Goal: Task Accomplishment & Management: Use online tool/utility

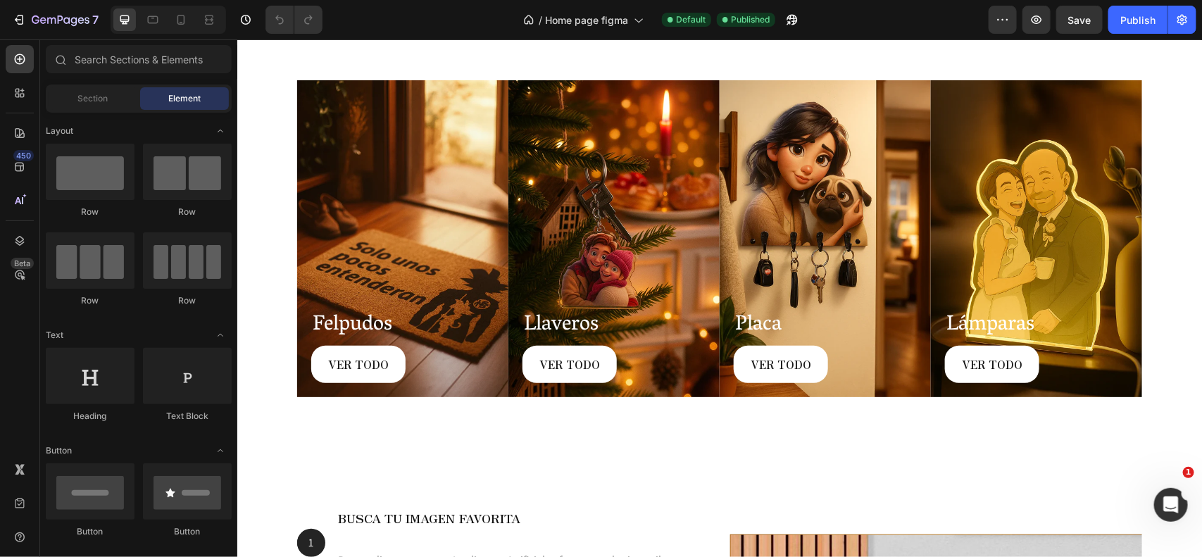
scroll to position [1825, 0]
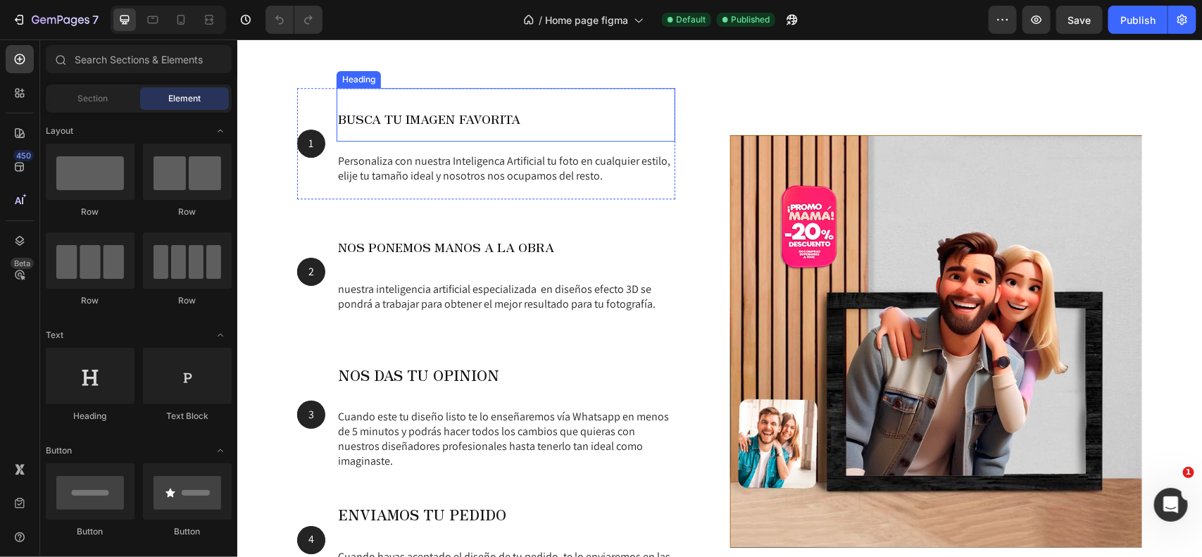
click at [445, 117] on span "BUSCA TU IMAGEN FAVORITA" at bounding box center [428, 118] width 182 height 18
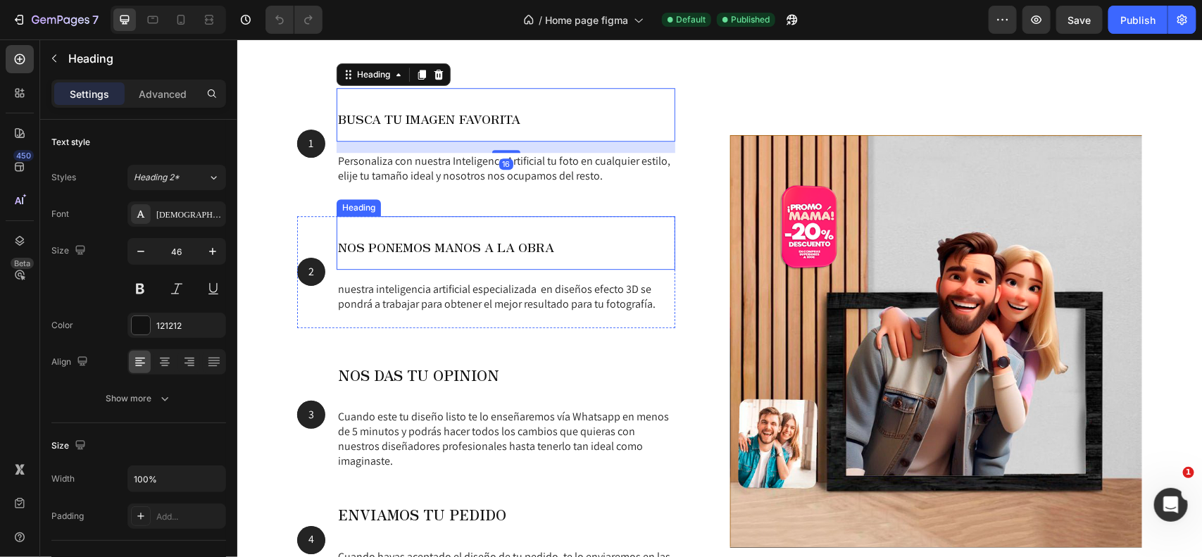
click at [430, 243] on span "NOS PONEMOS MANOS A LA OBRA" at bounding box center [445, 246] width 216 height 18
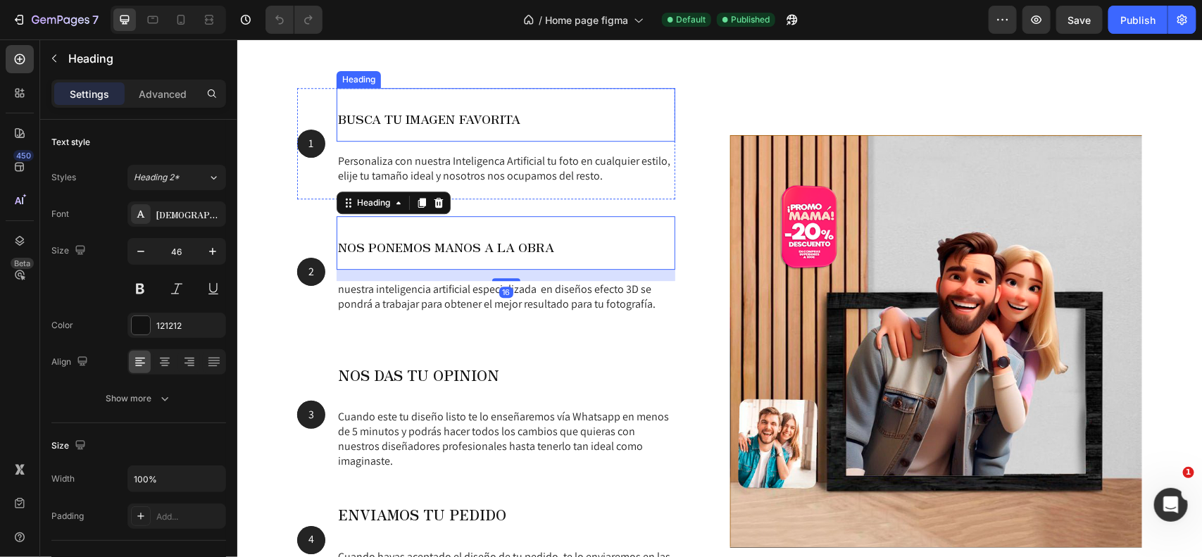
click at [410, 109] on h2 "BUSCA TU IMAGEN FAVORITA" at bounding box center [505, 114] width 339 height 54
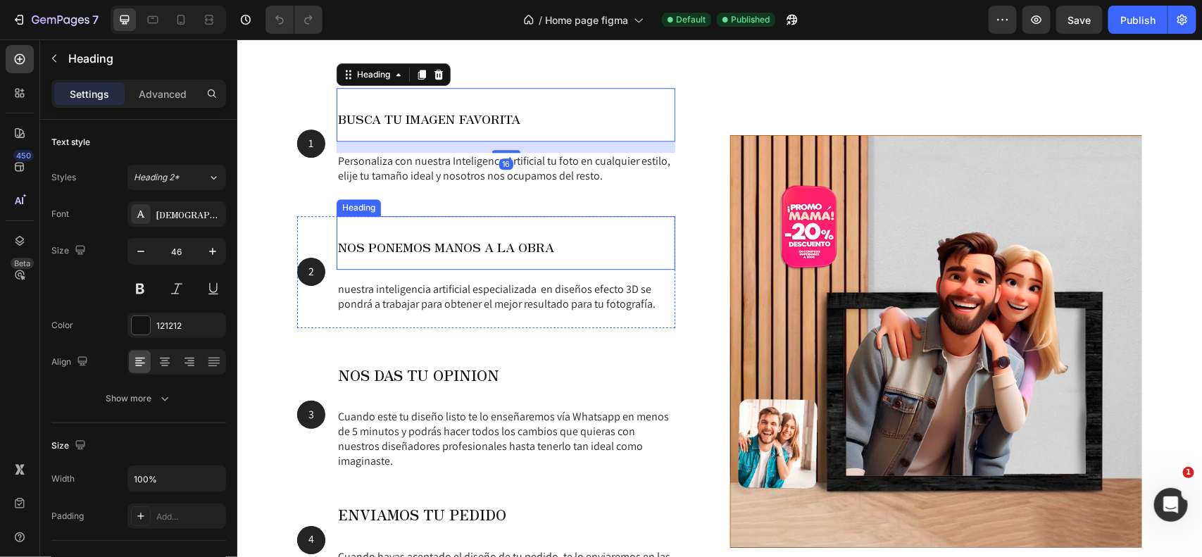
click at [386, 241] on span "NOS PONEMOS MANOS A LA OBRA" at bounding box center [445, 246] width 216 height 18
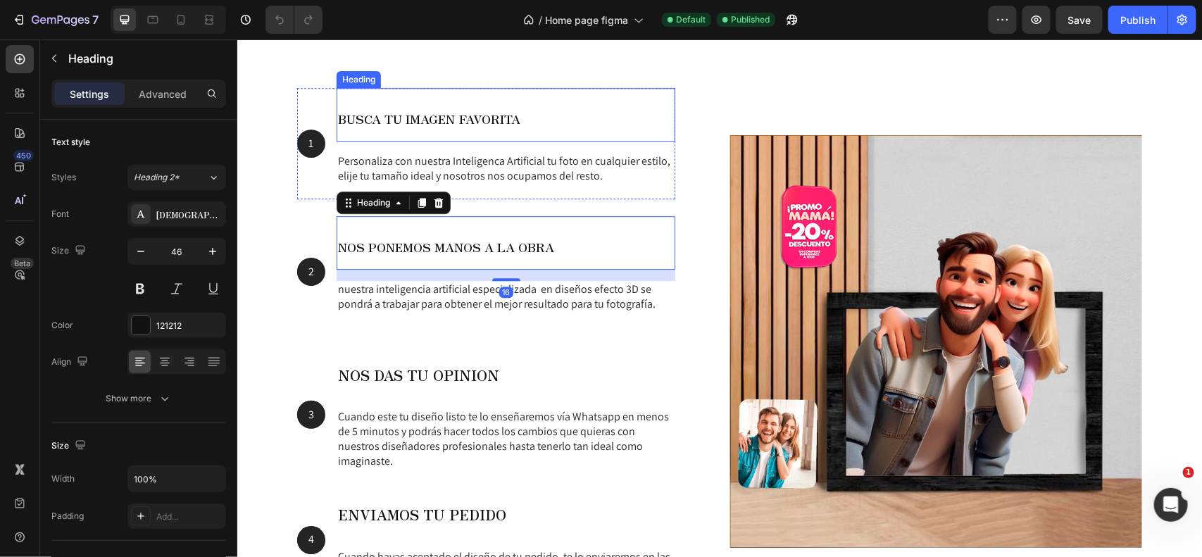
click at [406, 112] on span "BUSCA TU IMAGEN FAVORITA" at bounding box center [428, 118] width 182 height 18
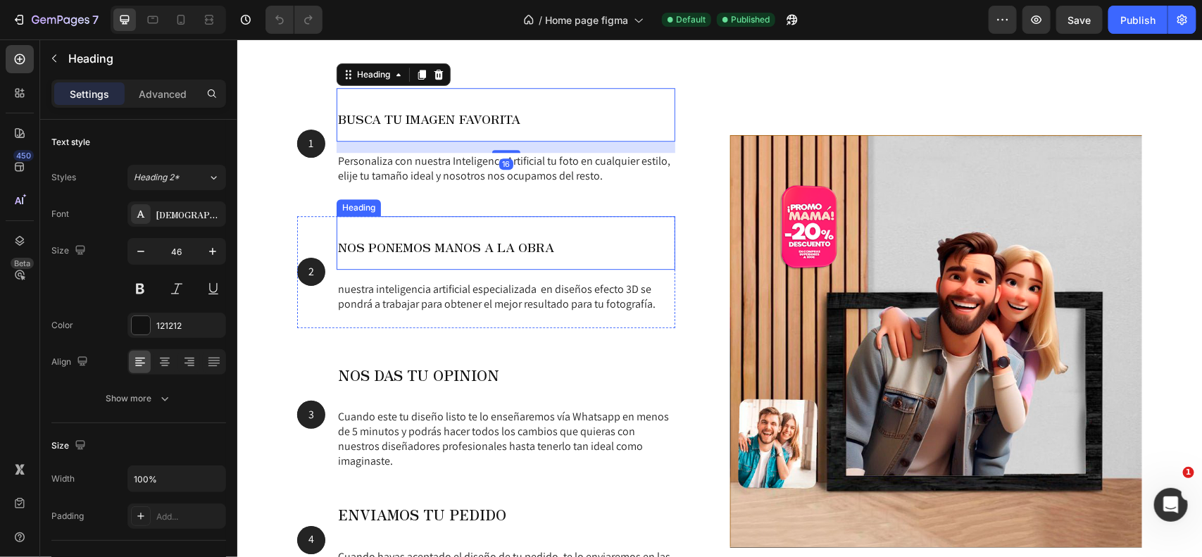
click at [403, 253] on span "NOS PONEMOS MANOS A LA OBRA" at bounding box center [445, 246] width 216 height 18
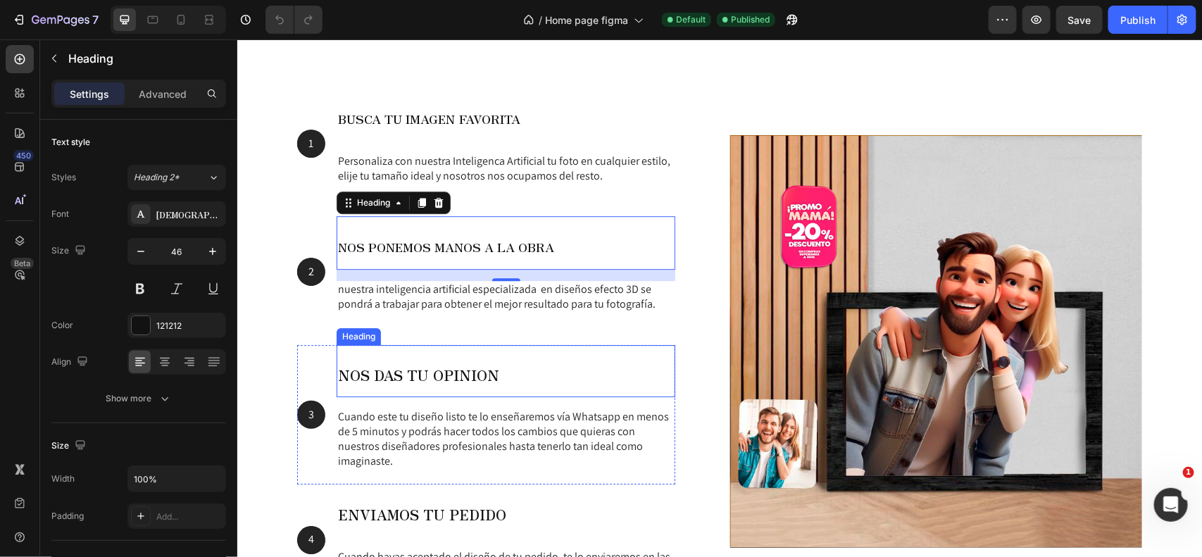
click at [406, 376] on span "NOS DAS TU OPINION" at bounding box center [417, 374] width 161 height 20
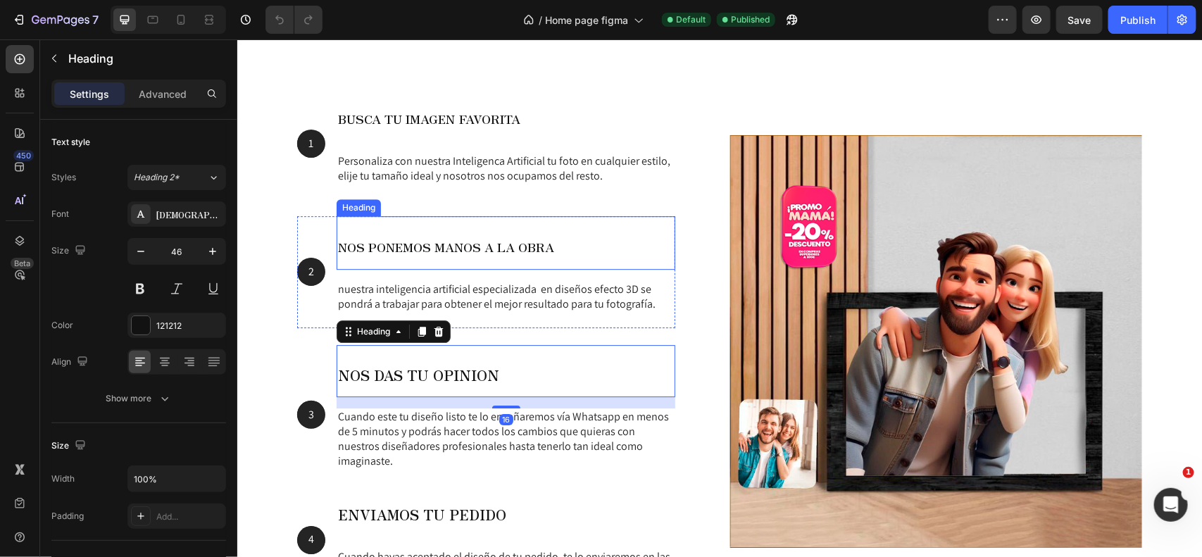
click at [414, 253] on span "NOS PONEMOS MANOS A LA OBRA" at bounding box center [445, 246] width 216 height 18
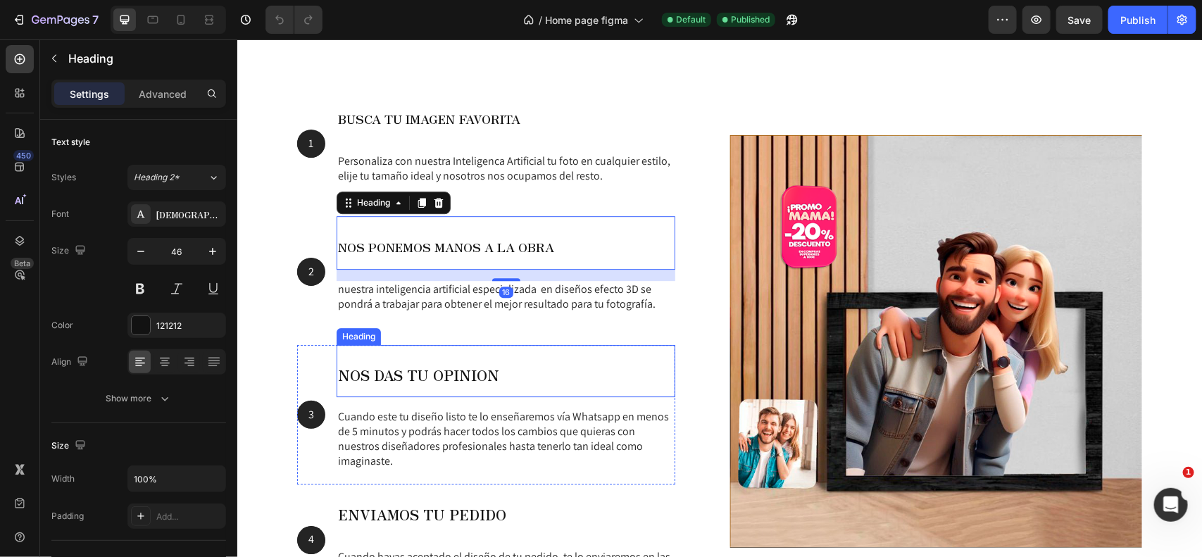
click at [403, 366] on span "NOS DAS TU OPINION" at bounding box center [417, 374] width 161 height 20
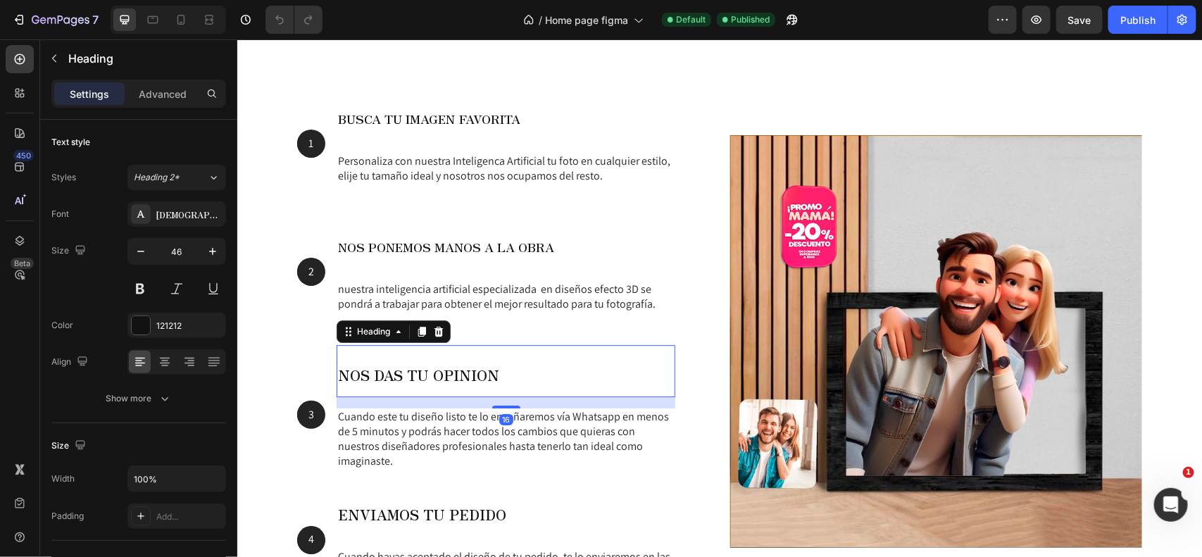
scroll to position [1929, 0]
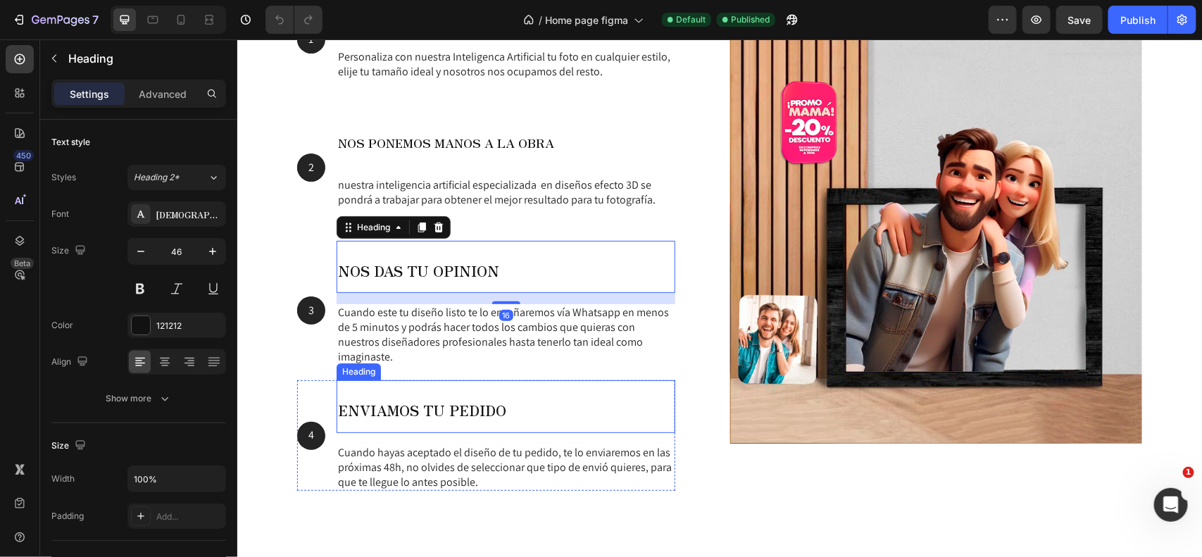
click at [412, 416] on span "ENVIAMOS TU PEDIDO" at bounding box center [421, 409] width 168 height 20
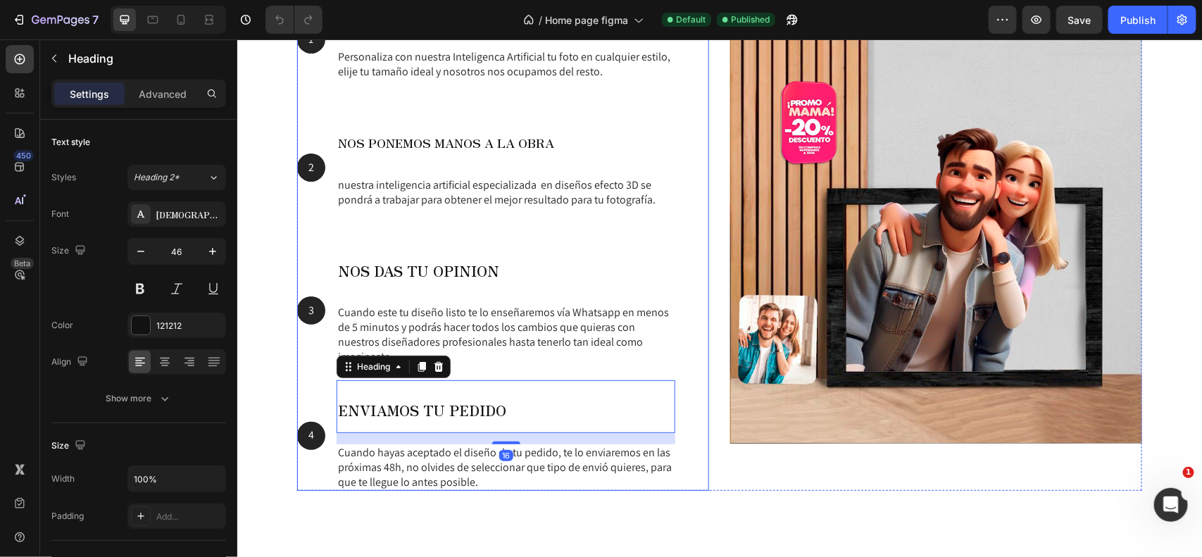
click at [662, 237] on div "1 Text Block Hero Banner BUSCA TU IMAGEN FAVORITA Heading Personaliza con nuest…" at bounding box center [485, 236] width 378 height 507
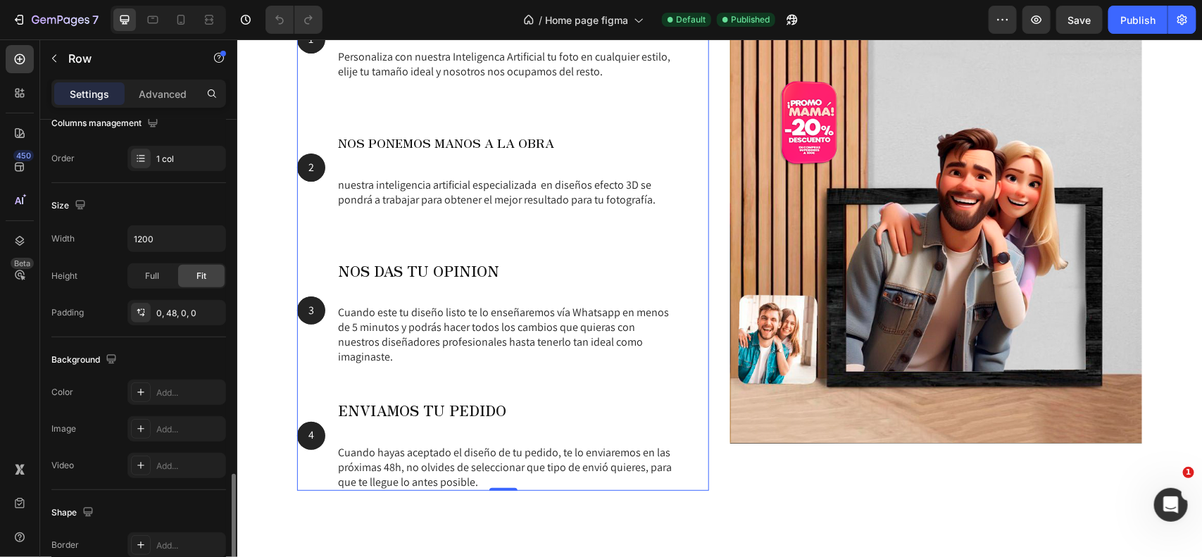
scroll to position [382, 0]
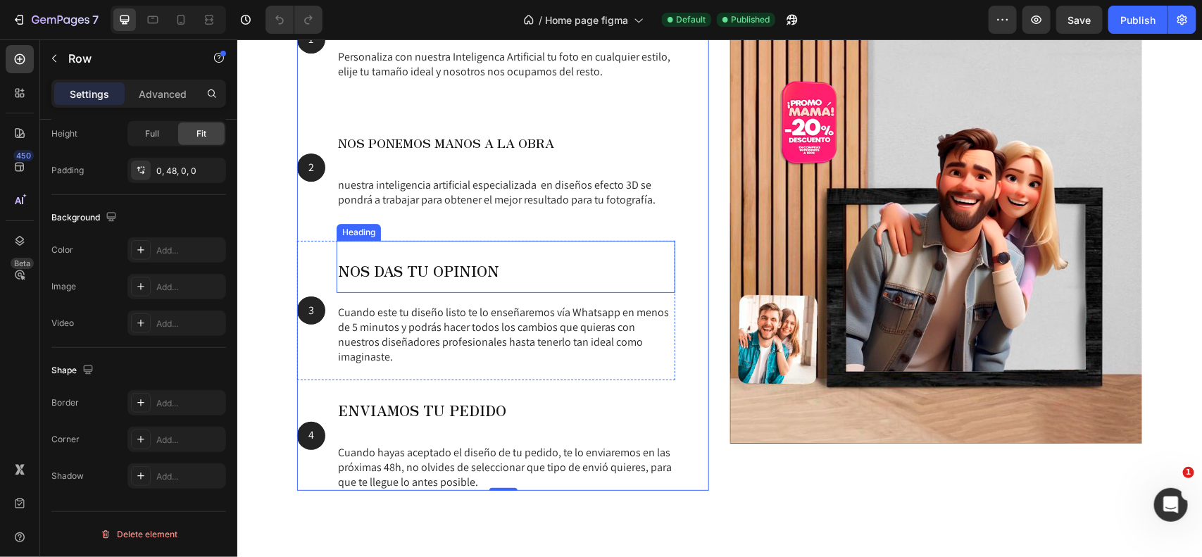
click at [490, 219] on div "nuestra inteligencia artificial especializada en diseños efecto 3D se pondrá a …" at bounding box center [505, 199] width 339 height 46
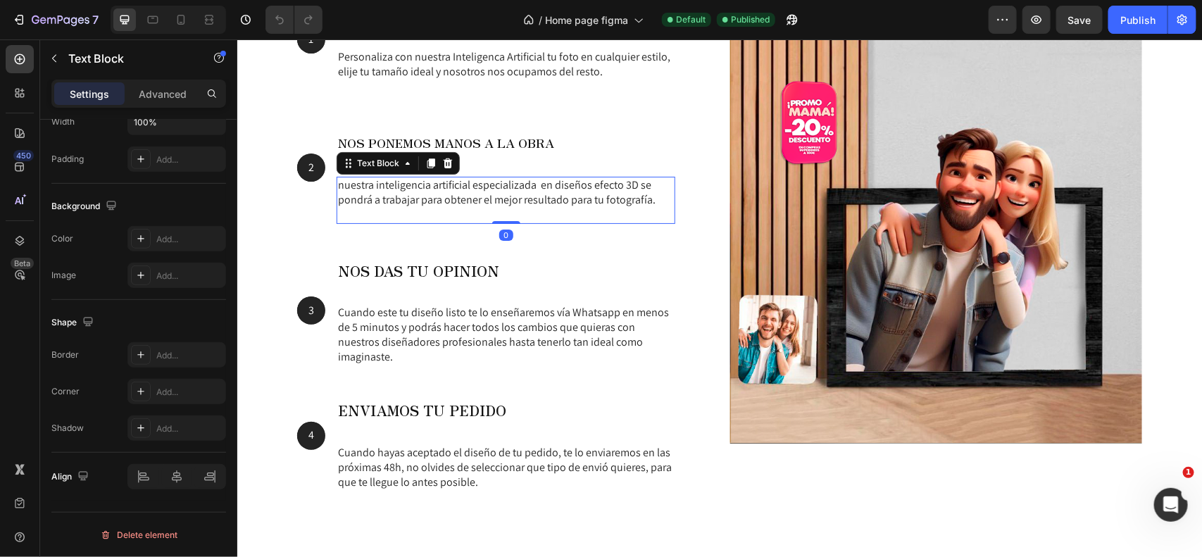
scroll to position [0, 0]
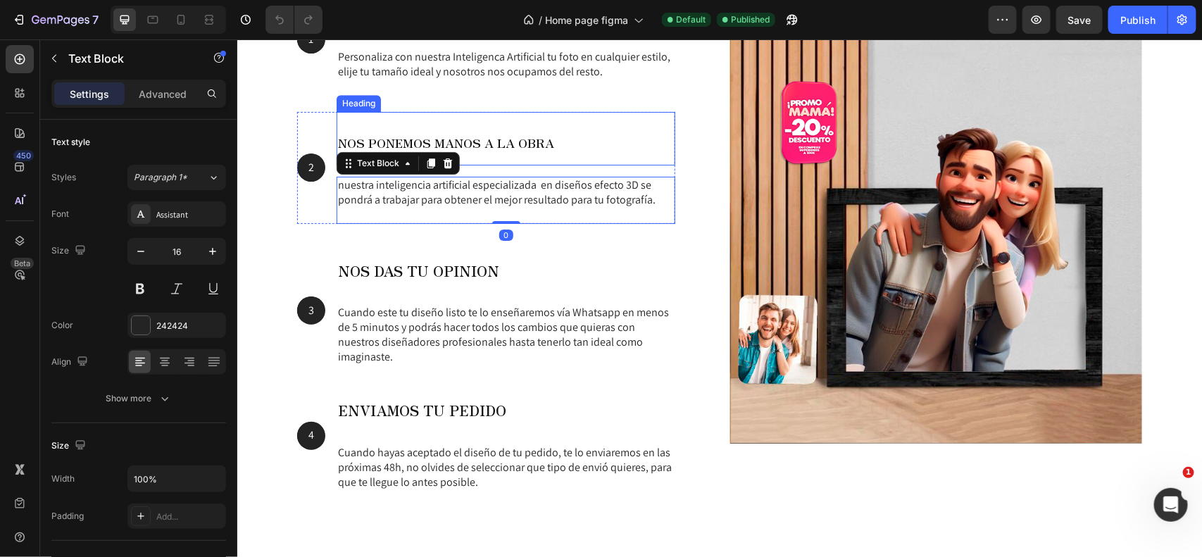
click at [470, 144] on span "NOS PONEMOS MANOS A LA OBRA" at bounding box center [445, 142] width 216 height 18
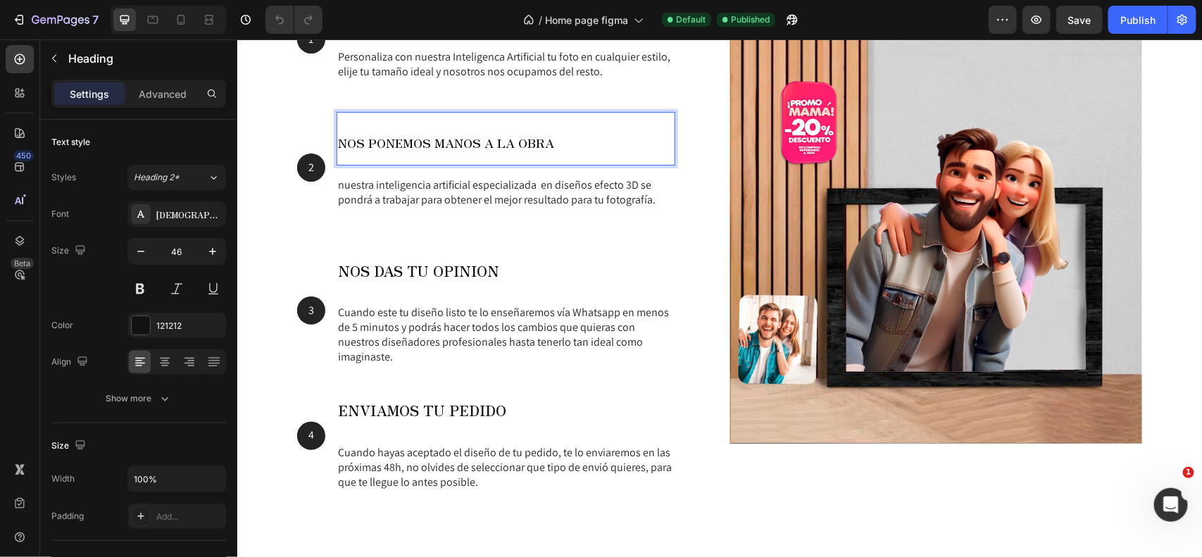
click at [448, 151] on span "NOS PONEMOS MANOS A LA OBRA" at bounding box center [445, 142] width 216 height 18
click at [446, 151] on span "NOS PONEMOS MANOS A LA OBRA" at bounding box center [445, 142] width 216 height 18
click at [444, 151] on span "NOS PONEMOS MANOS A LA OBRA" at bounding box center [445, 142] width 216 height 18
drag, startPoint x: 477, startPoint y: 184, endPoint x: 484, endPoint y: 193, distance: 11.5
click at [477, 184] on p "nuestra inteligencia artificial especializada en diseños efecto 3D se pondrá a …" at bounding box center [505, 199] width 336 height 44
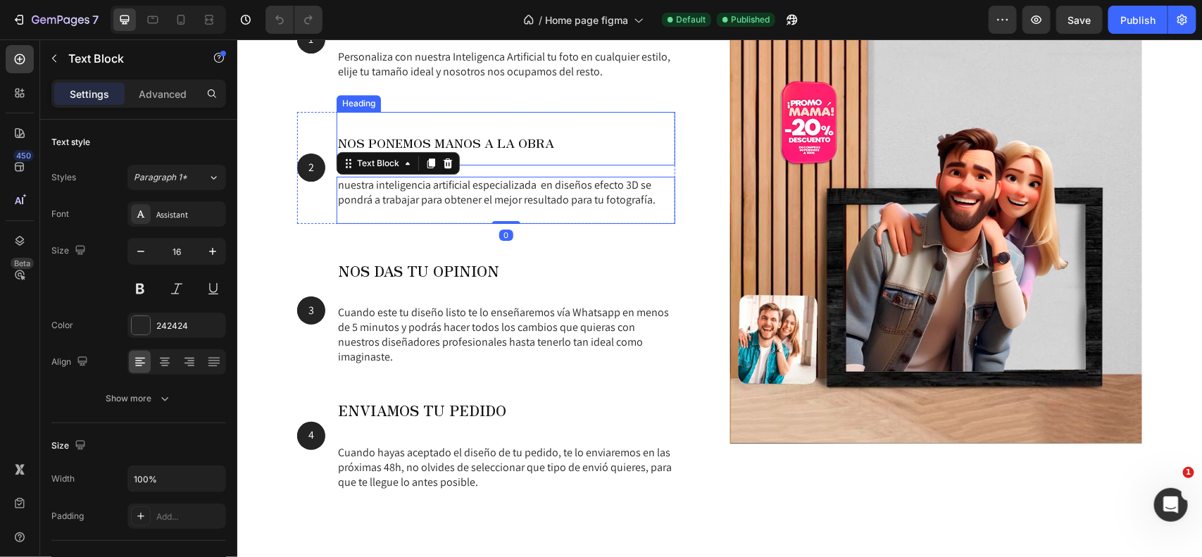
click at [469, 144] on span "NOS PONEMOS MANOS A LA OBRA" at bounding box center [445, 142] width 216 height 18
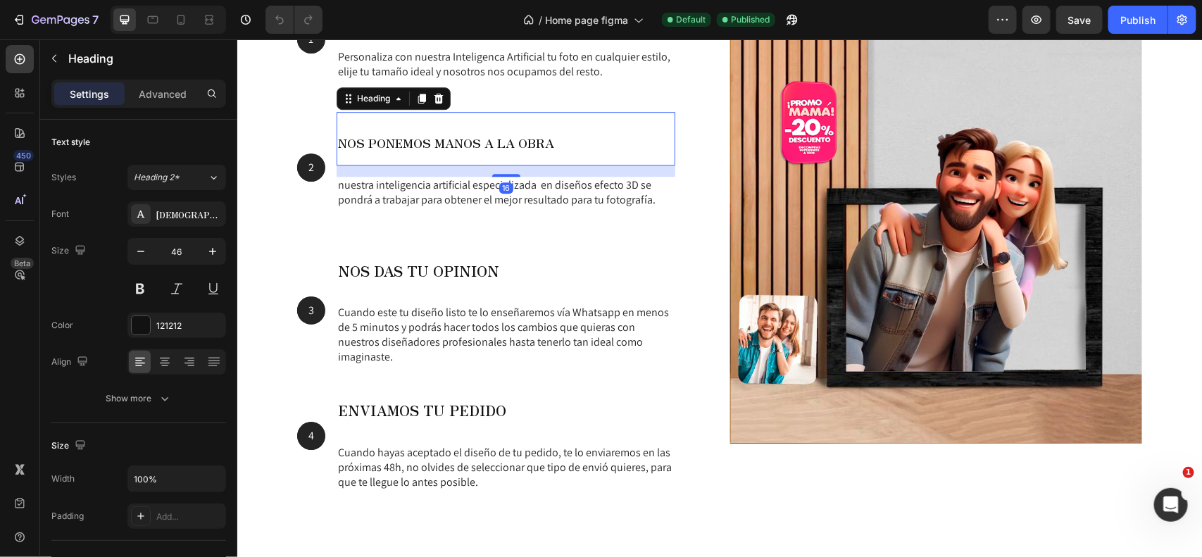
scroll to position [1775, 0]
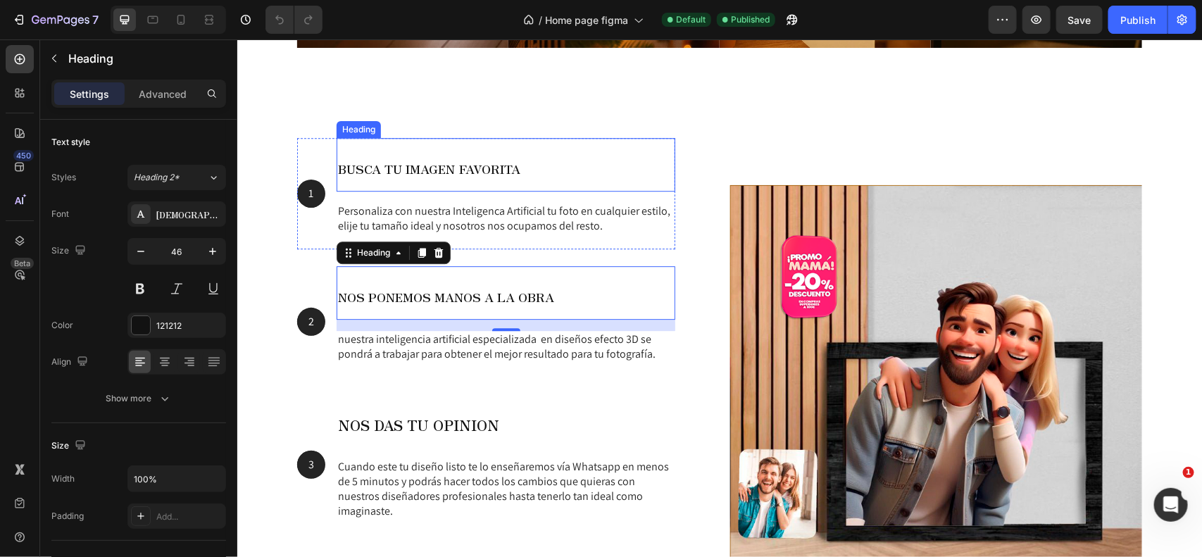
click at [441, 156] on h2 "BUSCA TU IMAGEN FAVORITA" at bounding box center [505, 164] width 339 height 54
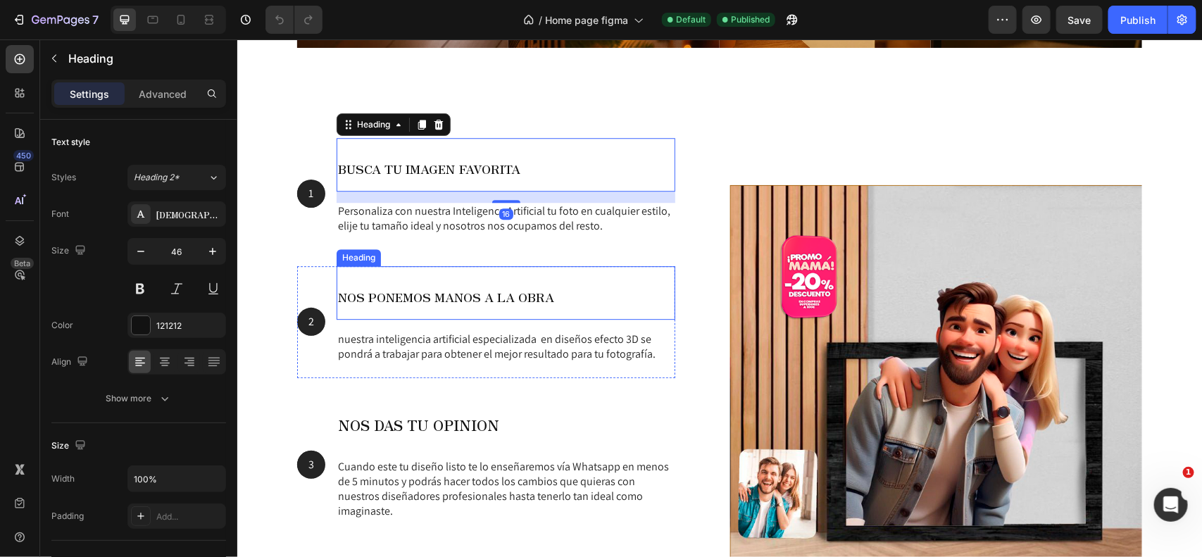
click at [419, 287] on span "NOS PONEMOS MANOS A LA OBRA" at bounding box center [445, 296] width 216 height 18
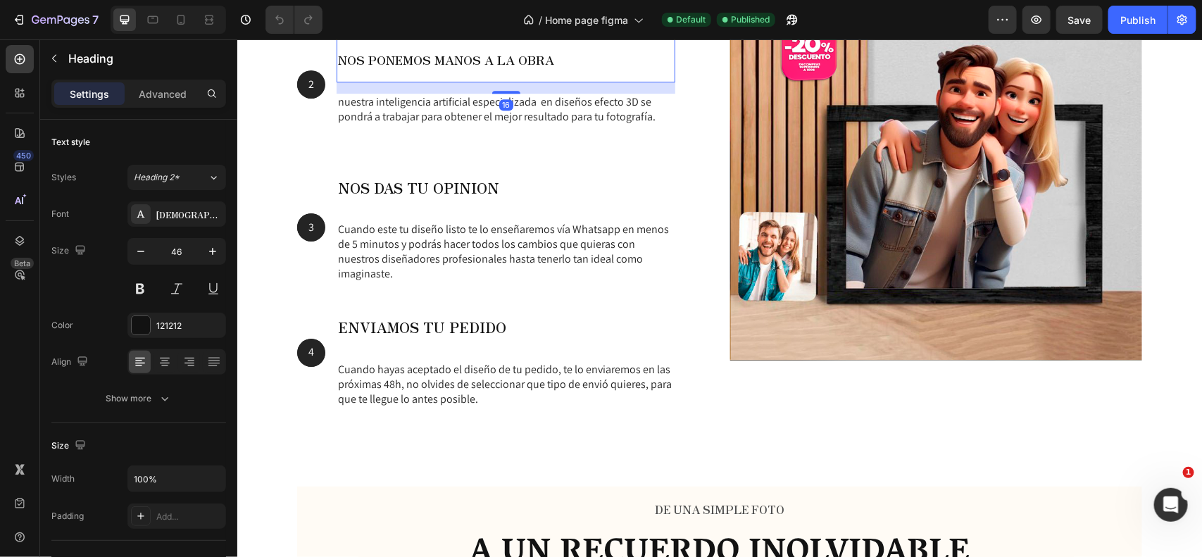
scroll to position [2013, 0]
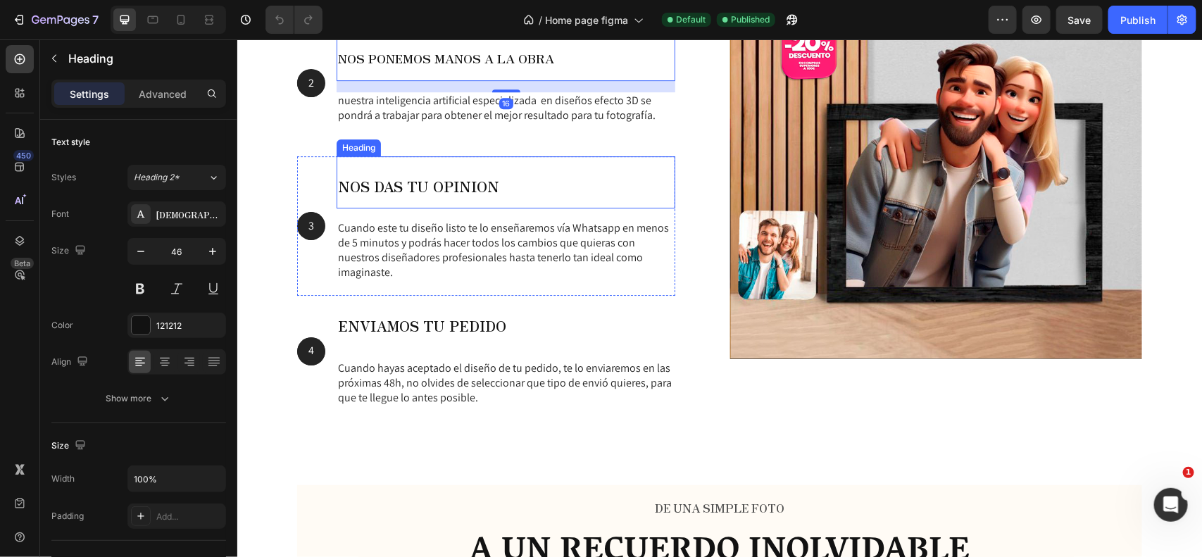
click at [428, 177] on span "NOS DAS TU OPINION" at bounding box center [417, 185] width 161 height 20
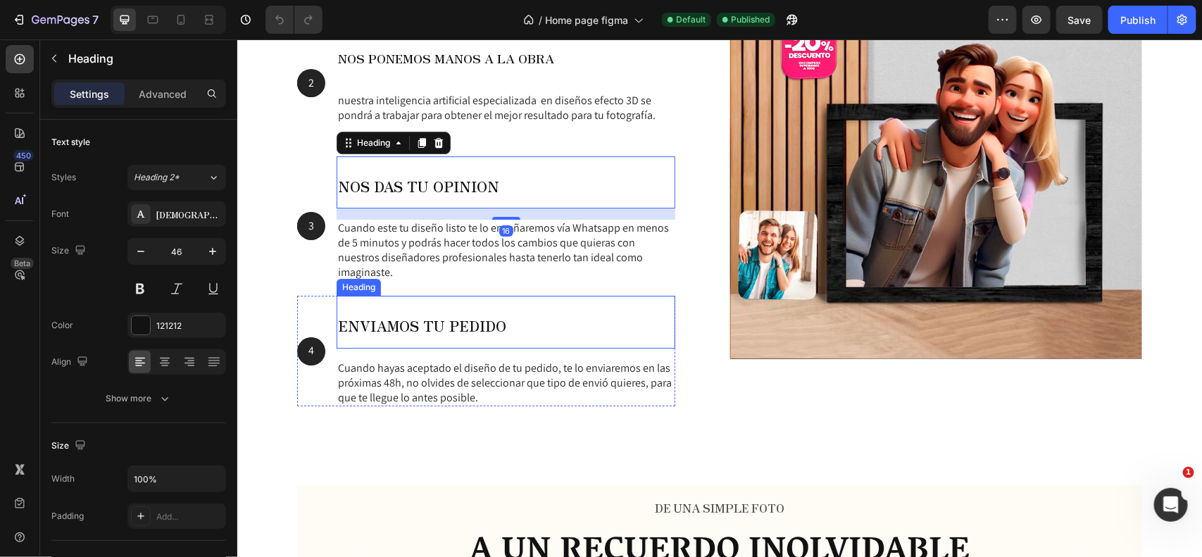
click at [402, 308] on h2 "ENVIAMOS TU PEDIDO" at bounding box center [505, 321] width 339 height 53
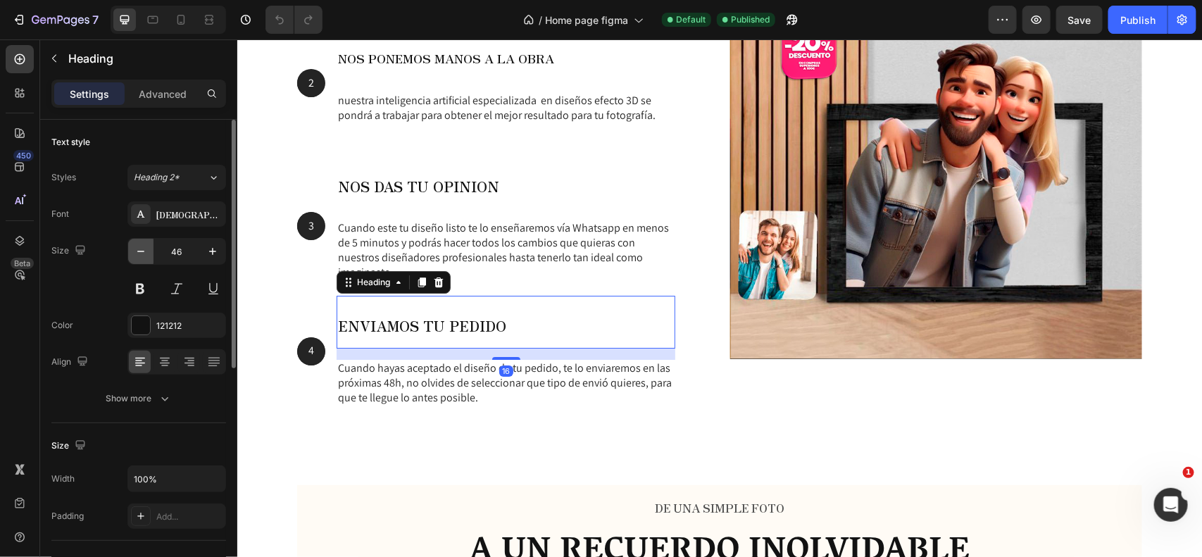
click at [141, 248] on icon "button" at bounding box center [141, 251] width 14 height 14
click at [142, 248] on icon "button" at bounding box center [141, 251] width 14 height 14
type input "44"
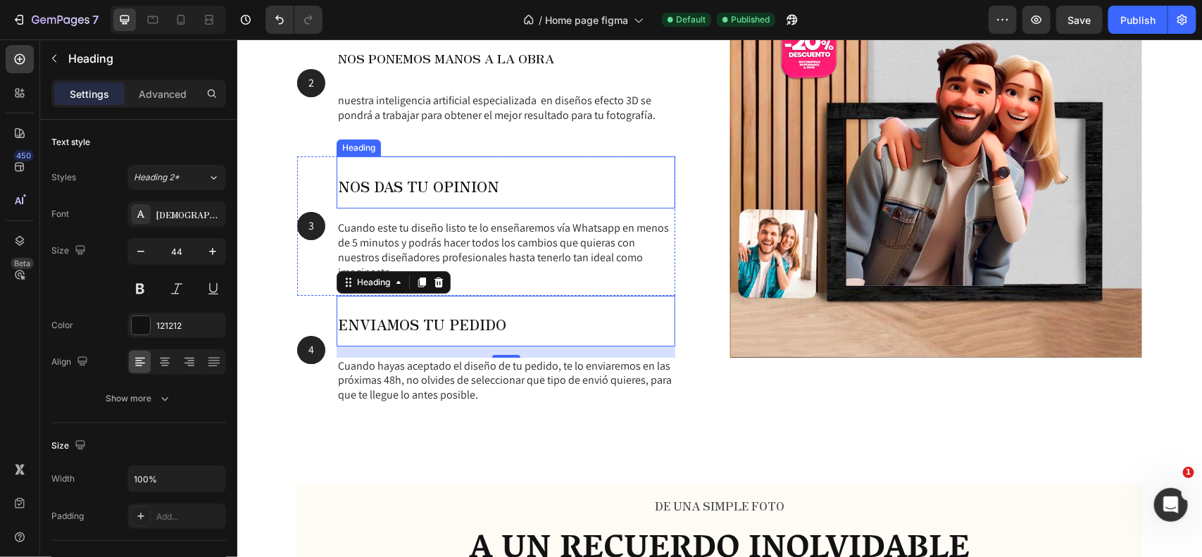
click at [446, 183] on span "NOS DAS TU OPINION" at bounding box center [417, 185] width 161 height 20
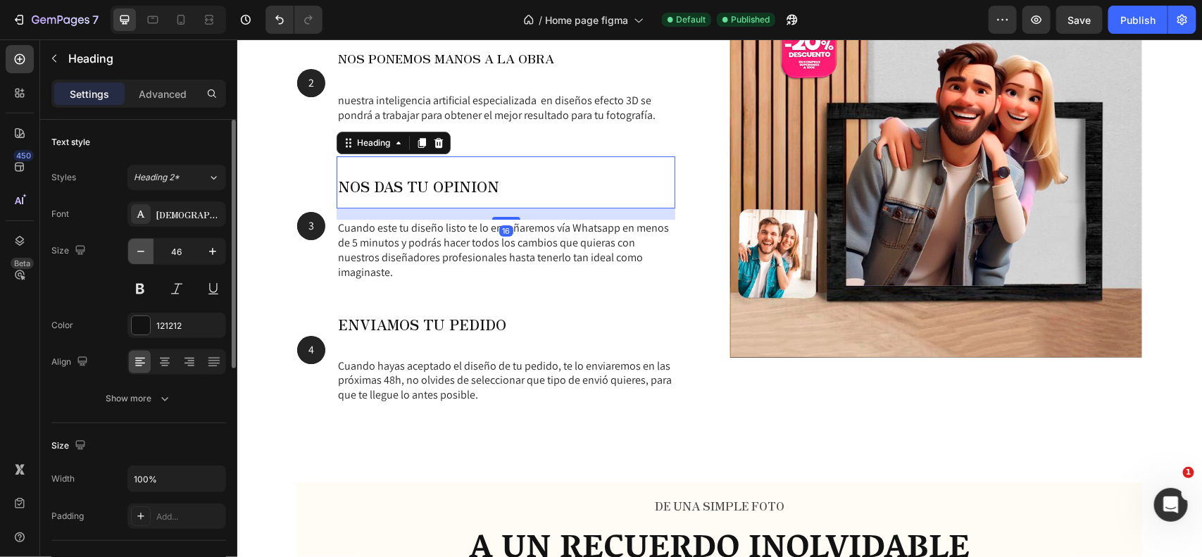
click at [132, 244] on button "button" at bounding box center [140, 251] width 25 height 25
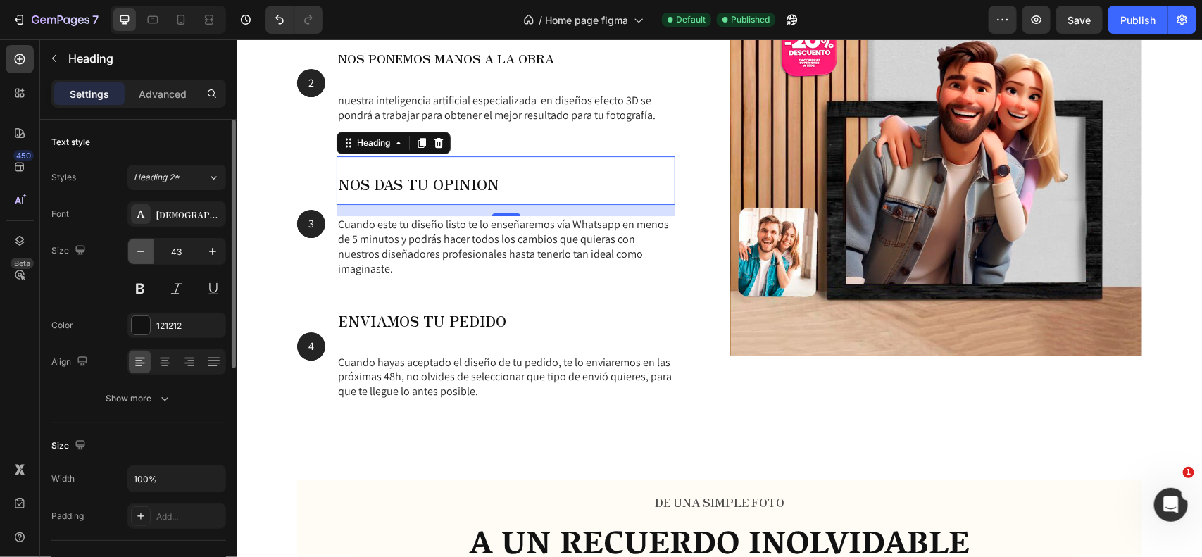
click at [132, 244] on button "button" at bounding box center [140, 251] width 25 height 25
type input "41"
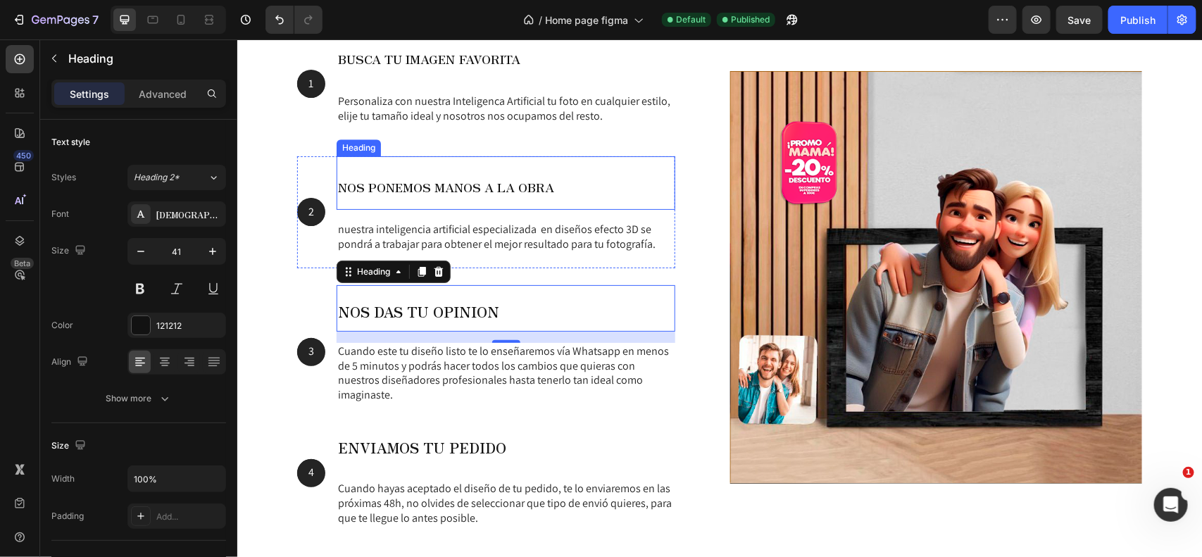
scroll to position [1832, 0]
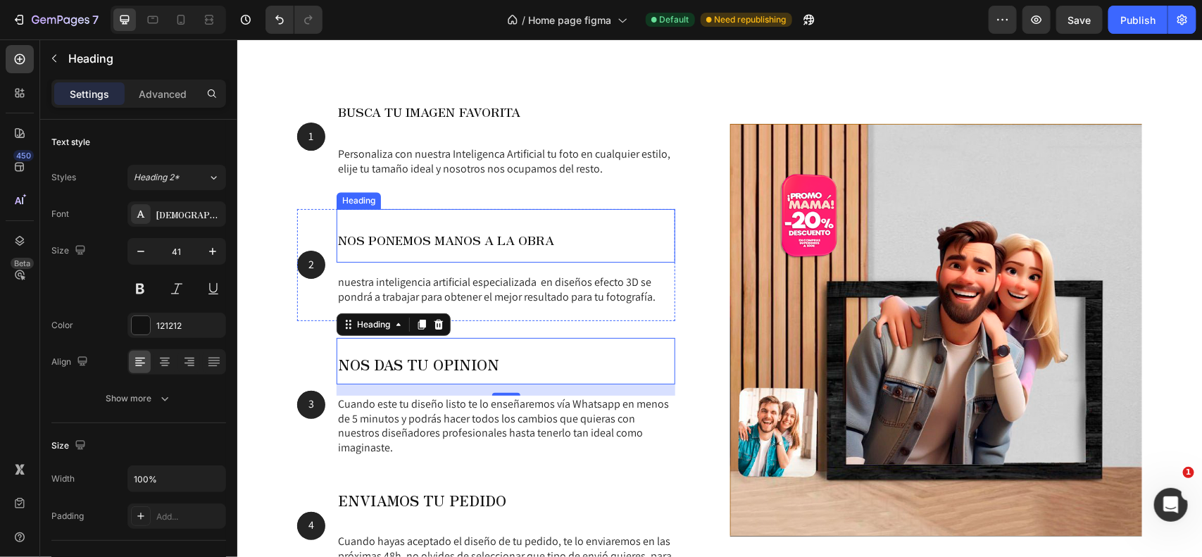
click at [367, 225] on p "⁠⁠⁠⁠⁠⁠⁠ NOS PONEMOS MANOS A LA OBRA" at bounding box center [505, 235] width 336 height 51
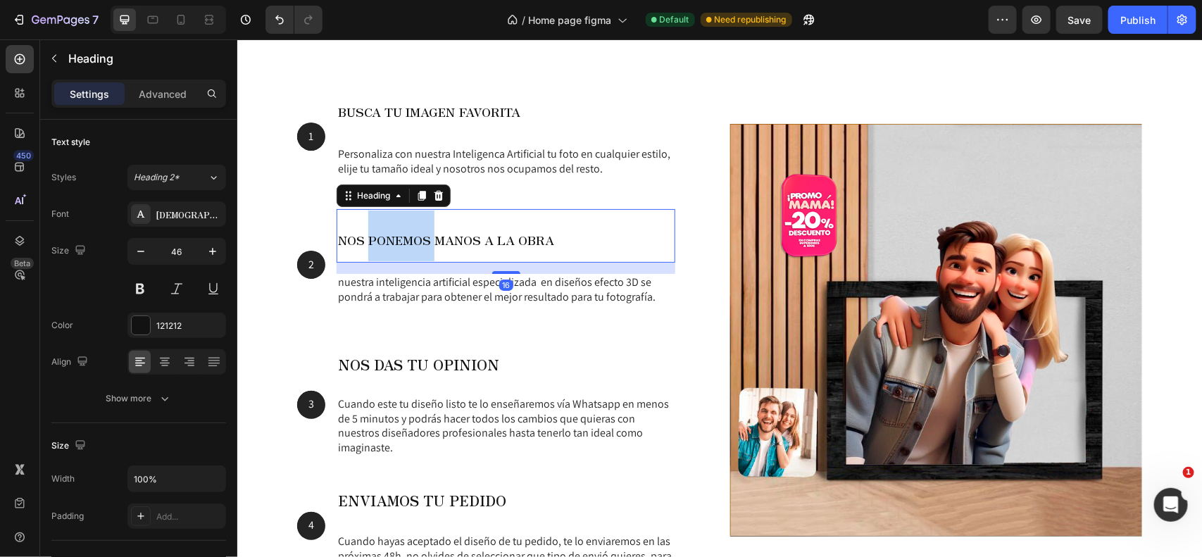
click at [386, 234] on span "NOS PONEMOS MANOS A LA OBRA" at bounding box center [445, 239] width 216 height 18
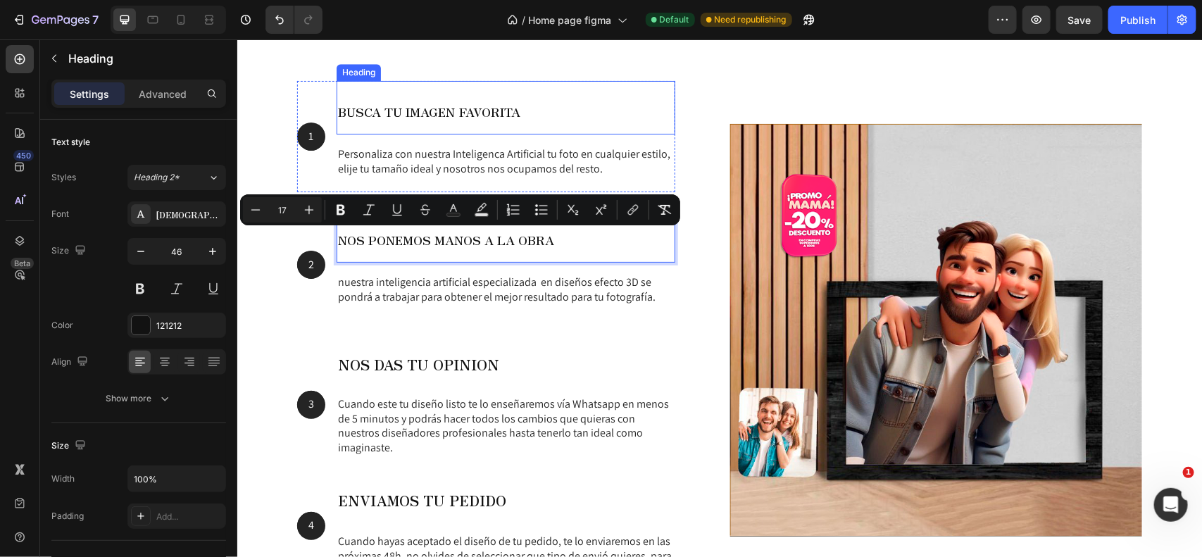
click at [433, 113] on span "BUSCA TU IMAGEN FAVORITA" at bounding box center [428, 111] width 182 height 18
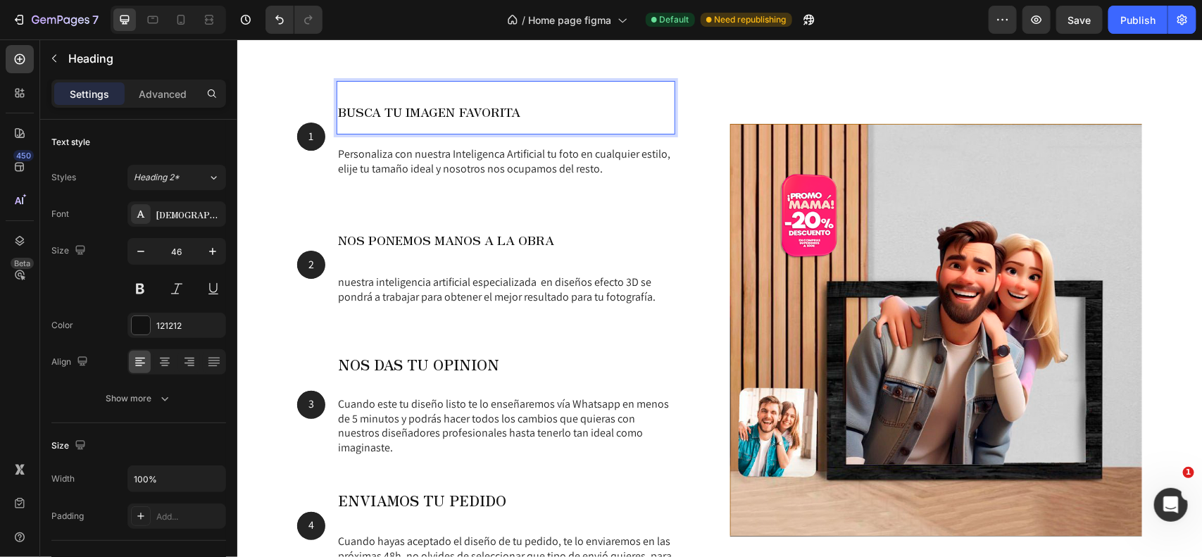
click at [433, 113] on span "BUSCA TU IMAGEN FAVORITA" at bounding box center [428, 111] width 182 height 18
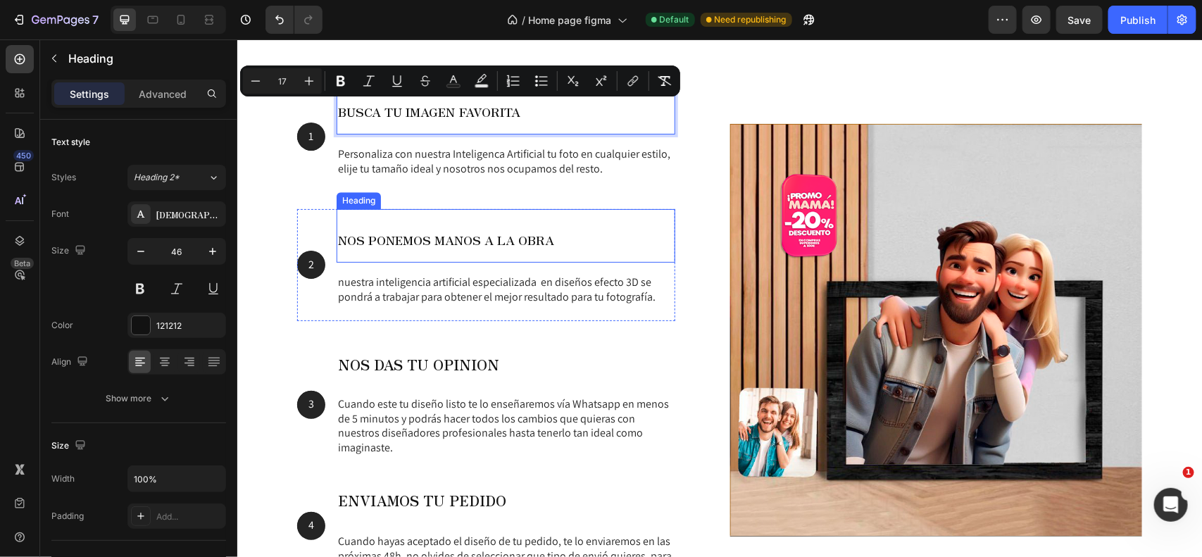
click at [463, 239] on span "NOS PONEMOS MANOS A LA OBRA" at bounding box center [445, 239] width 216 height 18
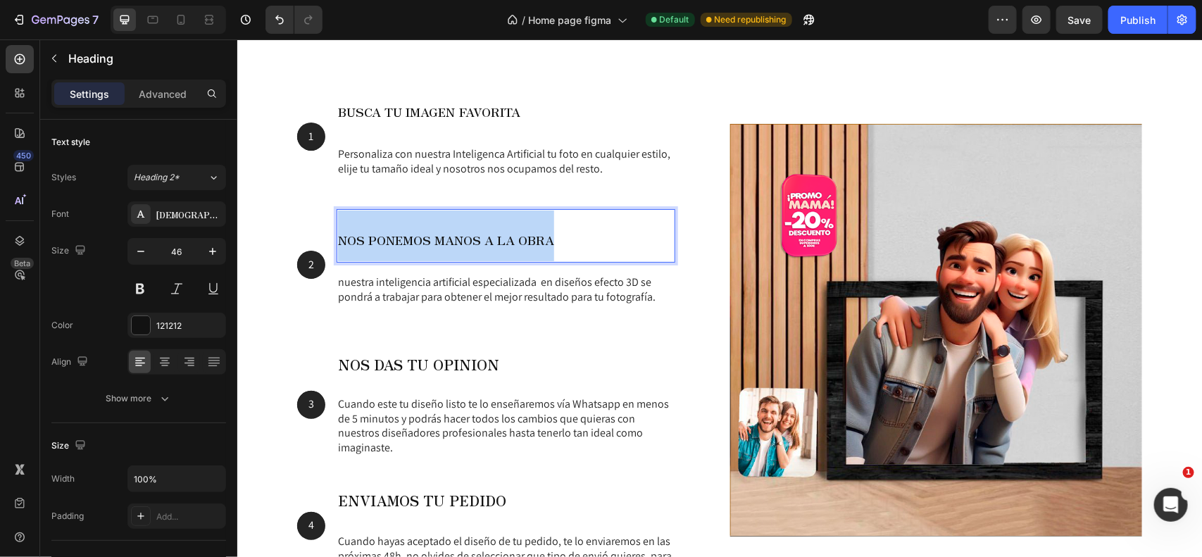
click at [463, 239] on span "NOS PONEMOS MANOS A LA OBRA" at bounding box center [445, 239] width 216 height 18
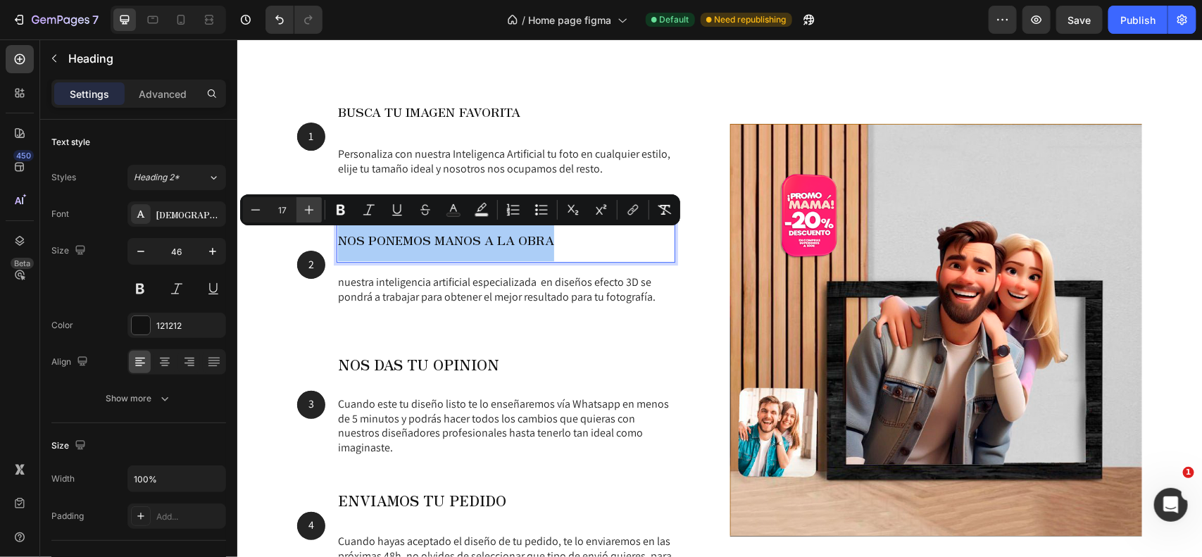
click at [318, 208] on button "Plus" at bounding box center [308, 209] width 25 height 25
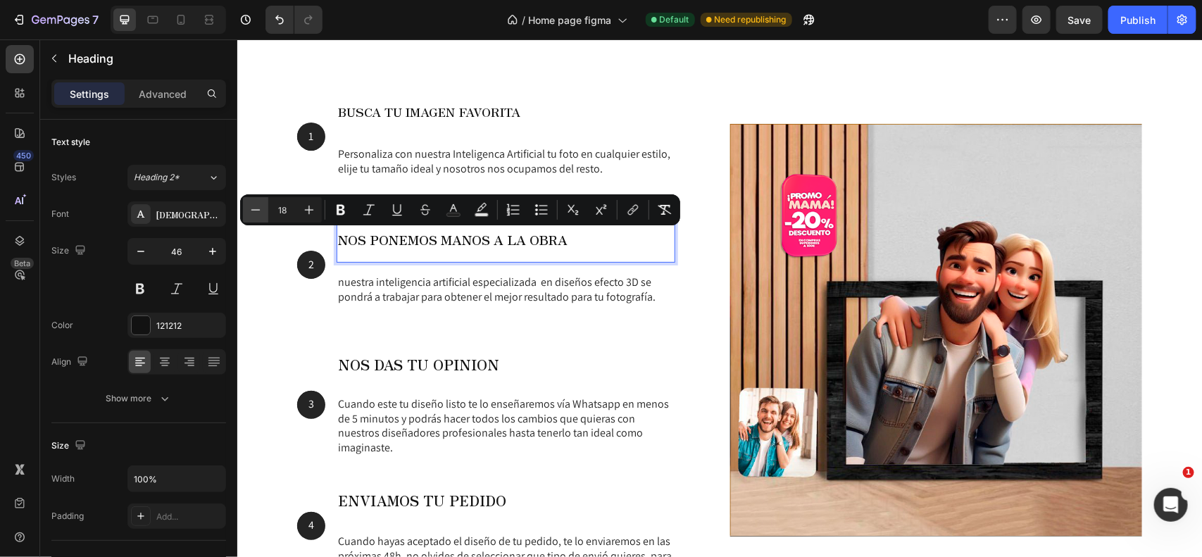
click at [251, 213] on icon "Editor contextual toolbar" at bounding box center [256, 210] width 14 height 14
type input "17"
click at [406, 355] on span "NOS DAS TU OPINION" at bounding box center [417, 363] width 161 height 20
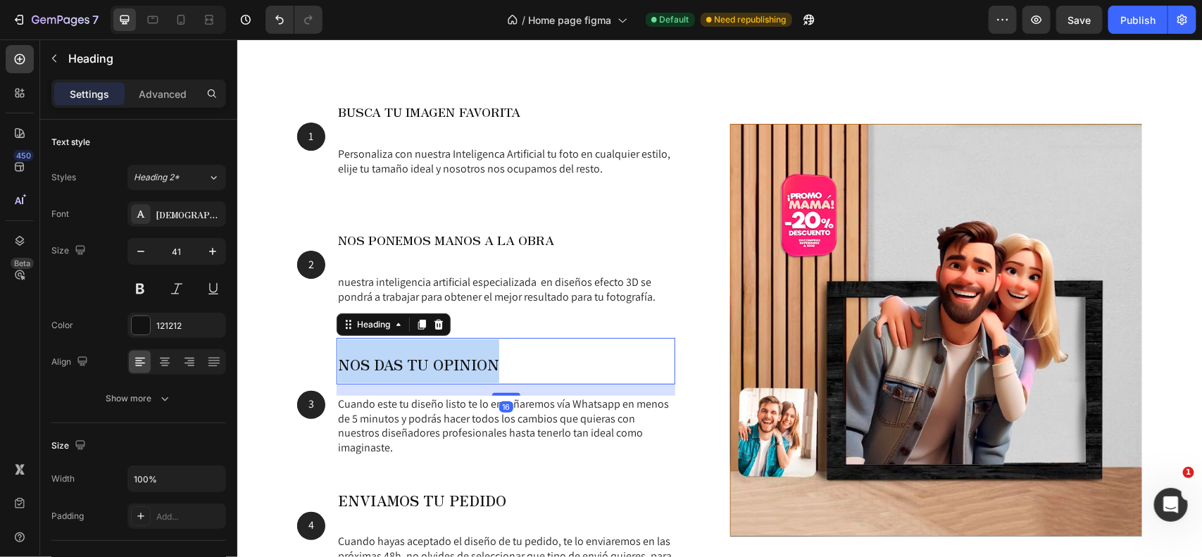
click at [406, 355] on span "NOS DAS TU OPINION" at bounding box center [417, 363] width 161 height 20
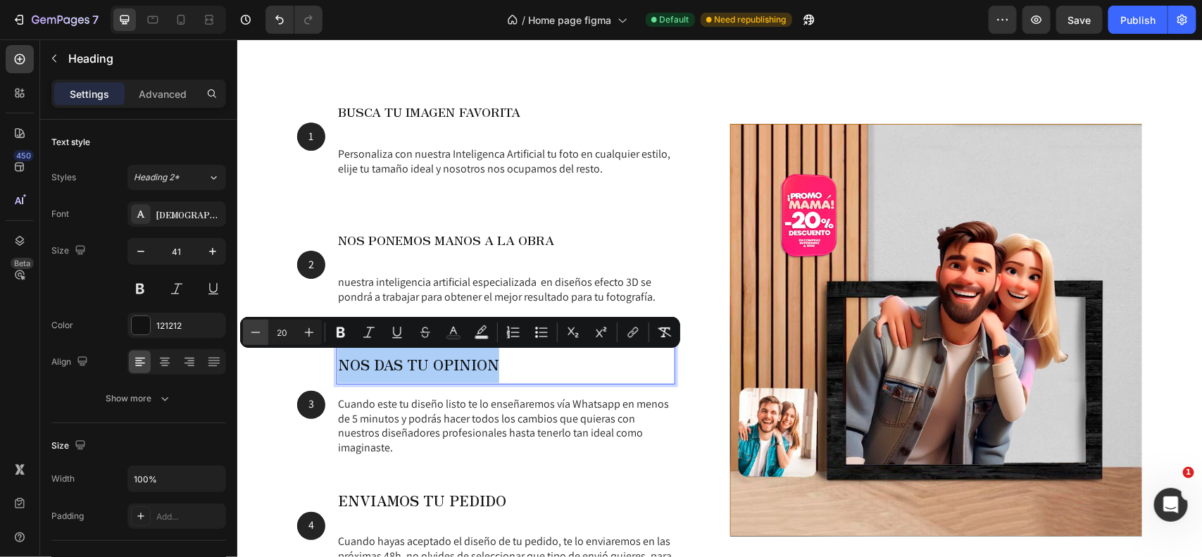
click at [253, 321] on button "Minus" at bounding box center [255, 332] width 25 height 25
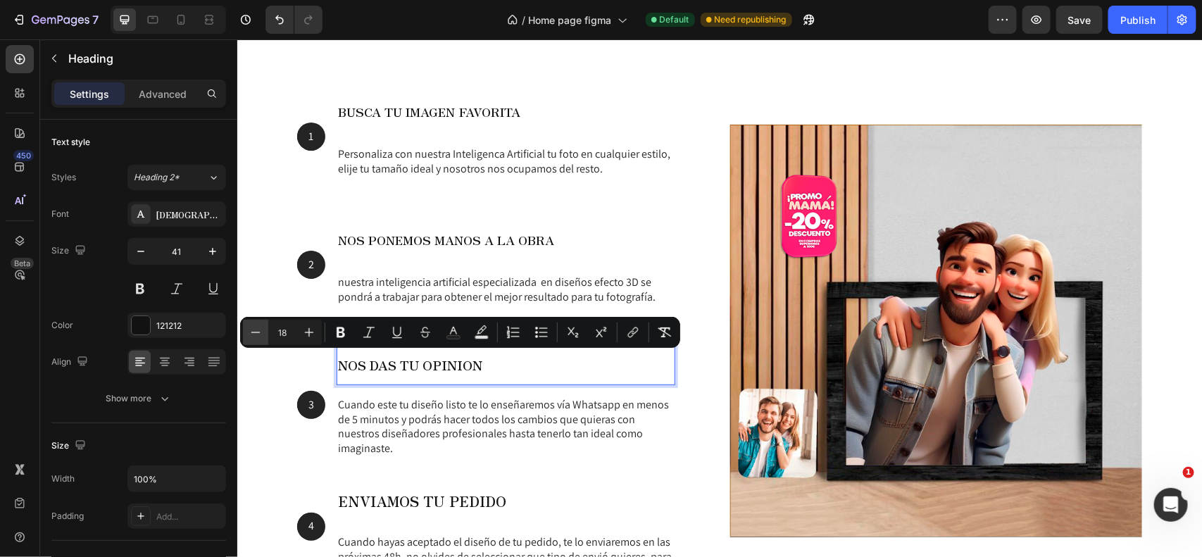
click at [253, 321] on button "Minus" at bounding box center [255, 332] width 25 height 25
type input "17"
click at [498, 369] on p "NOS DAS TU OPINION" at bounding box center [505, 361] width 336 height 44
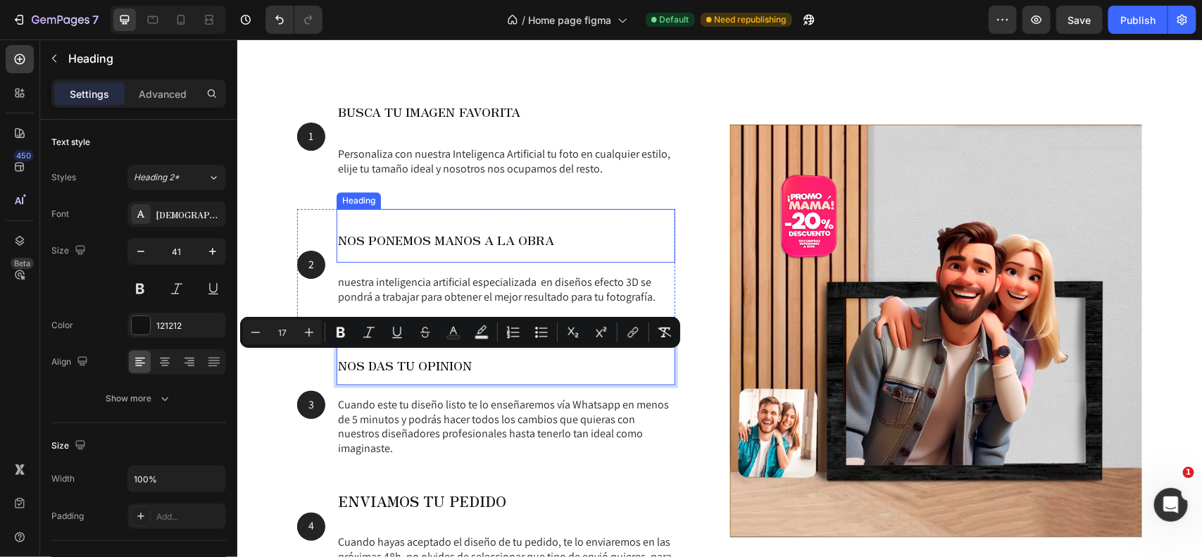
click at [374, 237] on span "NOS PONEMOS MANOS A LA OBRA" at bounding box center [445, 239] width 216 height 18
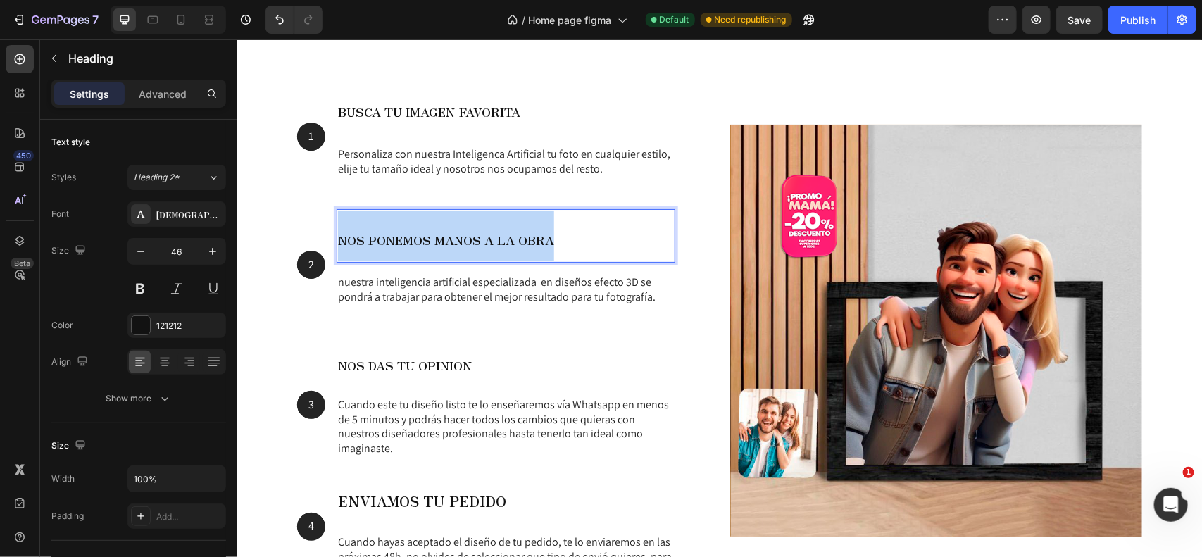
click at [374, 237] on span "NOS PONEMOS MANOS A LA OBRA" at bounding box center [445, 239] width 216 height 18
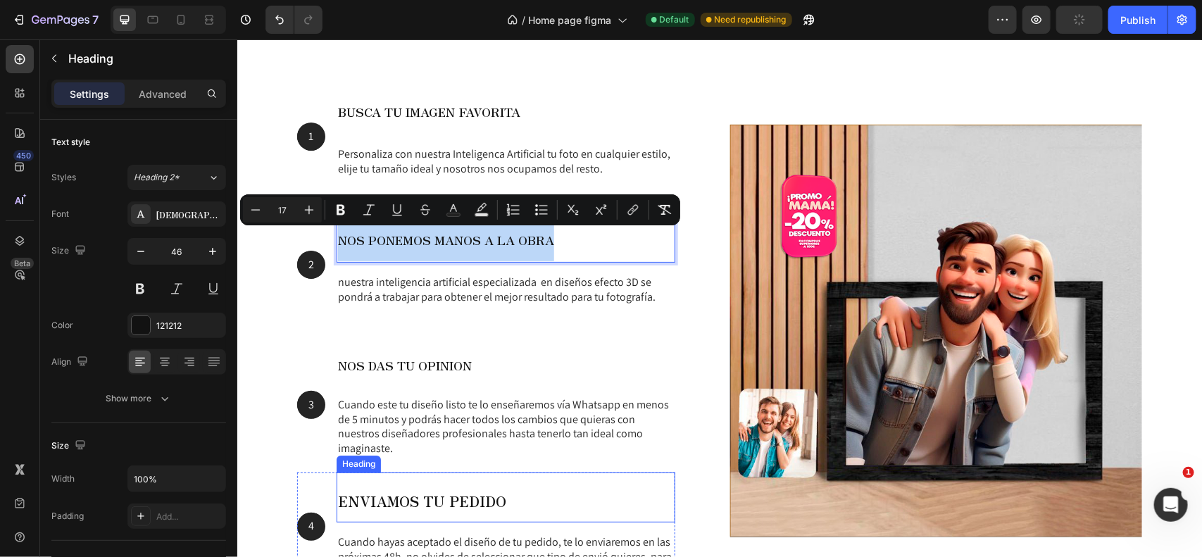
click at [402, 494] on span "ENVIAMOS TU PEDIDO" at bounding box center [421, 500] width 168 height 20
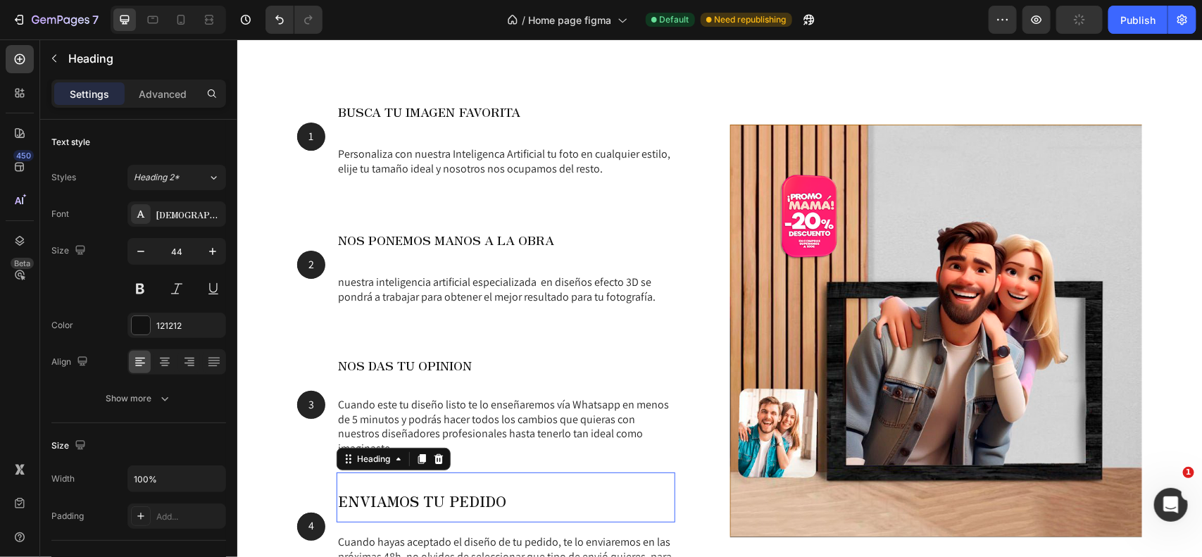
click at [402, 494] on span "ENVIAMOS TU PEDIDO" at bounding box center [421, 500] width 168 height 20
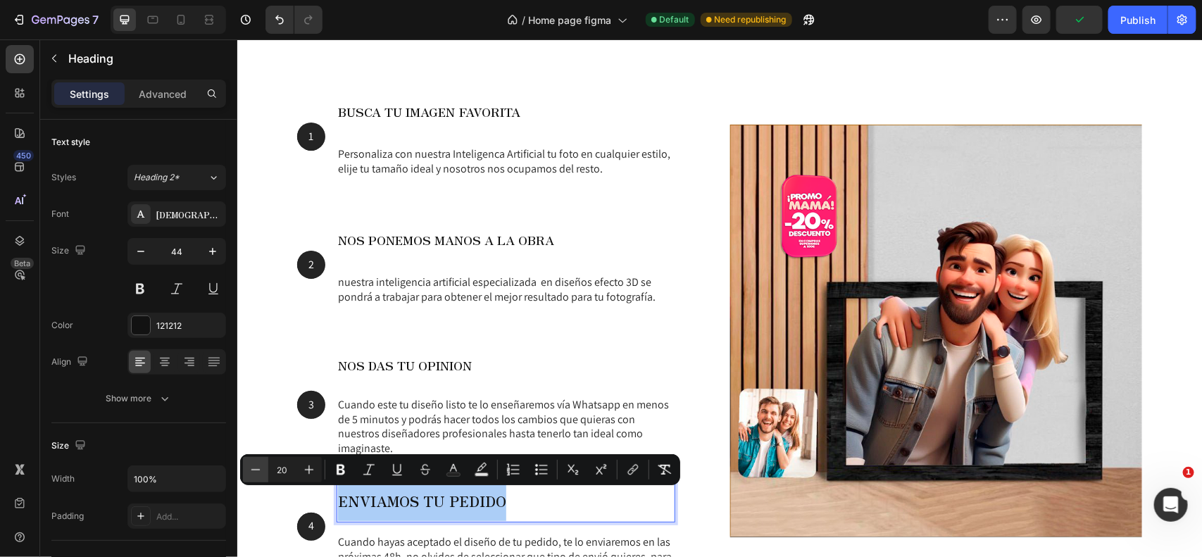
click at [251, 466] on icon "Editor contextual toolbar" at bounding box center [256, 470] width 14 height 14
type input "17"
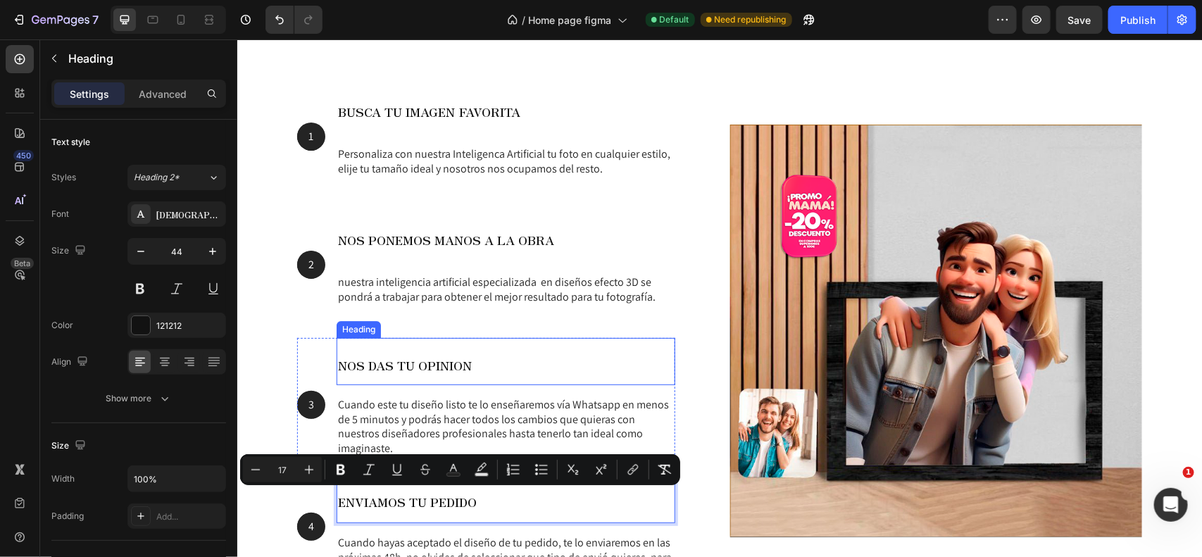
click at [616, 366] on p "⁠⁠⁠⁠⁠⁠⁠ NOS DAS TU OPINION" at bounding box center [505, 361] width 336 height 44
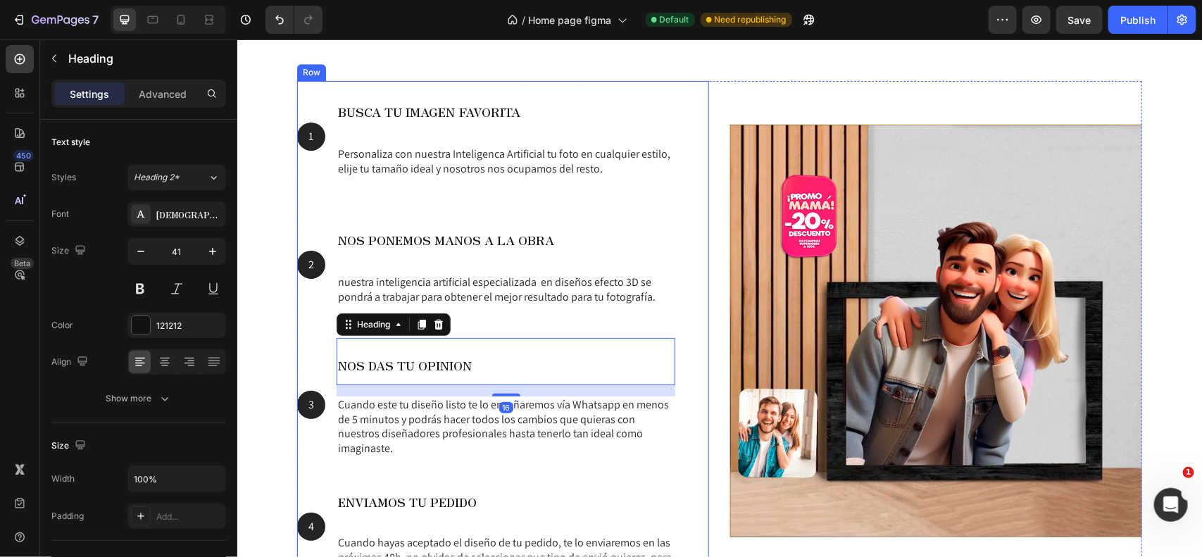
scroll to position [1983, 0]
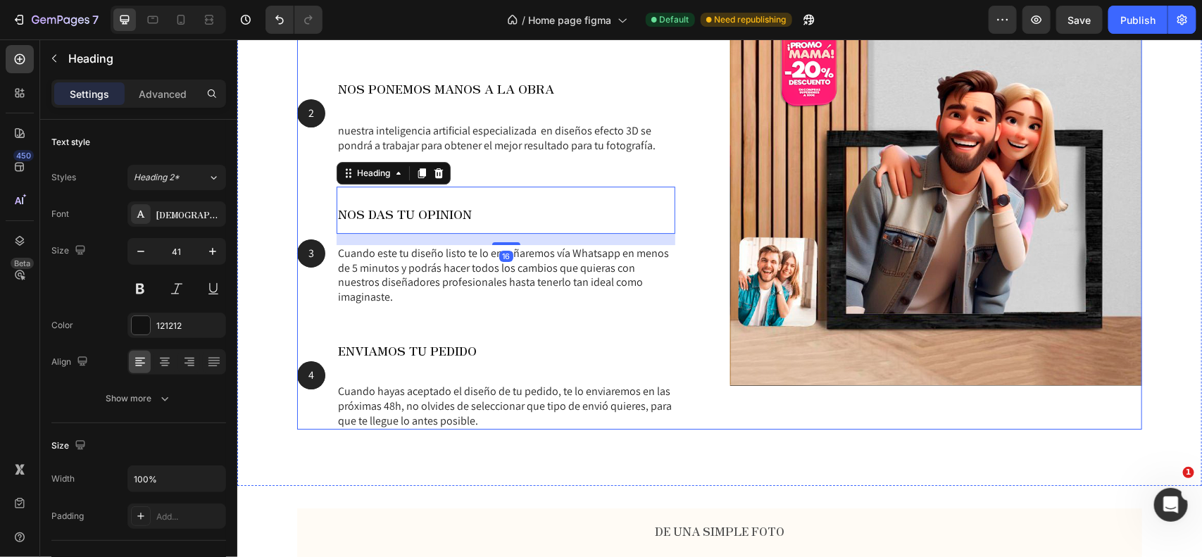
click at [704, 242] on div "1 Text Block Hero Banner ⁠⁠⁠⁠⁠⁠⁠ BUSCA TU IMAGEN FAVORITA Heading Personaliza c…" at bounding box center [718, 179] width 845 height 500
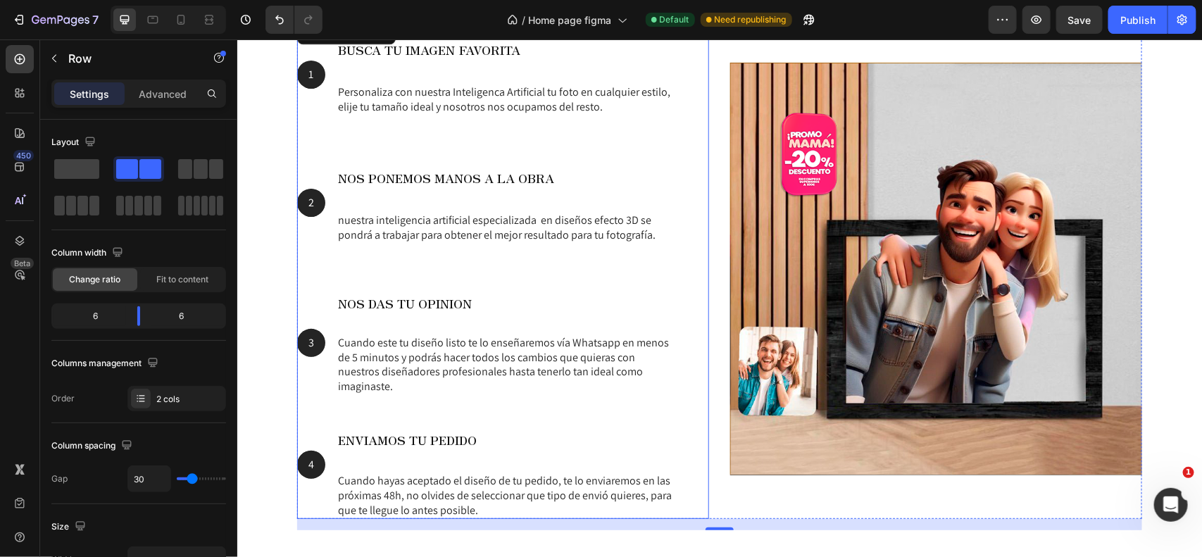
scroll to position [1892, 0]
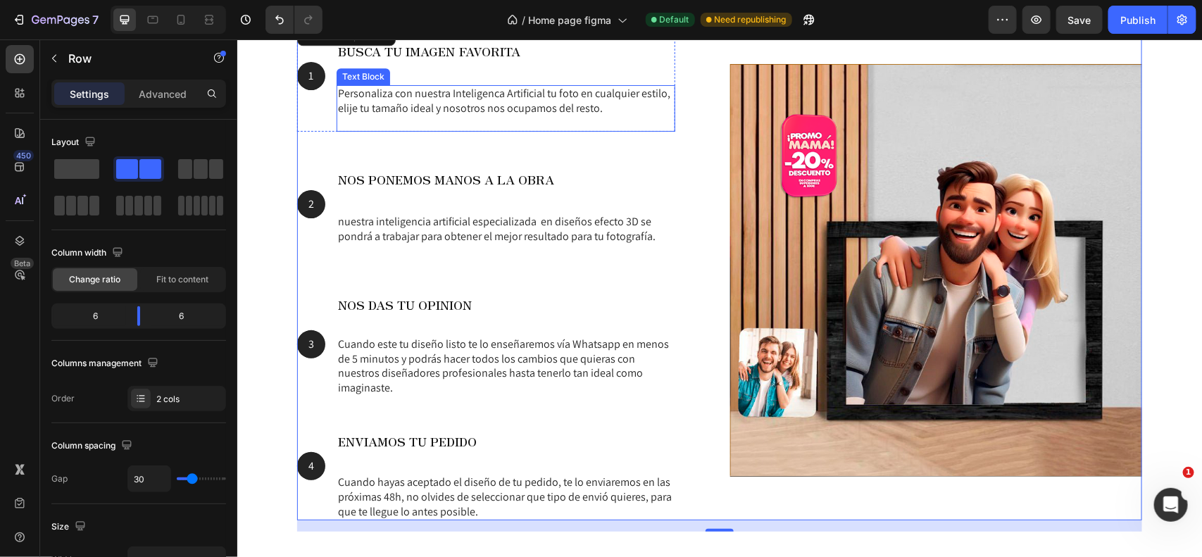
click at [479, 113] on p "Personaliza con nuestra Inteligenca Artificial tu foto en cualquier estilo, eli…" at bounding box center [505, 108] width 336 height 44
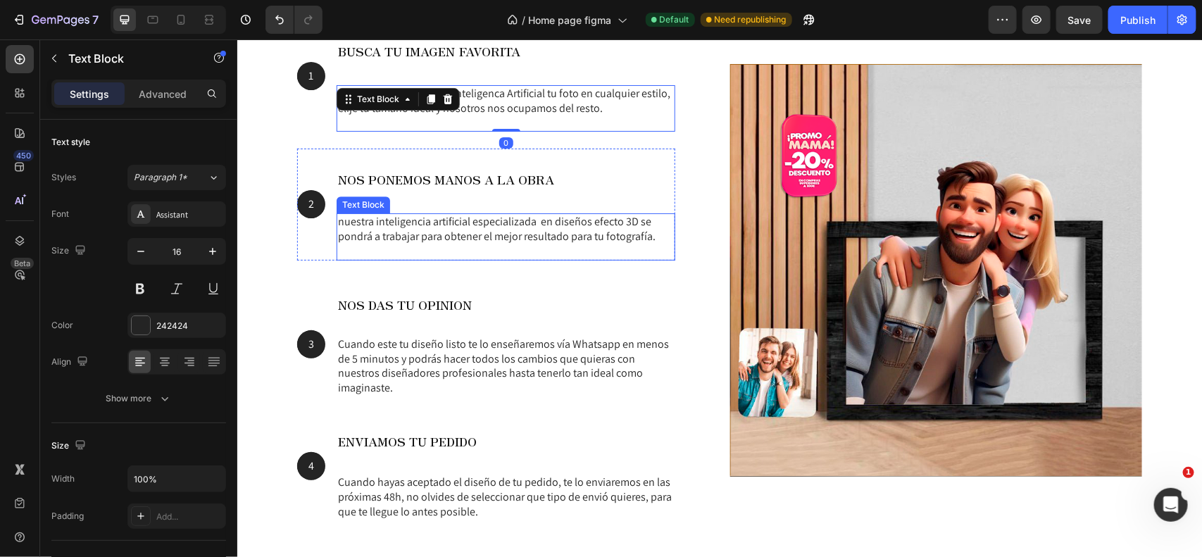
click at [401, 230] on p "nuestra inteligencia artificial especializada en diseños efecto 3D se pondrá a …" at bounding box center [505, 236] width 336 height 44
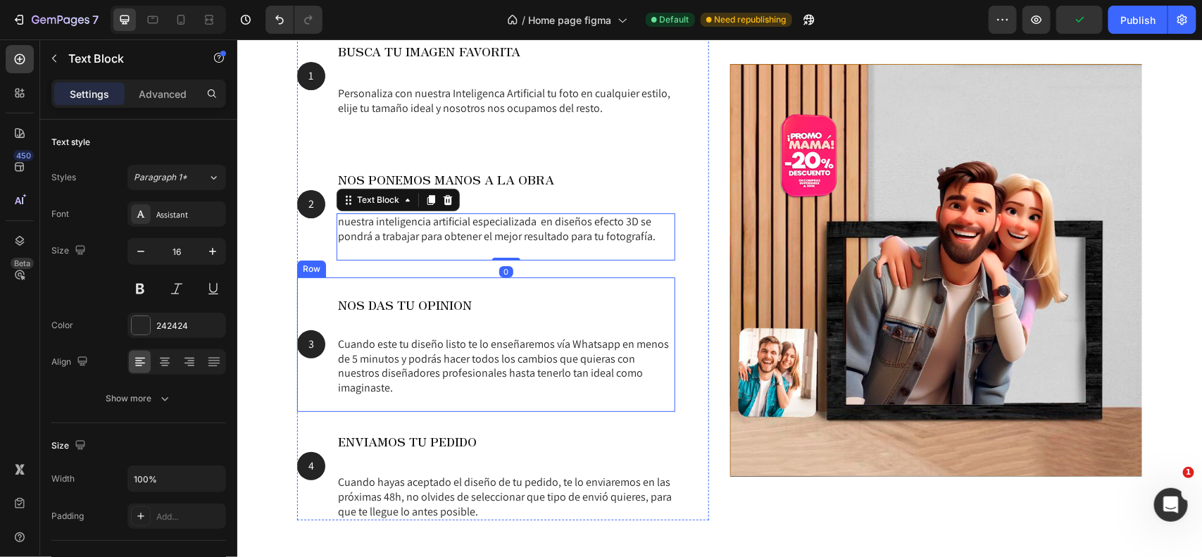
click at [389, 341] on p "Cuando este tu diseño listo te lo enseñaremos vía Whatsapp en menos de 5 minuto…" at bounding box center [505, 373] width 336 height 73
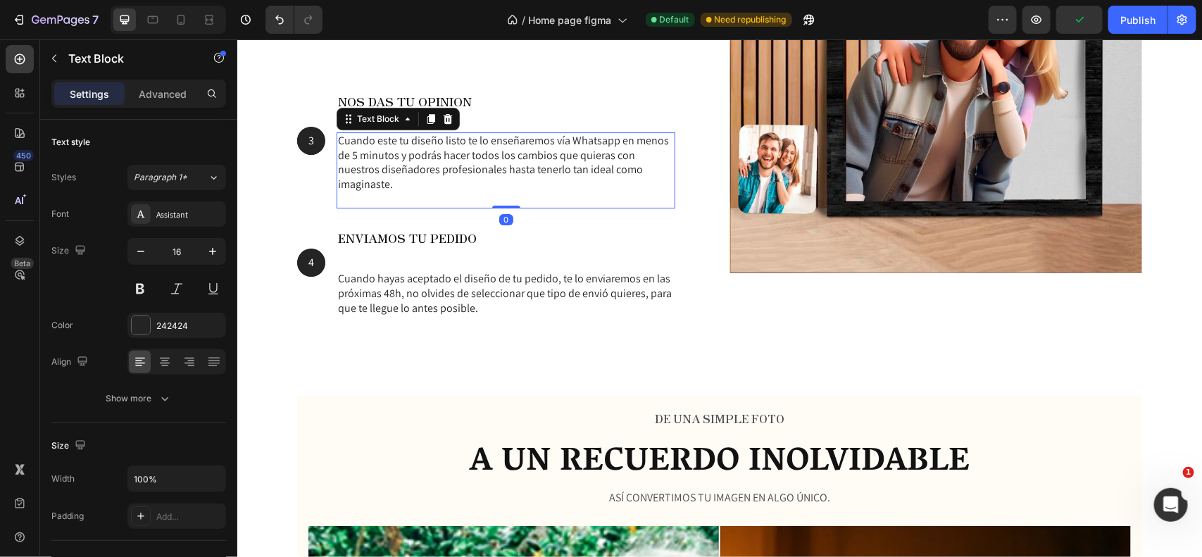
scroll to position [2098, 0]
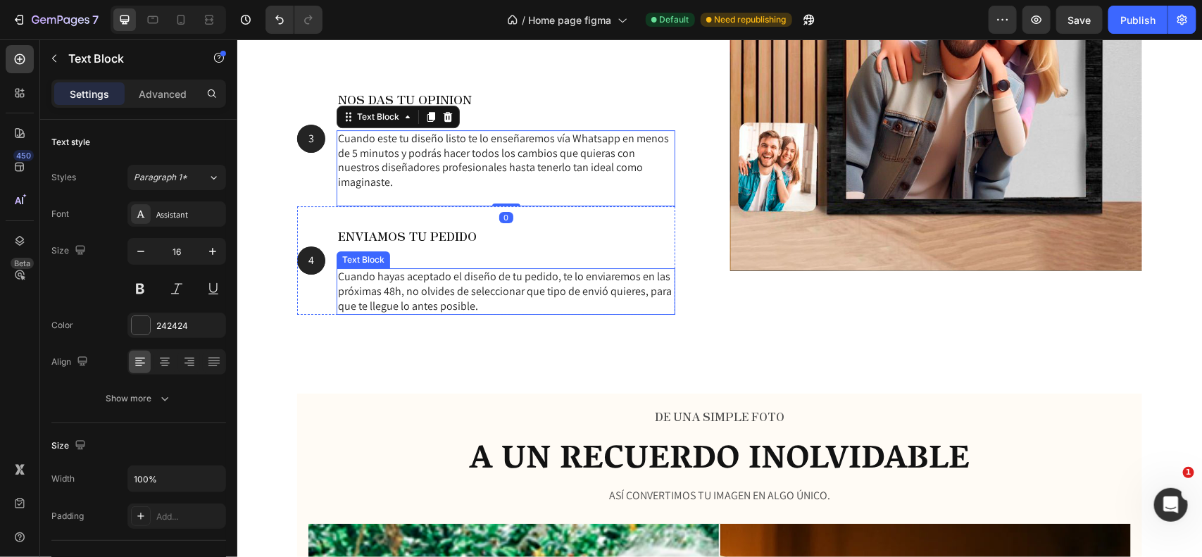
click at [401, 296] on p "Cuando hayas aceptado el diseño de tu pedido, te lo enviaremos en las próximas …" at bounding box center [505, 291] width 336 height 44
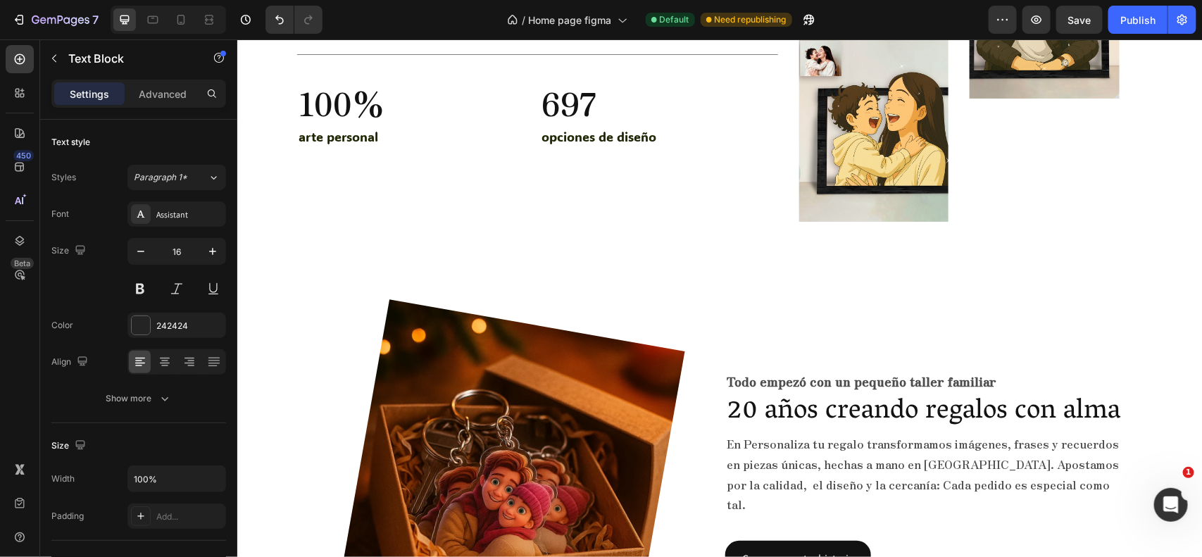
scroll to position [4121, 0]
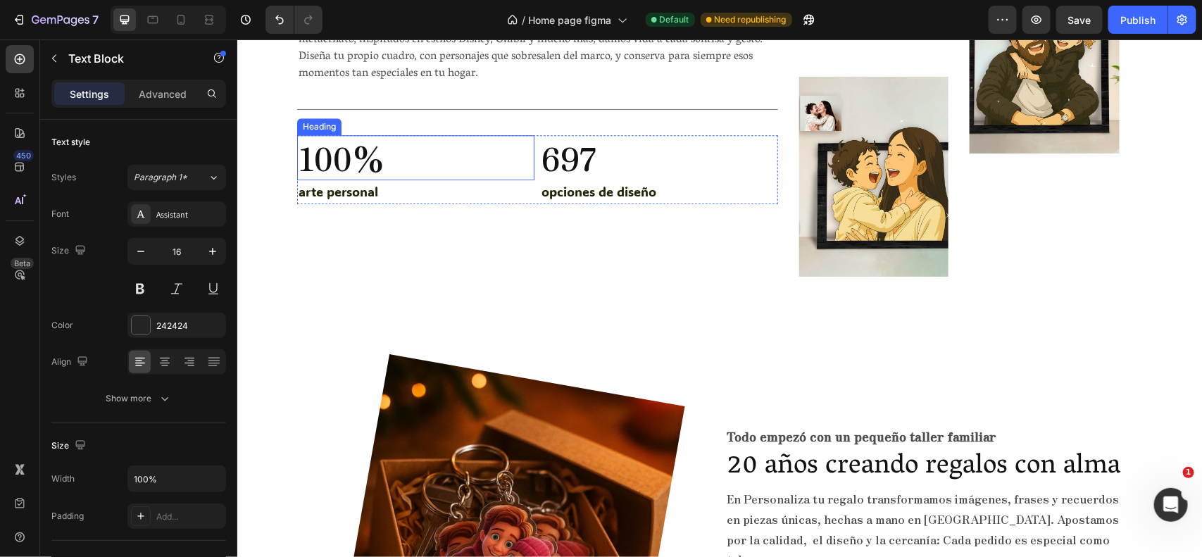
click at [356, 156] on h2 "100%" at bounding box center [414, 156] width 237 height 45
click at [346, 181] on p "arte personal" at bounding box center [415, 191] width 234 height 21
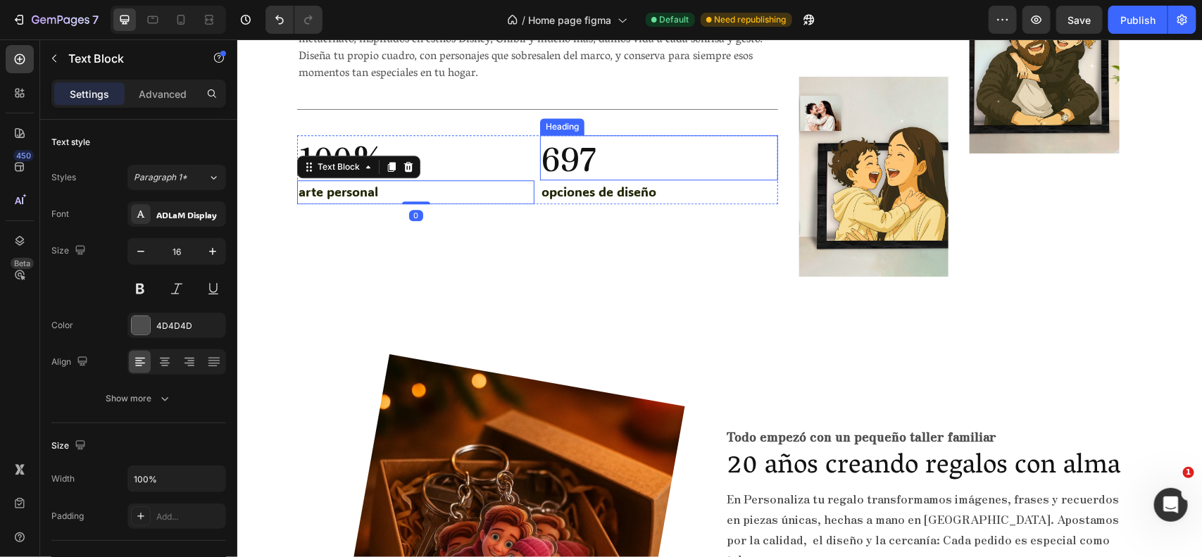
click at [582, 145] on h2 "697" at bounding box center [657, 156] width 237 height 45
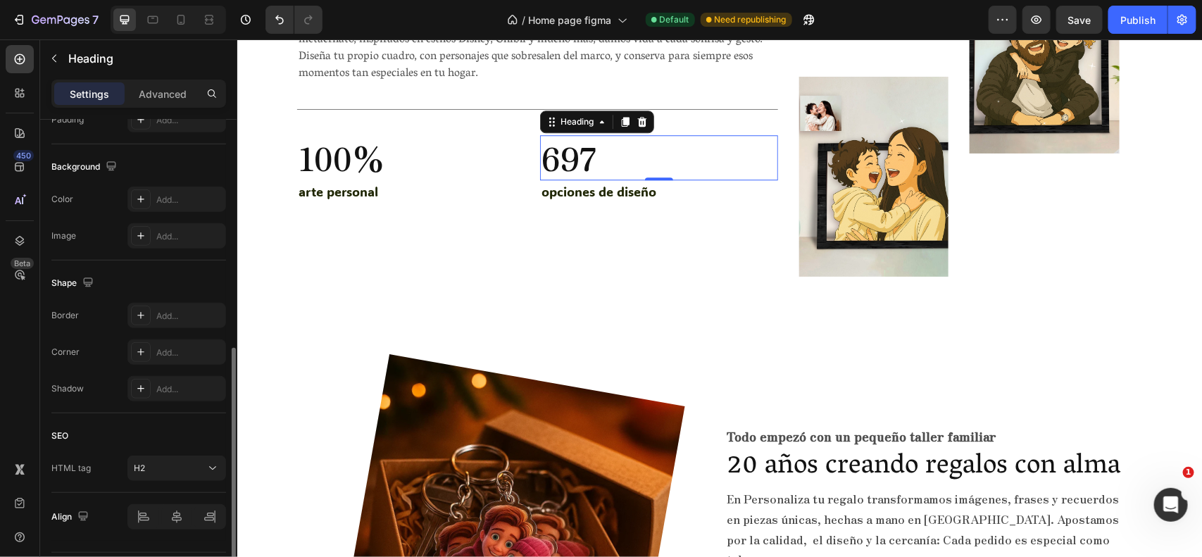
scroll to position [438, 0]
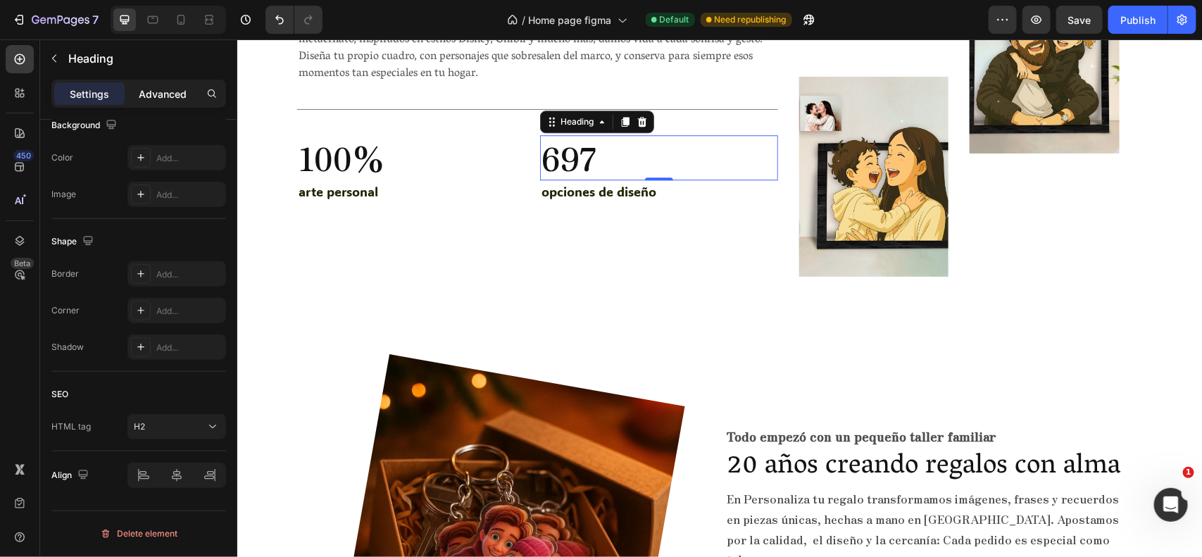
click at [152, 103] on div "Advanced" at bounding box center [162, 93] width 70 height 23
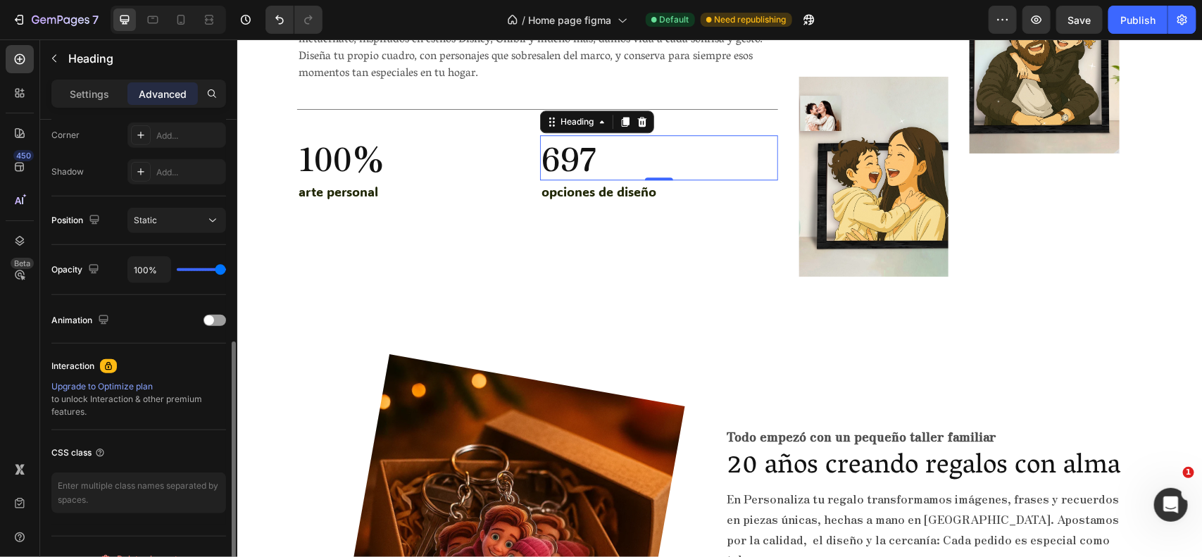
scroll to position [463, 0]
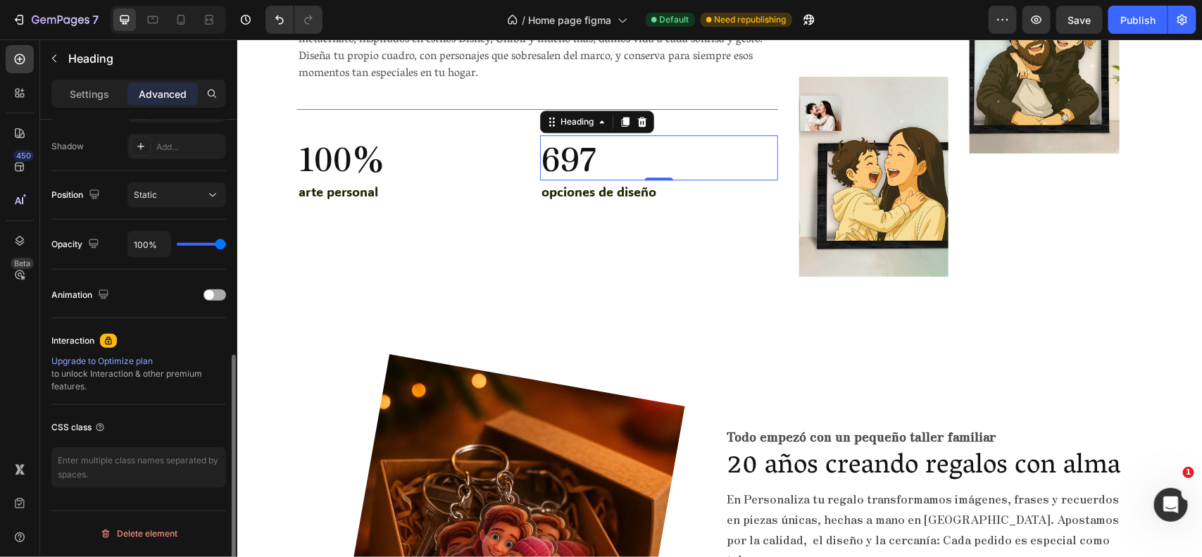
click at [206, 290] on span at bounding box center [209, 295] width 10 height 10
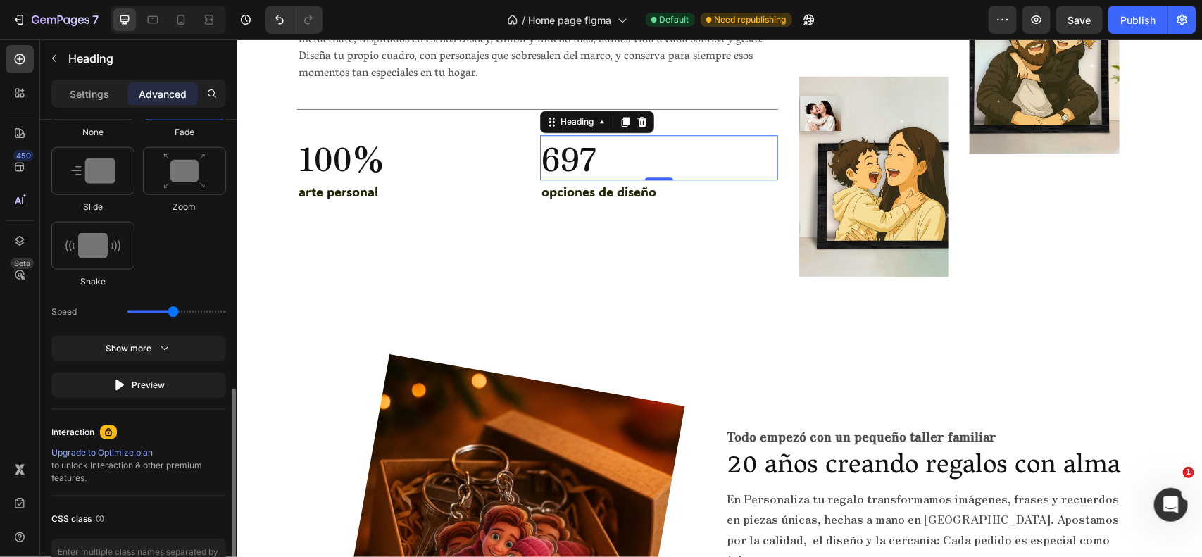
scroll to position [760, 0]
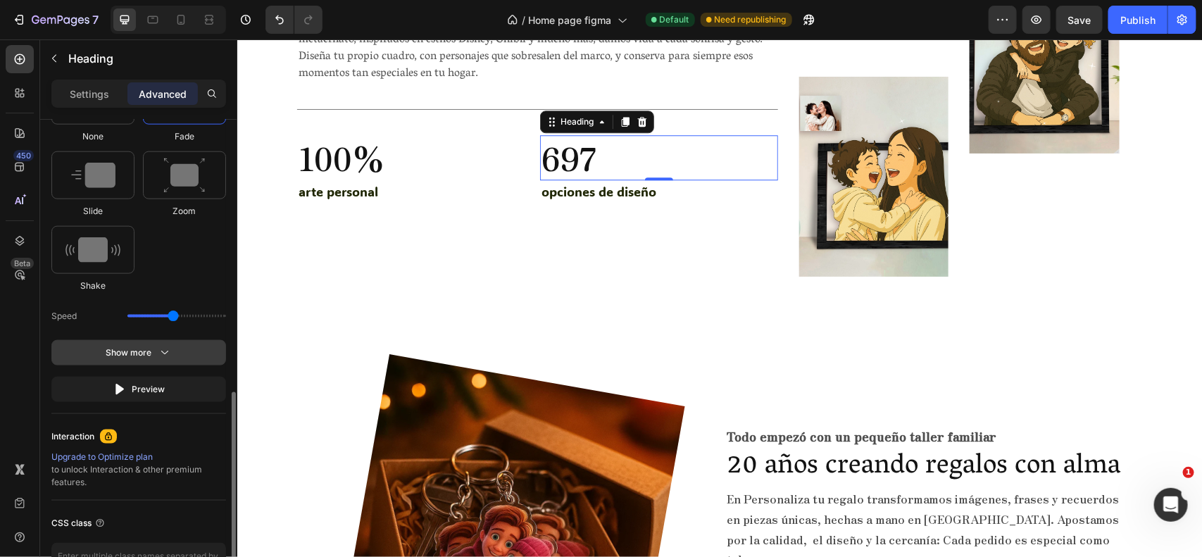
click at [144, 350] on div "Show more" at bounding box center [138, 353] width 65 height 14
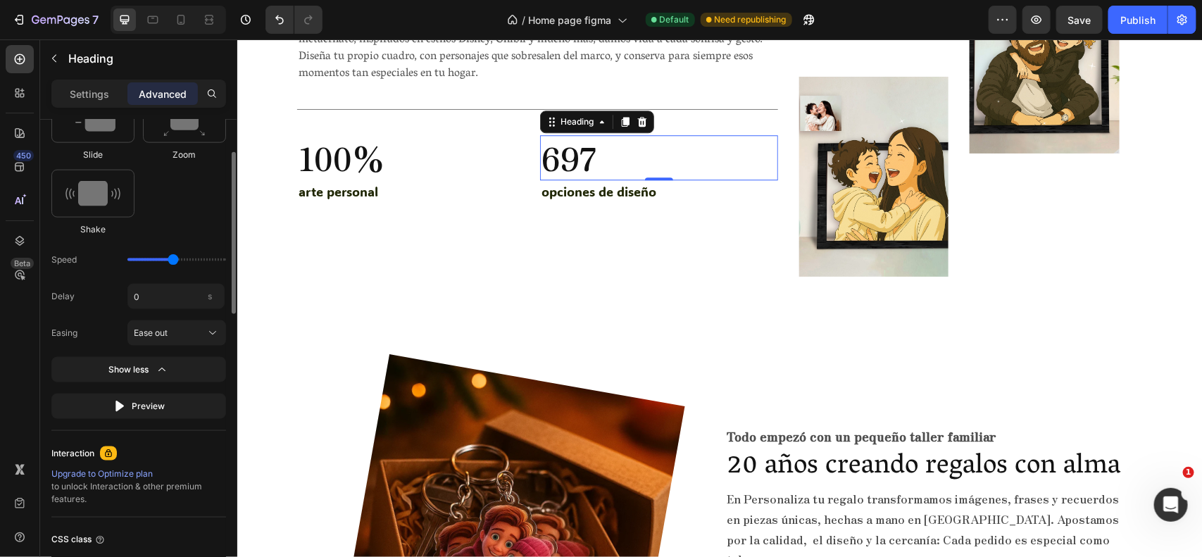
scroll to position [621, 0]
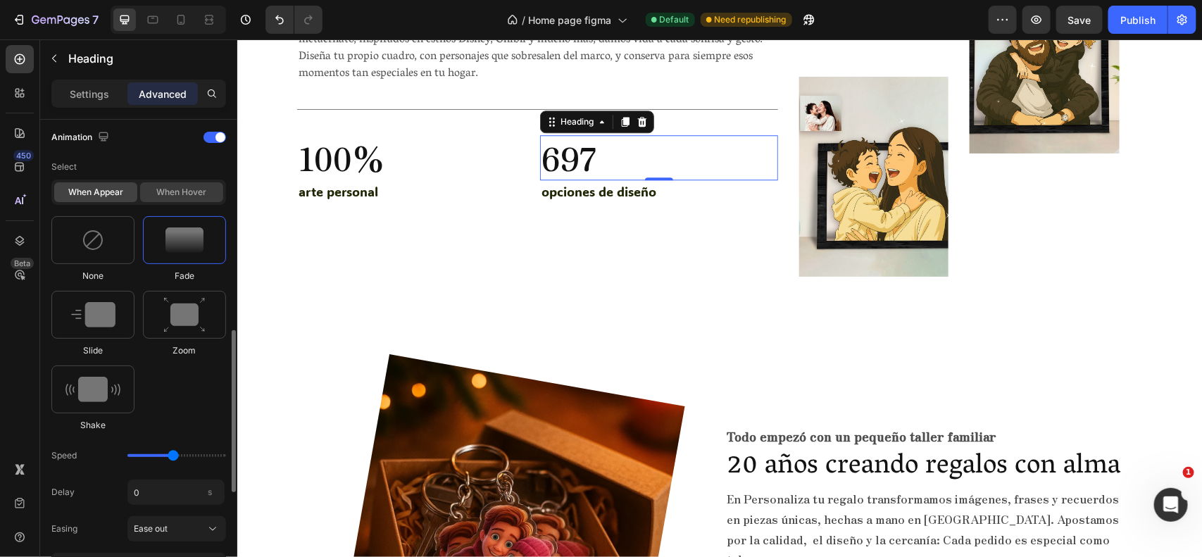
click at [170, 191] on div "When hover" at bounding box center [181, 192] width 83 height 20
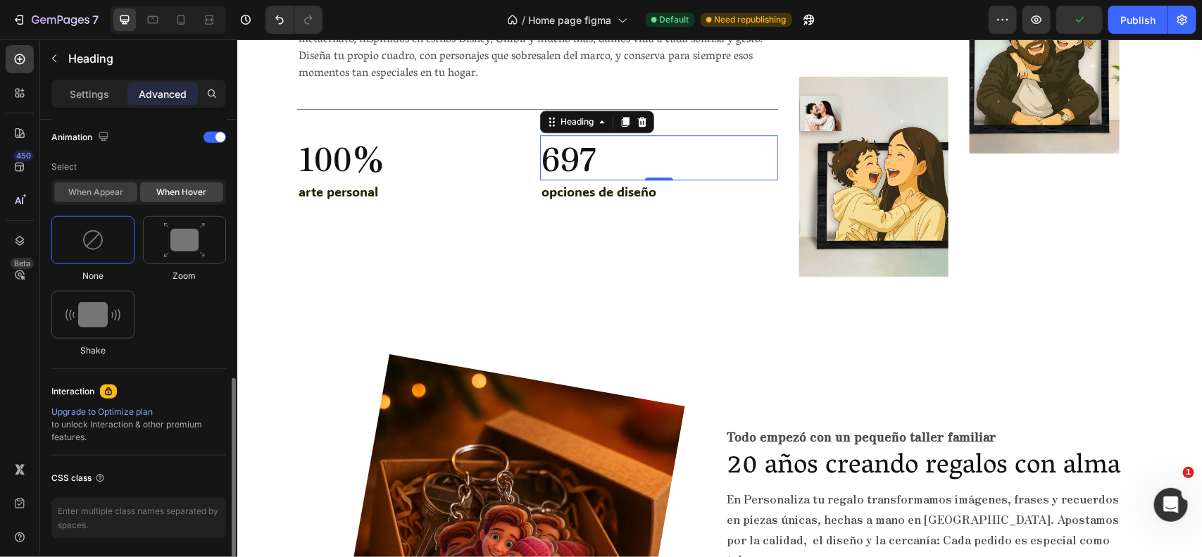
click at [94, 198] on div "When appear" at bounding box center [95, 192] width 83 height 20
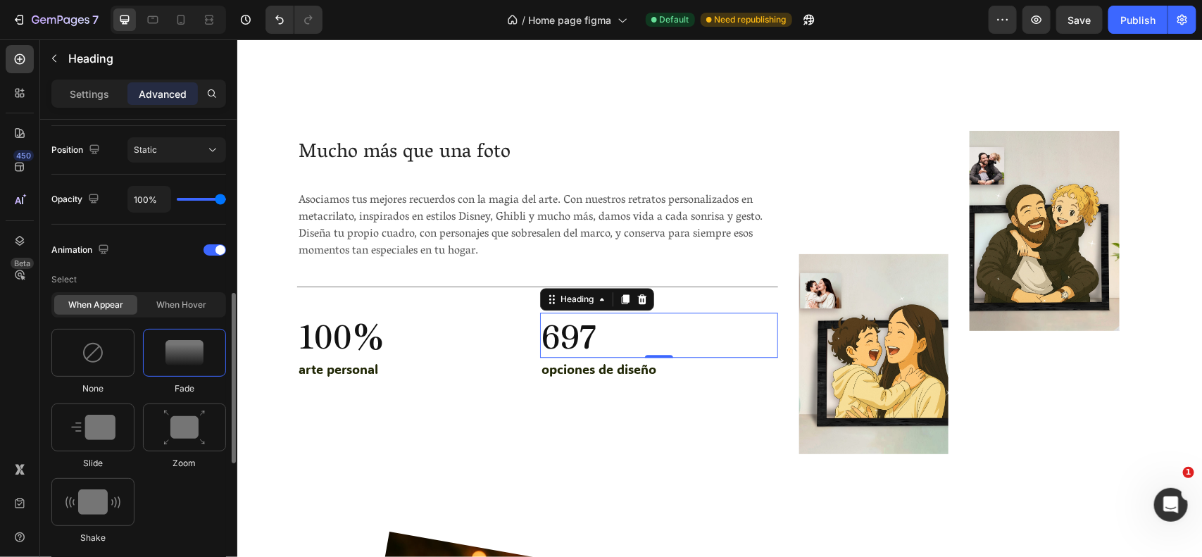
scroll to position [502, 0]
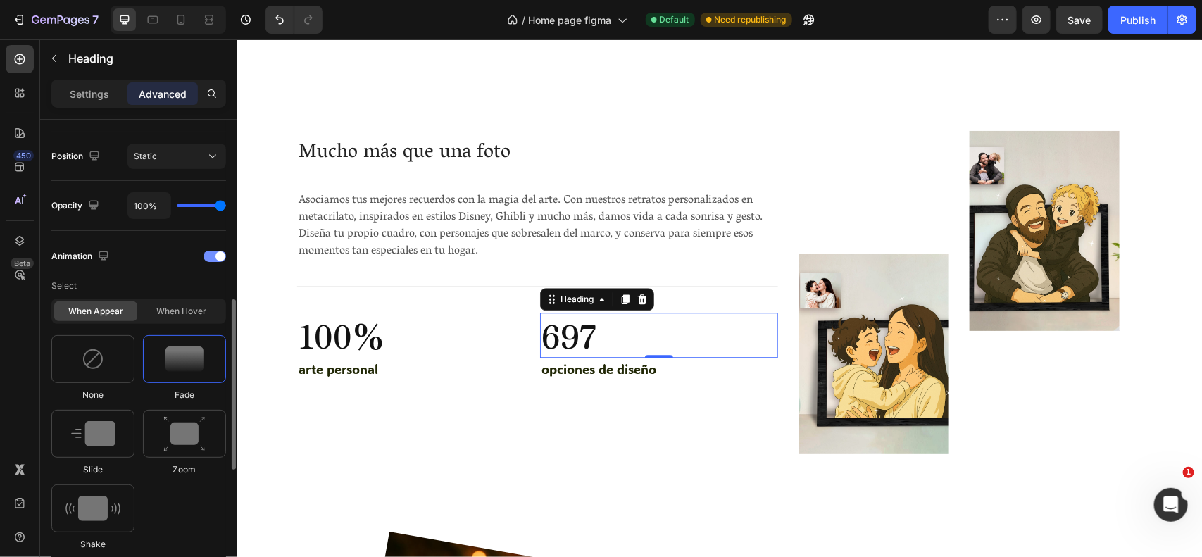
click at [203, 258] on div "Animation" at bounding box center [138, 256] width 175 height 23
click at [212, 258] on div at bounding box center [214, 256] width 23 height 11
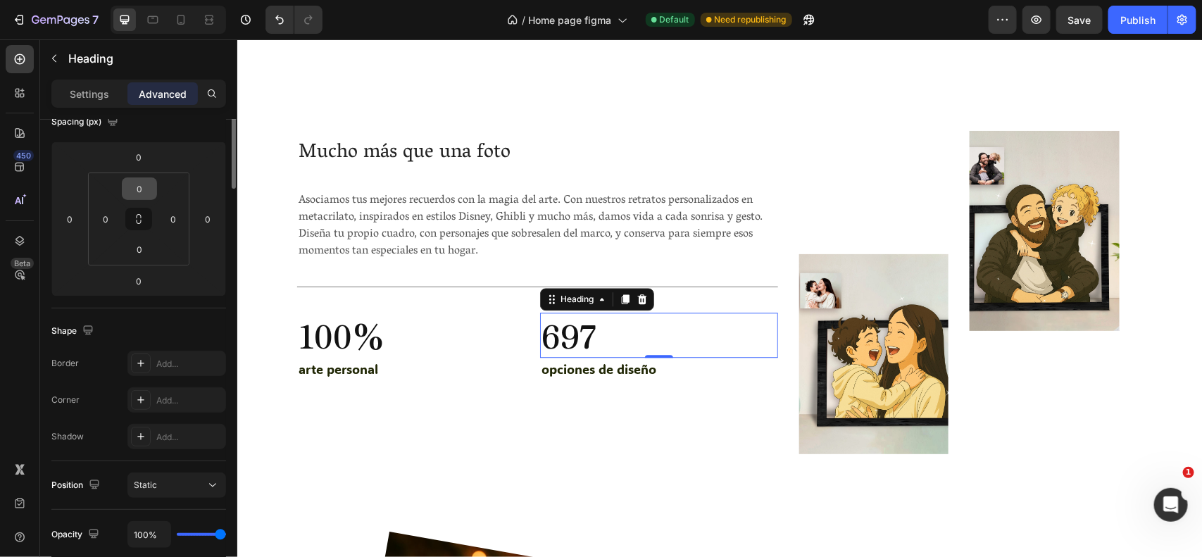
scroll to position [0, 0]
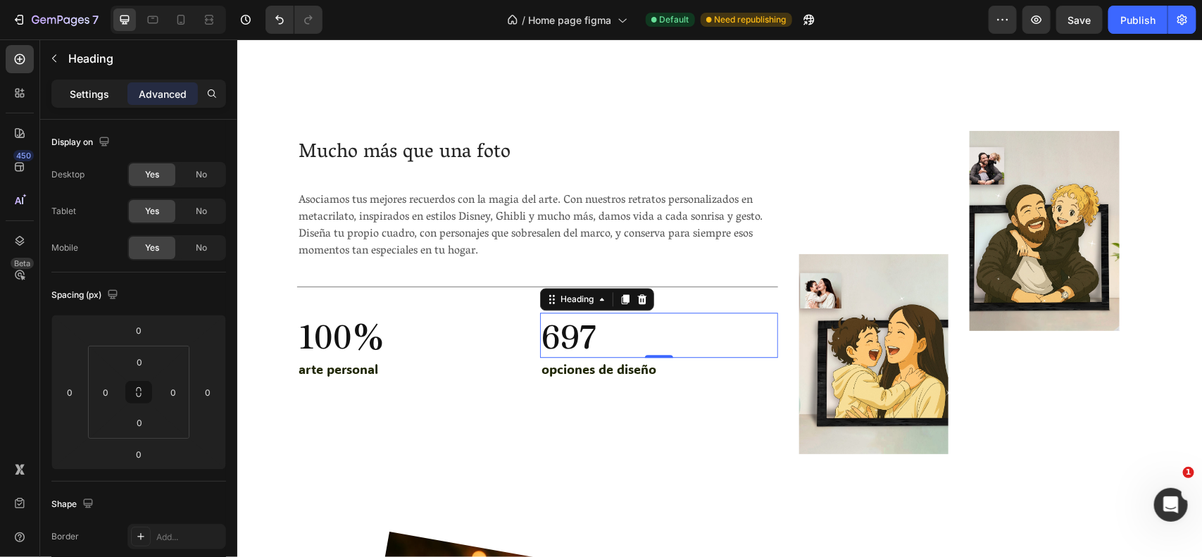
click at [107, 89] on p "Settings" at bounding box center [89, 94] width 39 height 15
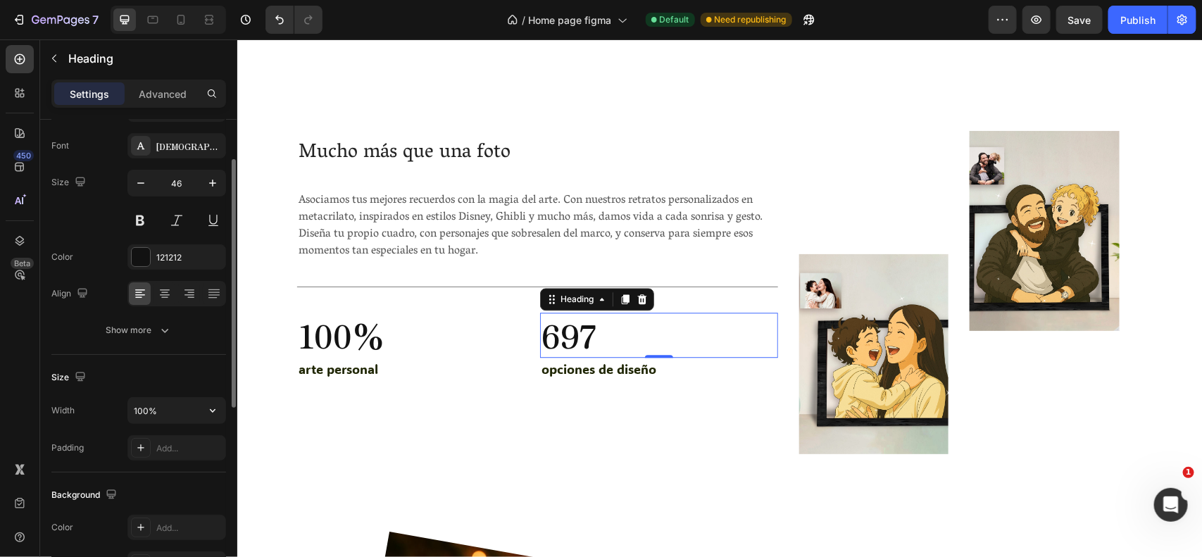
scroll to position [67, 0]
click at [90, 61] on p "Heading" at bounding box center [144, 58] width 152 height 17
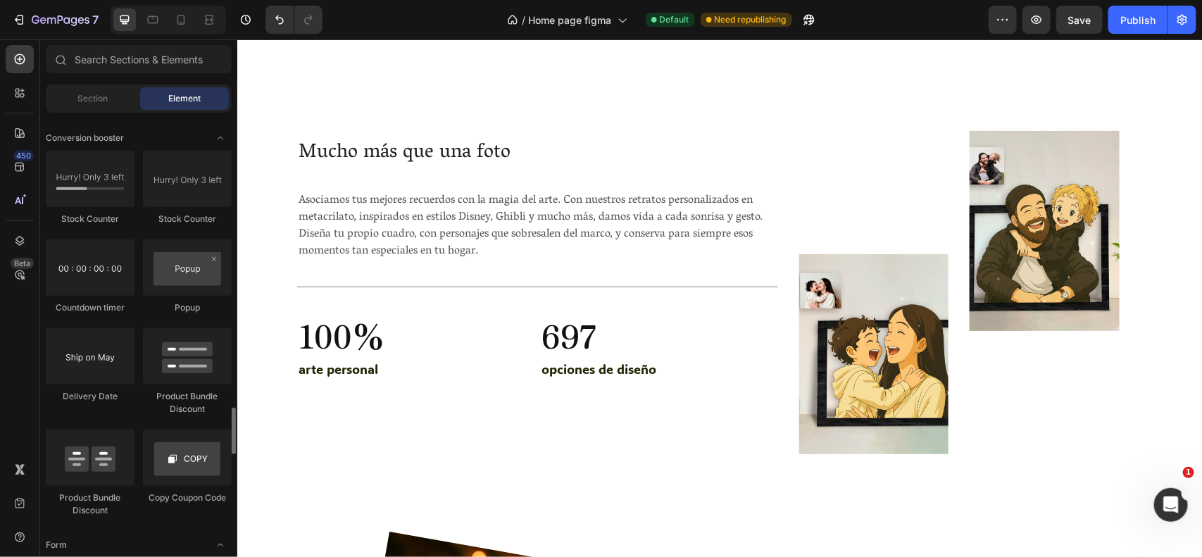
scroll to position [2789, 0]
click at [192, 188] on div at bounding box center [187, 178] width 89 height 56
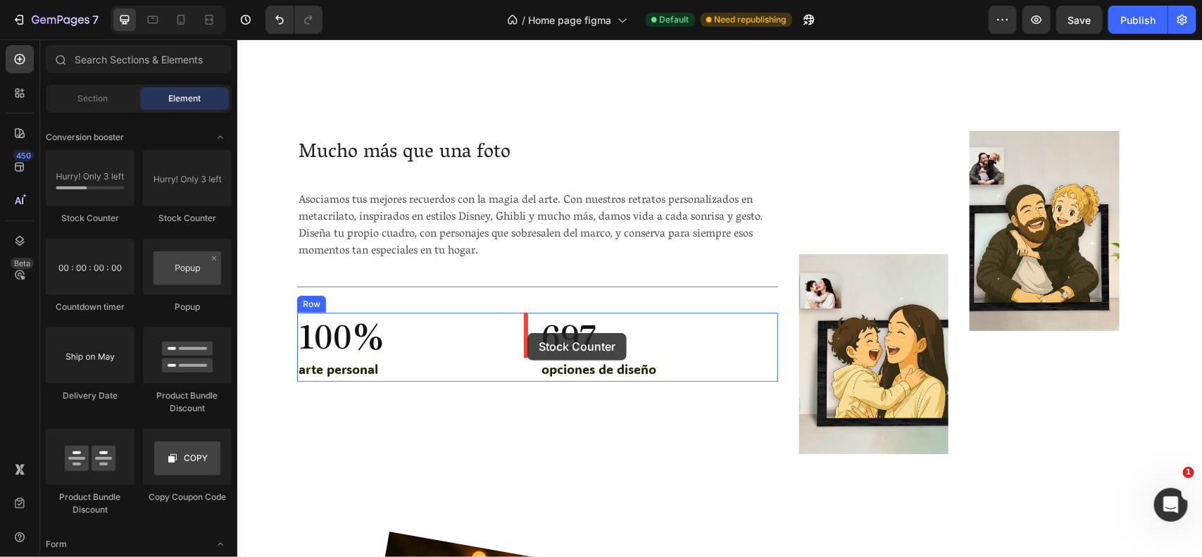
drag, startPoint x: 415, startPoint y: 234, endPoint x: 527, endPoint y: 332, distance: 148.7
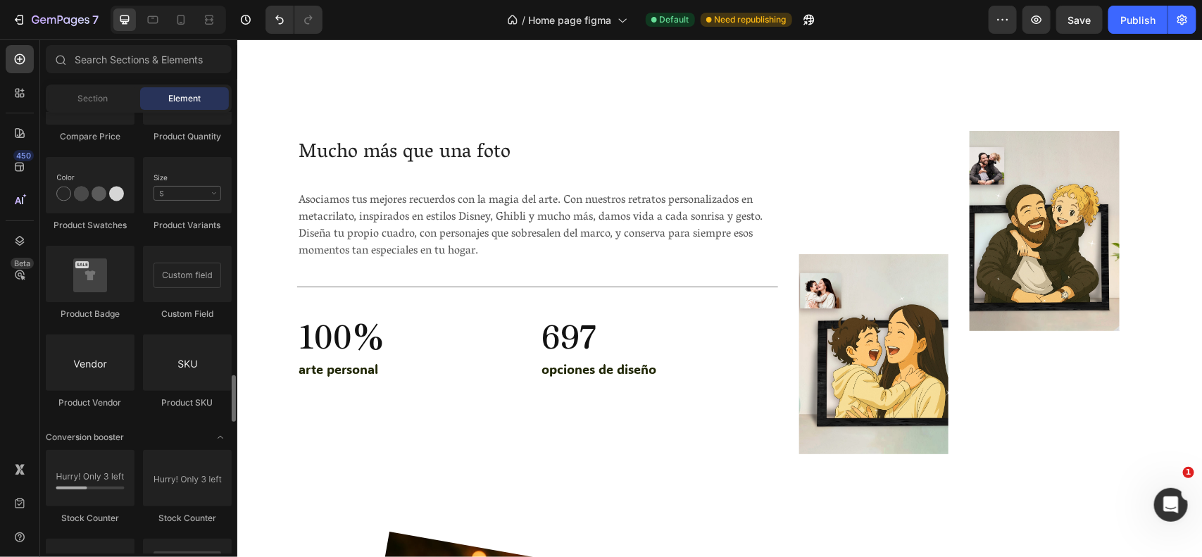
scroll to position [2487, 0]
click at [595, 342] on h2 "697" at bounding box center [657, 334] width 237 height 45
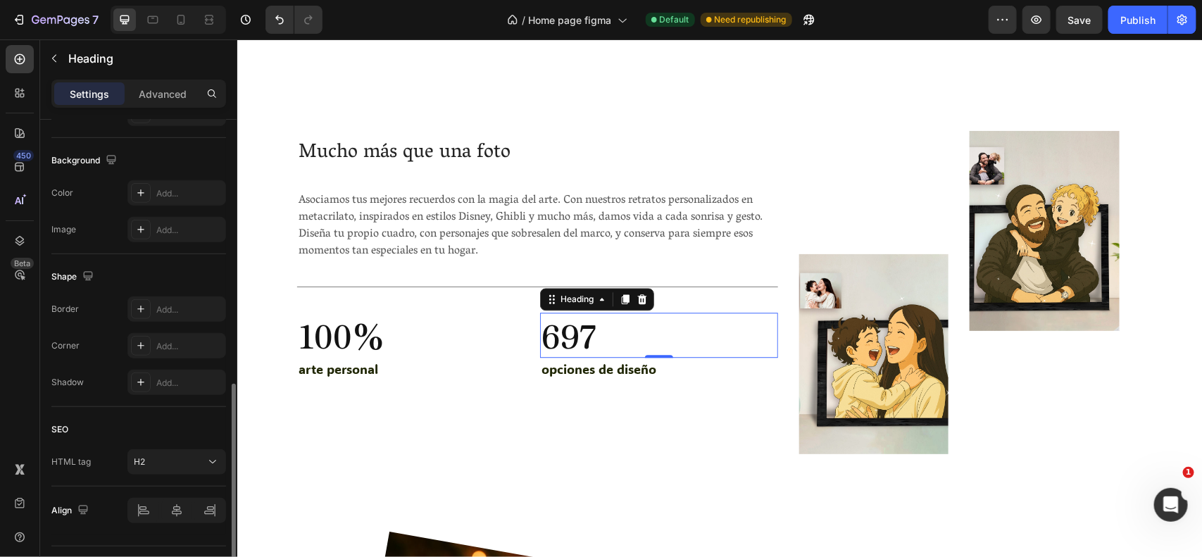
scroll to position [438, 0]
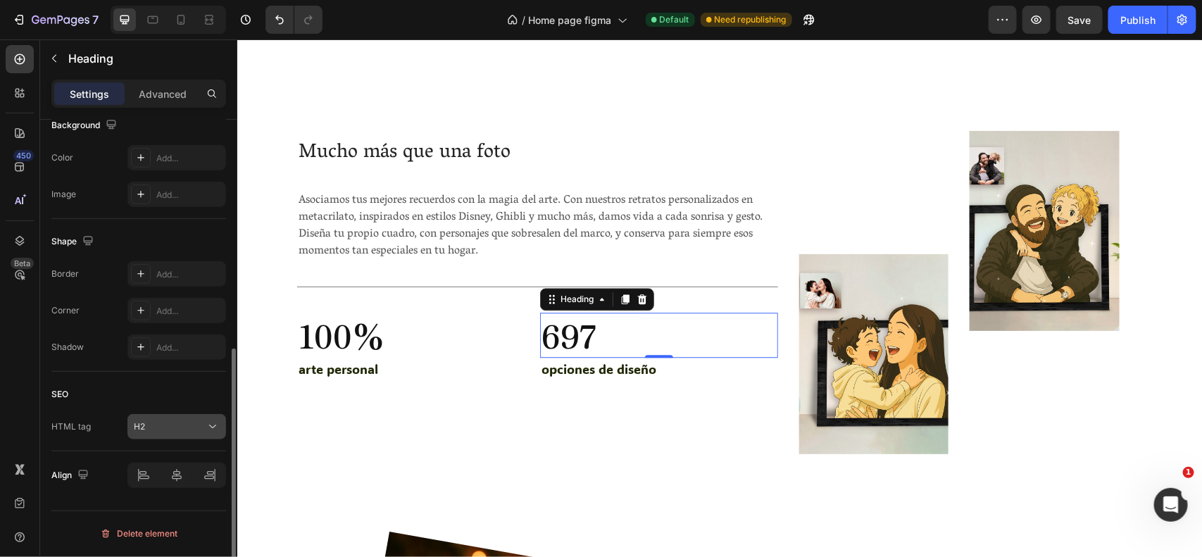
click at [170, 429] on div "H2" at bounding box center [170, 426] width 72 height 13
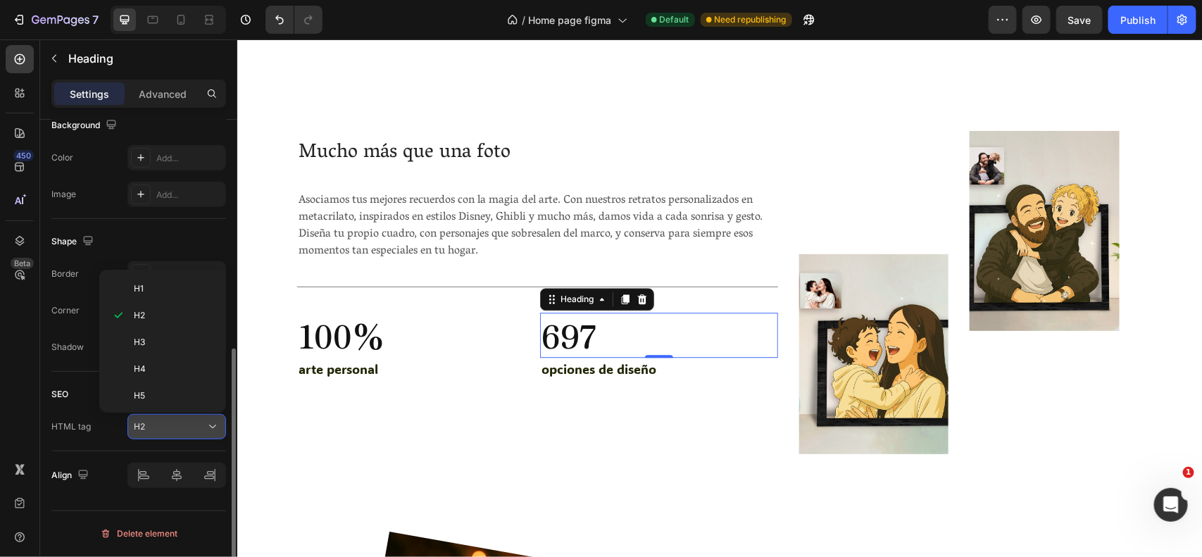
click at [170, 423] on div "H2" at bounding box center [170, 426] width 72 height 13
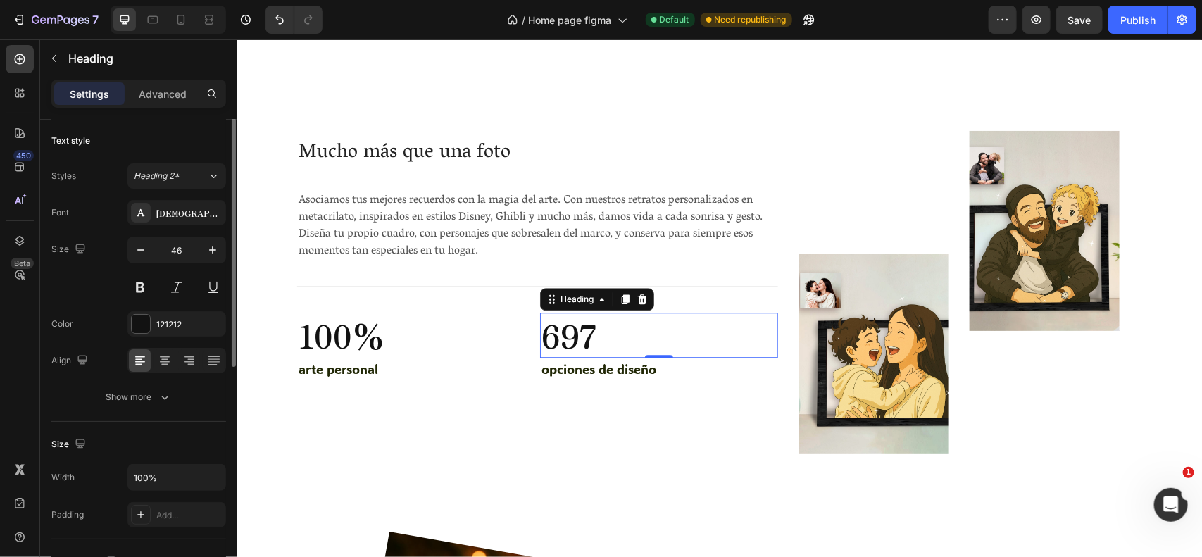
scroll to position [0, 0]
click at [155, 94] on p "Advanced" at bounding box center [163, 94] width 48 height 15
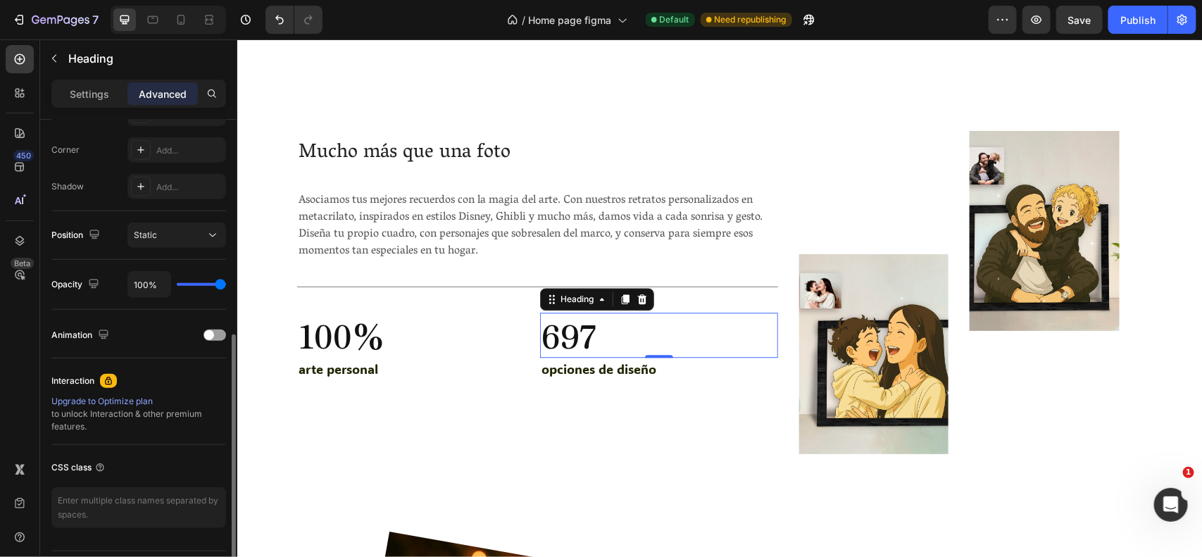
scroll to position [463, 0]
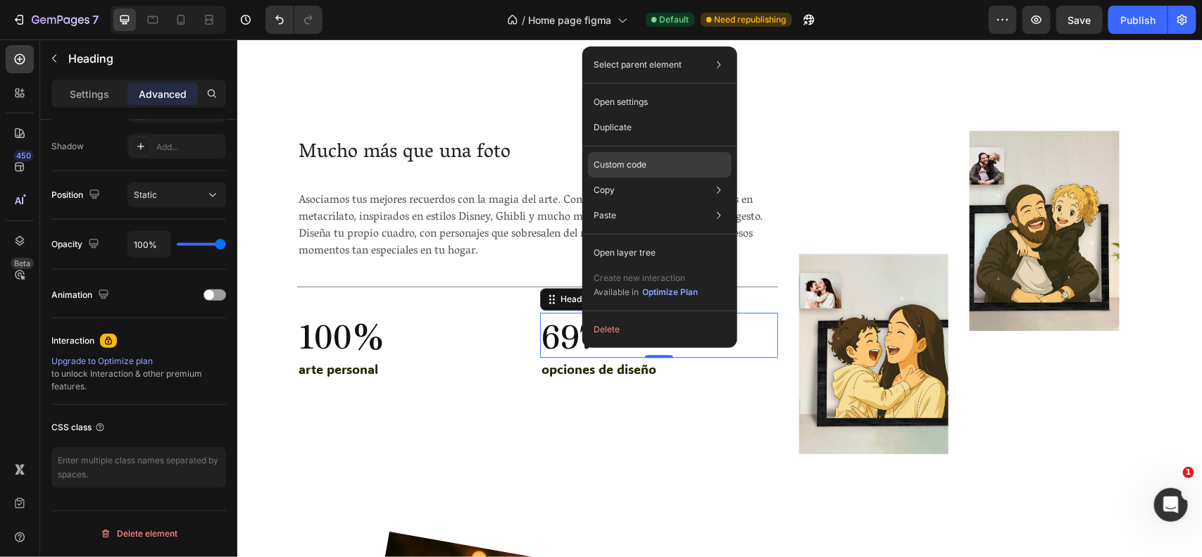
click at [641, 166] on p "Custom code" at bounding box center [619, 164] width 53 height 13
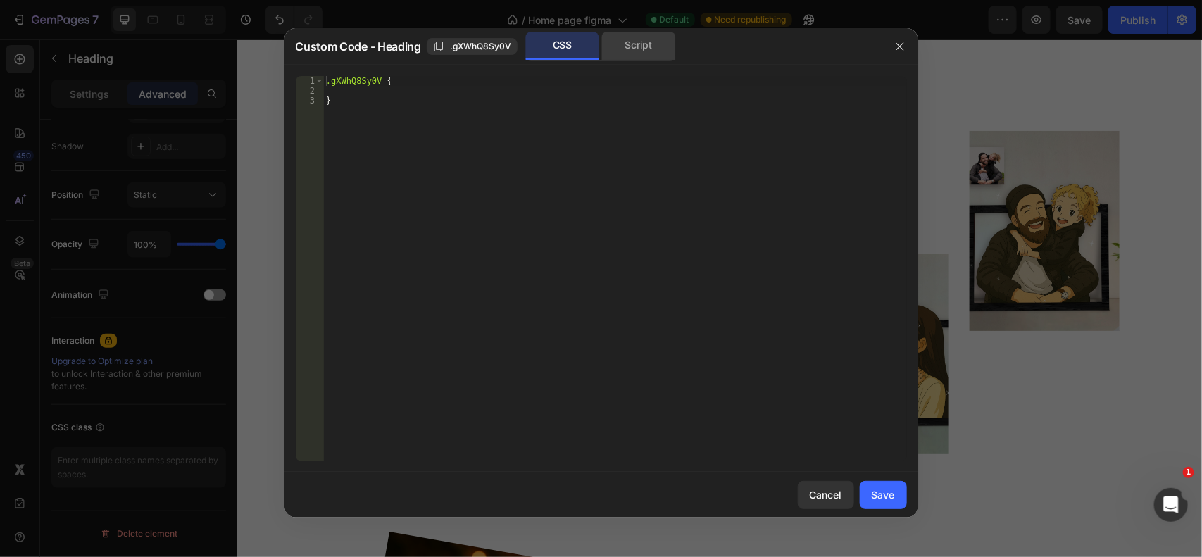
click at [667, 32] on div "Script" at bounding box center [639, 46] width 74 height 28
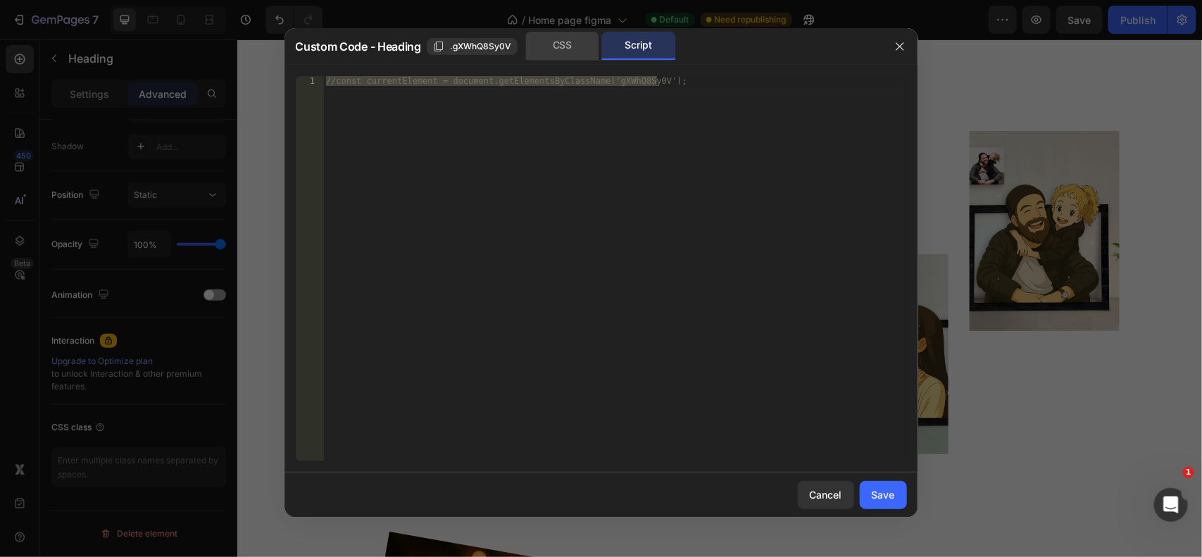
click at [579, 43] on div "CSS" at bounding box center [562, 46] width 74 height 28
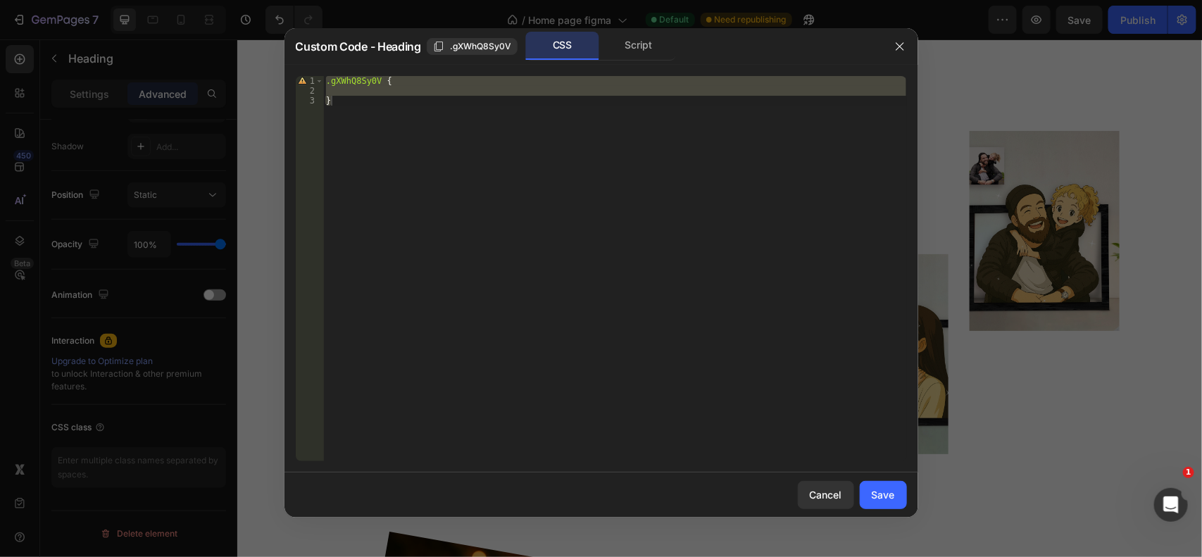
click at [662, 215] on div ".gXWhQ8Sy0V { }" at bounding box center [614, 268] width 583 height 385
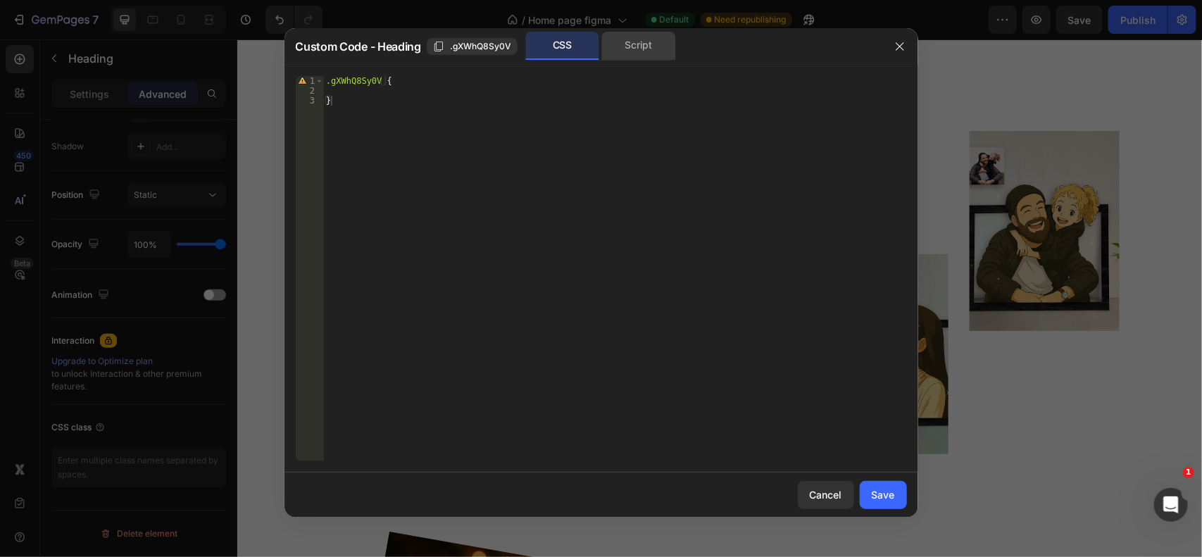
click at [627, 46] on div "Script" at bounding box center [639, 46] width 74 height 28
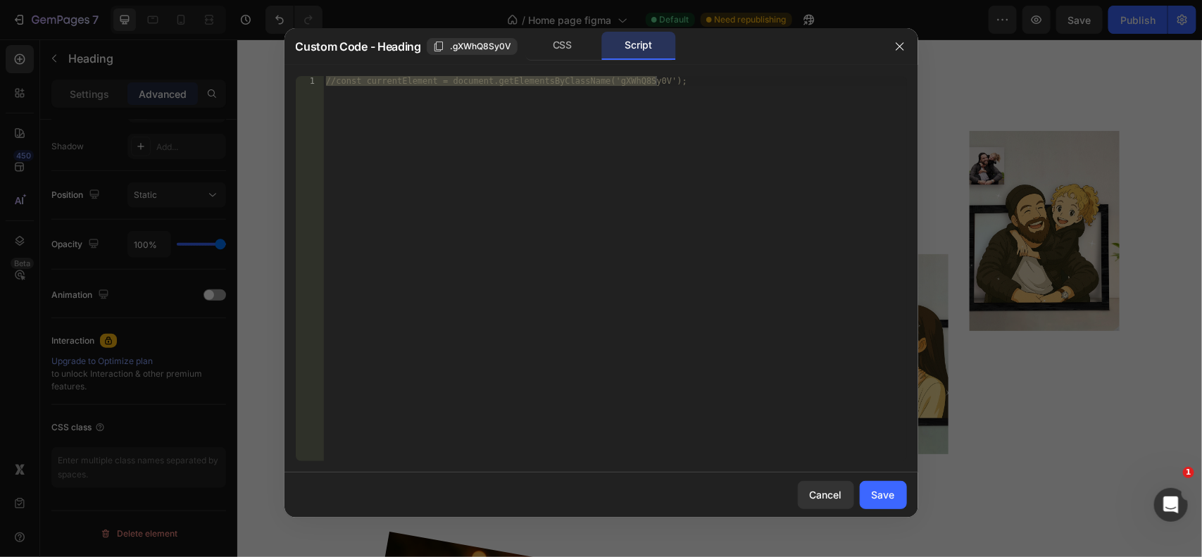
click at [567, 99] on div "//const currentElement = document.getElementsByClassName('gXWhQ8Sy0V');" at bounding box center [614, 268] width 583 height 385
paste textarea "iniciarContador(150, 20); // contará hasta 150, aumentando cada 20ms"
type textarea "iniciarContador(150, 20); // contará hasta 150, aumentando cada 20ms"
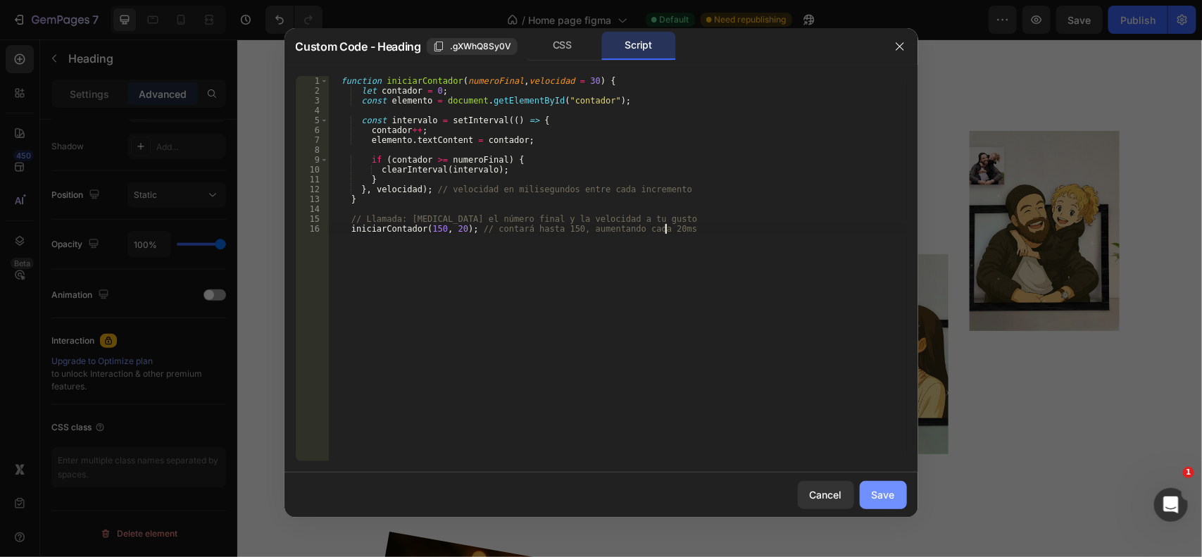
drag, startPoint x: 878, startPoint y: 495, endPoint x: 640, endPoint y: 454, distance: 241.4
click at [878, 495] on div "Save" at bounding box center [883, 494] width 23 height 15
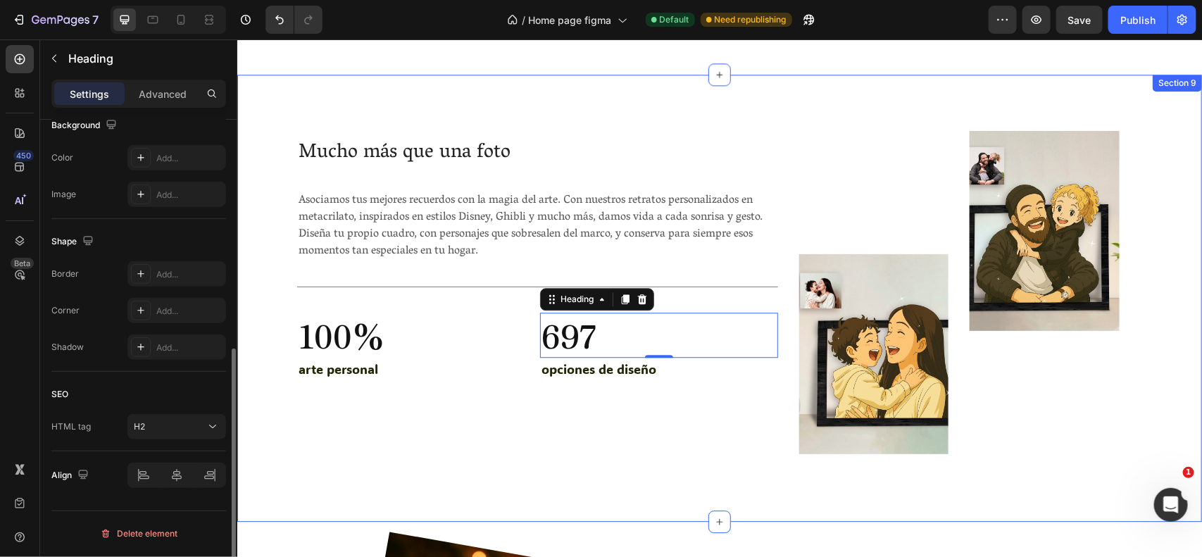
scroll to position [438, 0]
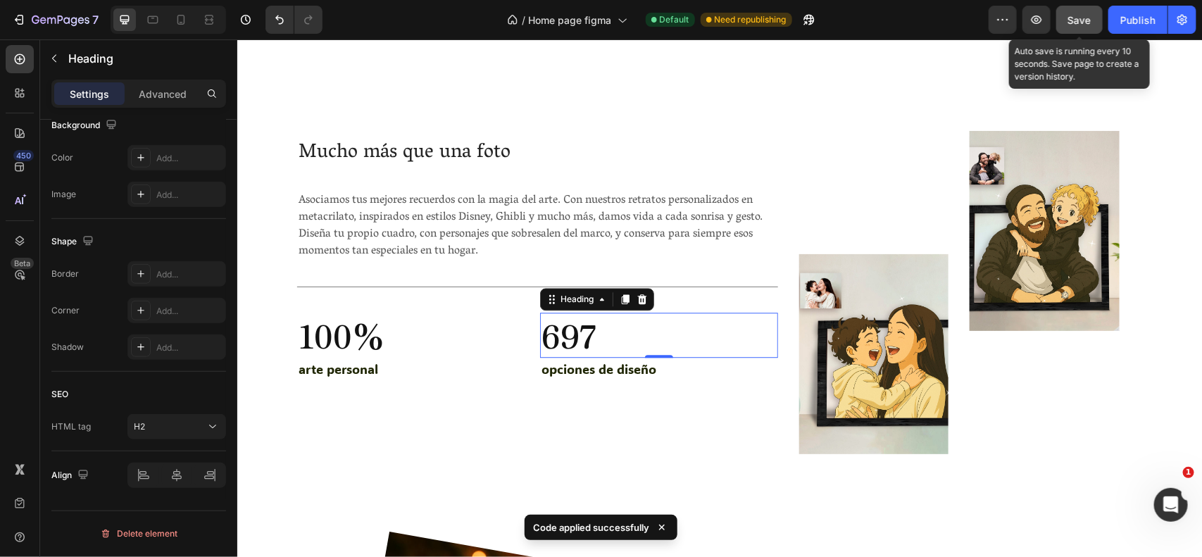
click at [1086, 15] on span "Save" at bounding box center [1079, 20] width 23 height 12
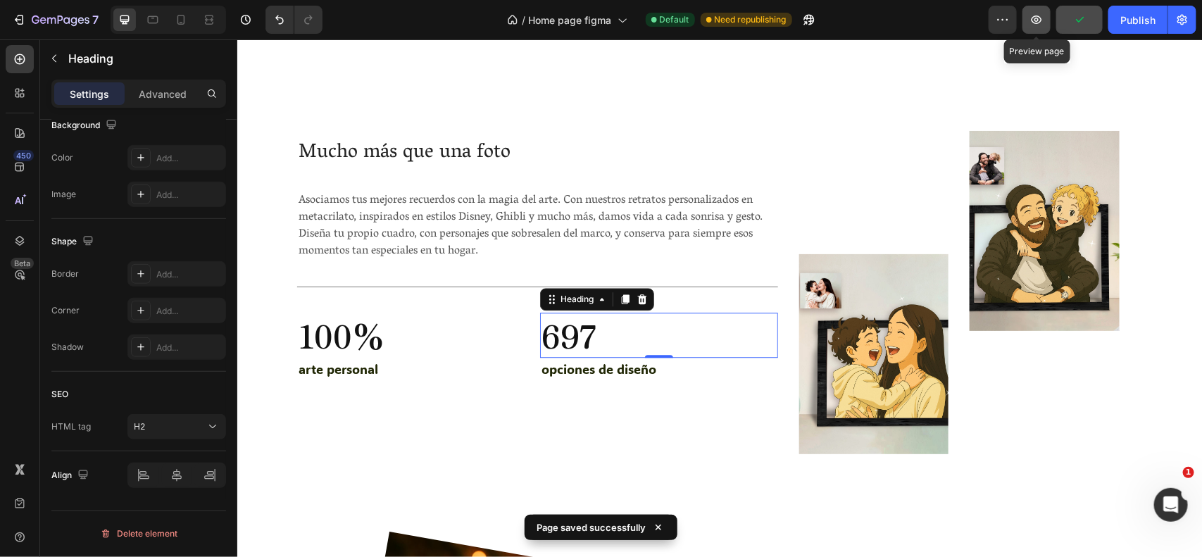
click at [1043, 23] on icon "button" at bounding box center [1036, 20] width 14 height 14
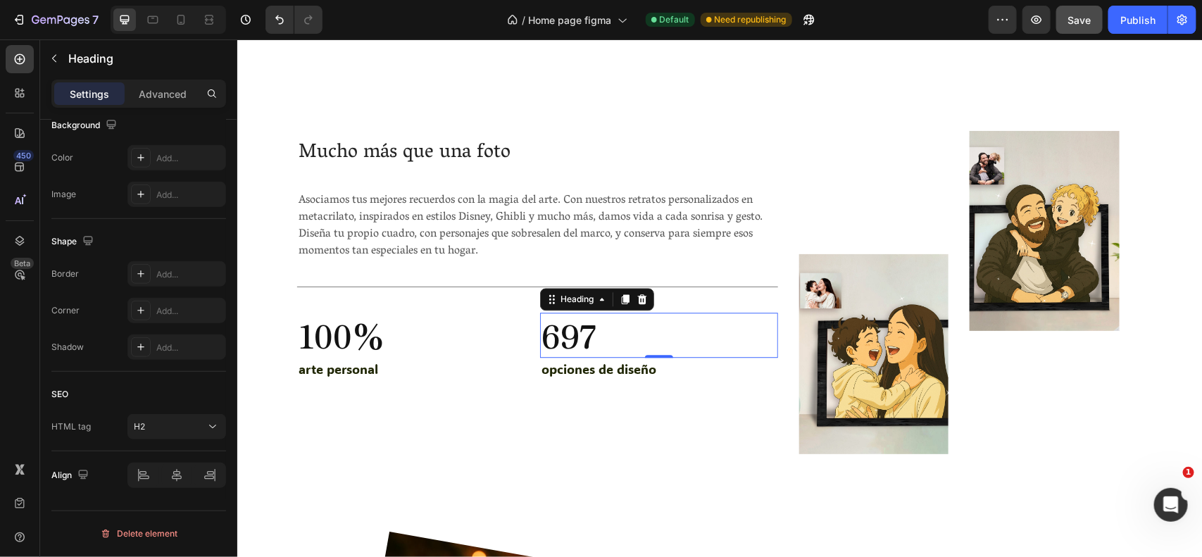
click at [589, 335] on h2 "697" at bounding box center [657, 334] width 237 height 45
click at [589, 335] on p "697" at bounding box center [658, 334] width 234 height 42
drag, startPoint x: 617, startPoint y: 334, endPoint x: 561, endPoint y: 260, distance: 93.1
click at [561, 260] on div "Asociamos tus mejores recuerdos con la magia del arte. Con nuestros retratos pe…" at bounding box center [536, 225] width 481 height 70
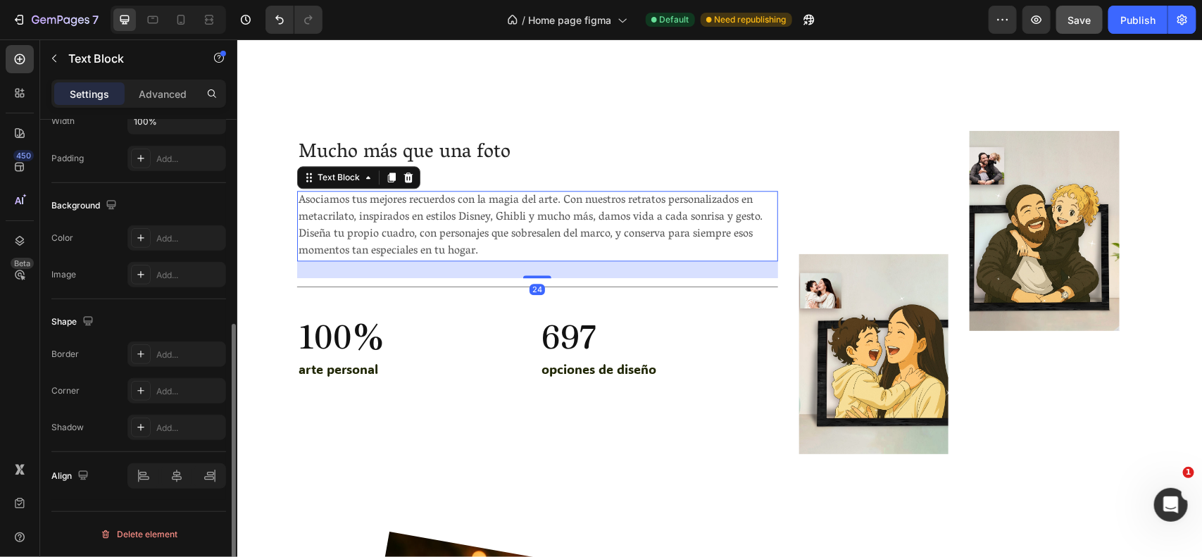
scroll to position [0, 0]
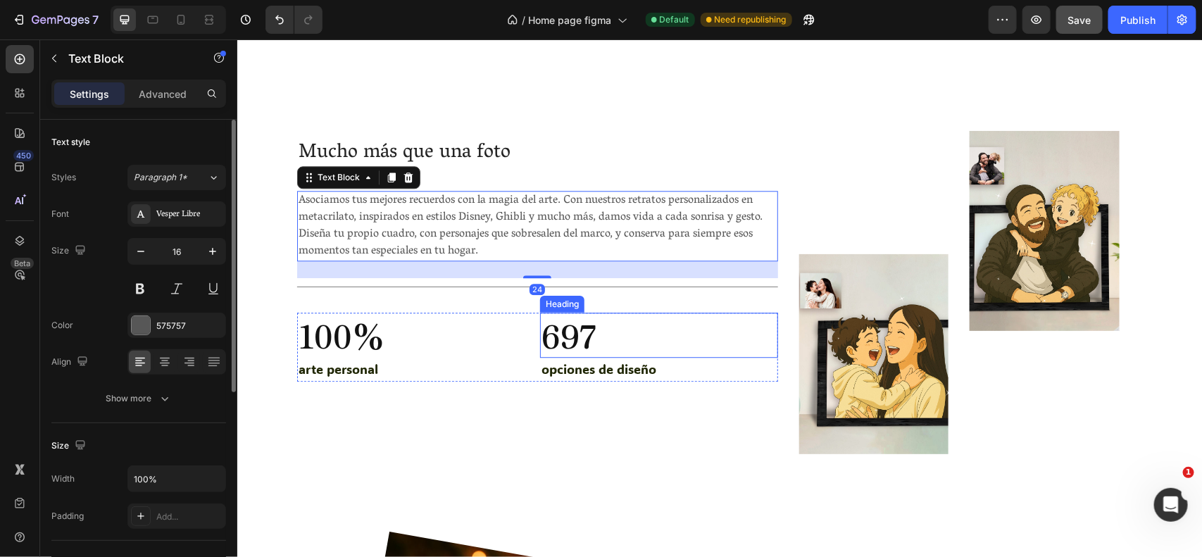
click at [636, 338] on p "697" at bounding box center [658, 334] width 234 height 42
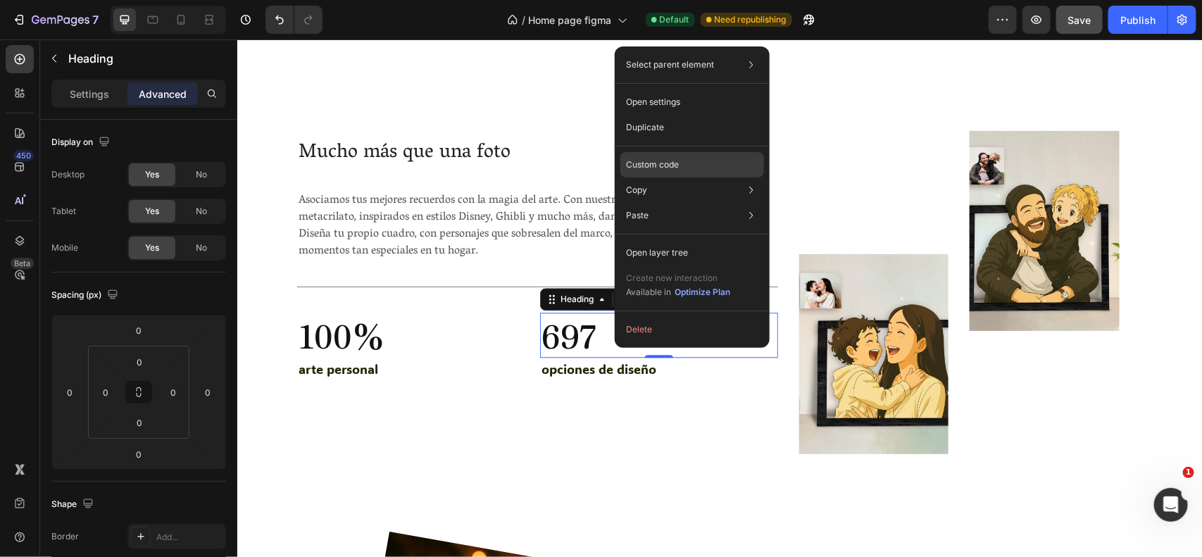
click at [673, 163] on p "Custom code" at bounding box center [652, 164] width 53 height 13
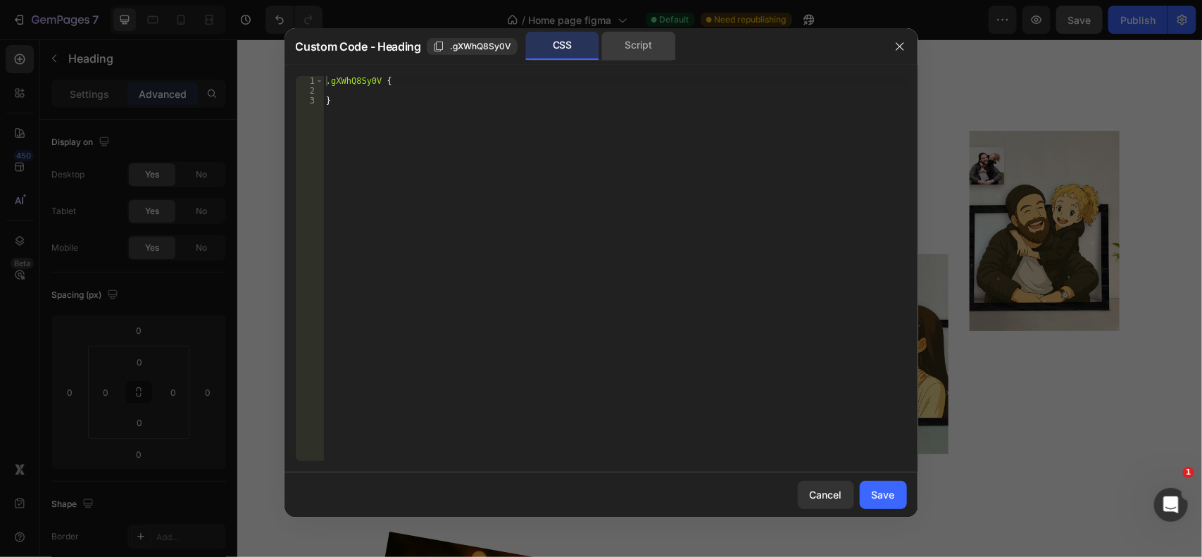
click at [648, 49] on div "Script" at bounding box center [639, 46] width 74 height 28
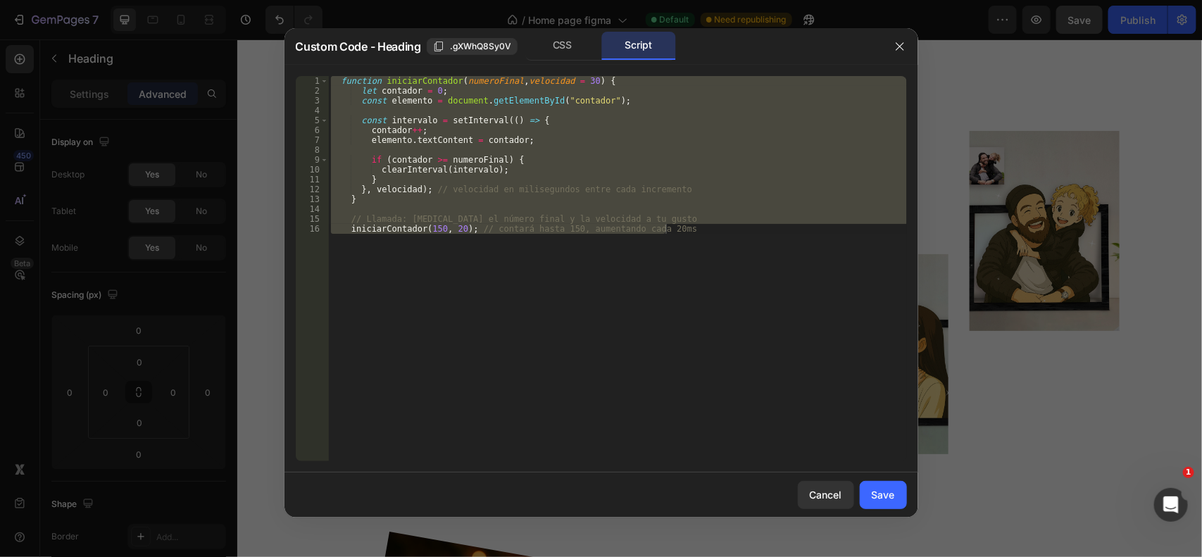
drag, startPoint x: 578, startPoint y: 163, endPoint x: 574, endPoint y: 142, distance: 20.8
click at [577, 160] on div "function iniciarContador ( numeroFinal , velocidad = 30 ) { let contador = 0 ; …" at bounding box center [617, 268] width 579 height 385
type textarea "if (contador >= numeroFinal) {"
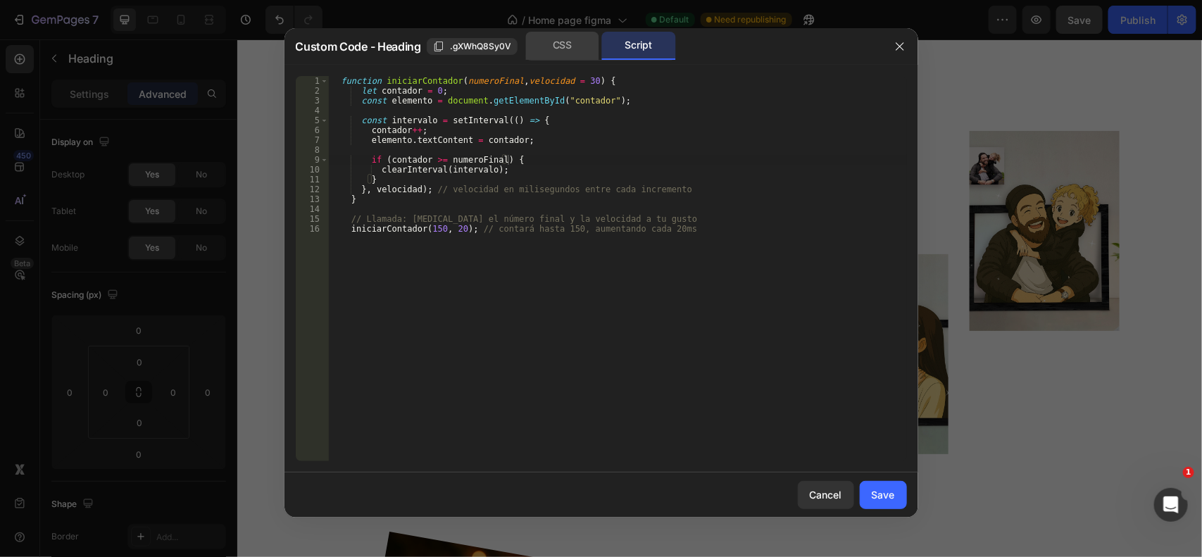
click at [567, 44] on div "CSS" at bounding box center [562, 46] width 74 height 28
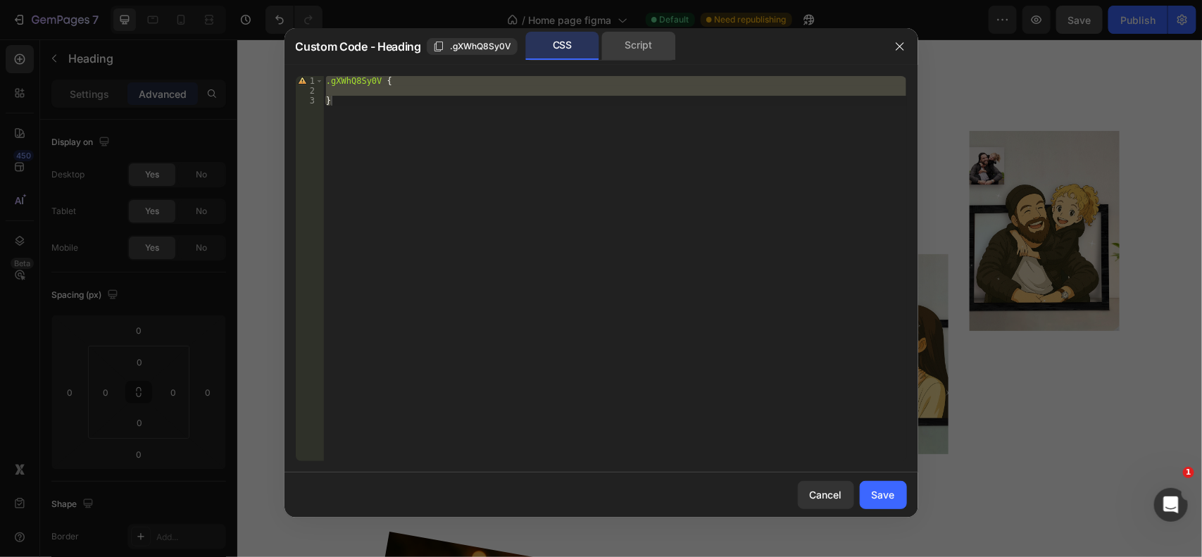
click at [643, 43] on div "Script" at bounding box center [639, 46] width 74 height 28
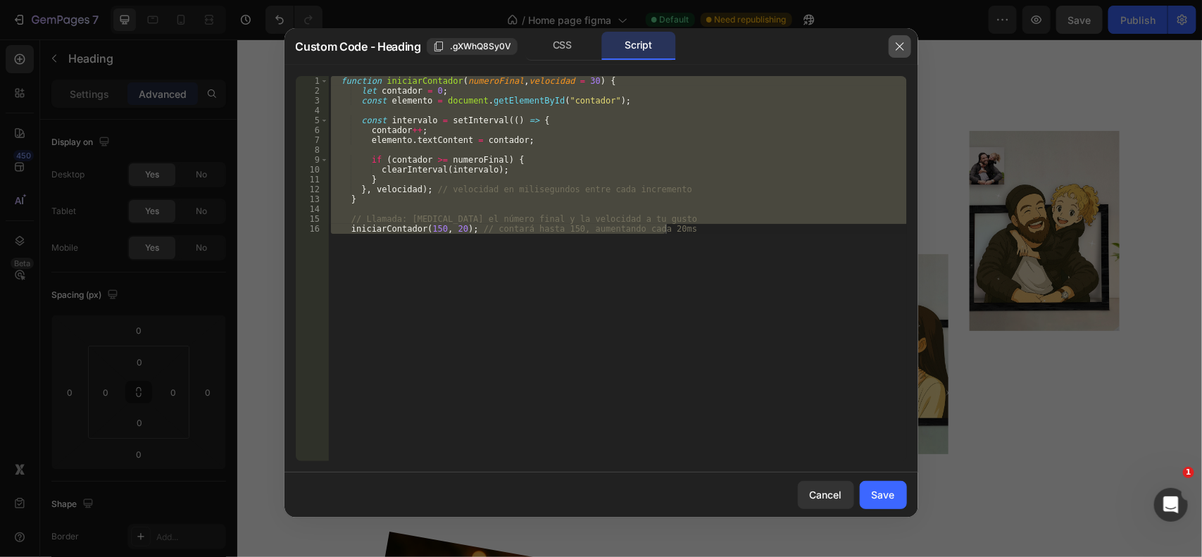
drag, startPoint x: 895, startPoint y: 49, endPoint x: 655, endPoint y: 10, distance: 242.6
click at [895, 49] on icon "button" at bounding box center [899, 46] width 11 height 11
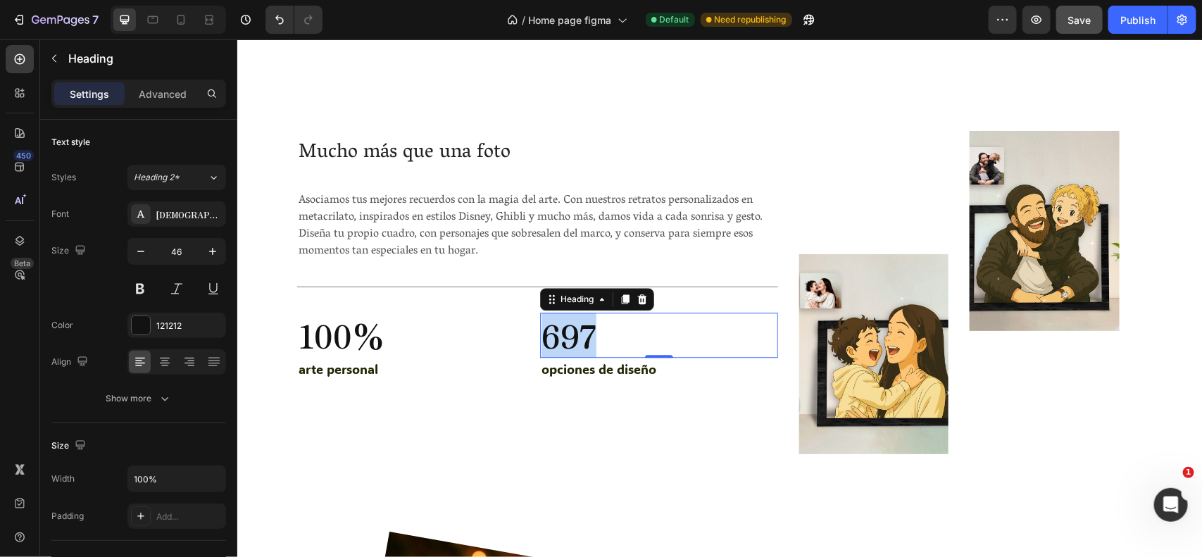
click at [567, 339] on p "697" at bounding box center [658, 334] width 234 height 42
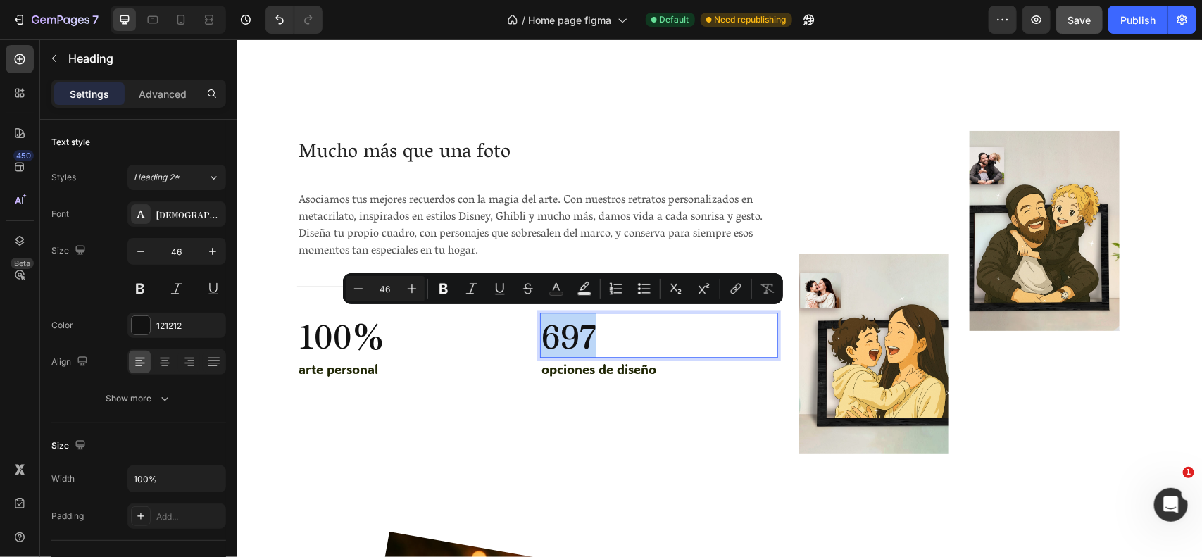
click at [634, 337] on p "697" at bounding box center [658, 334] width 234 height 42
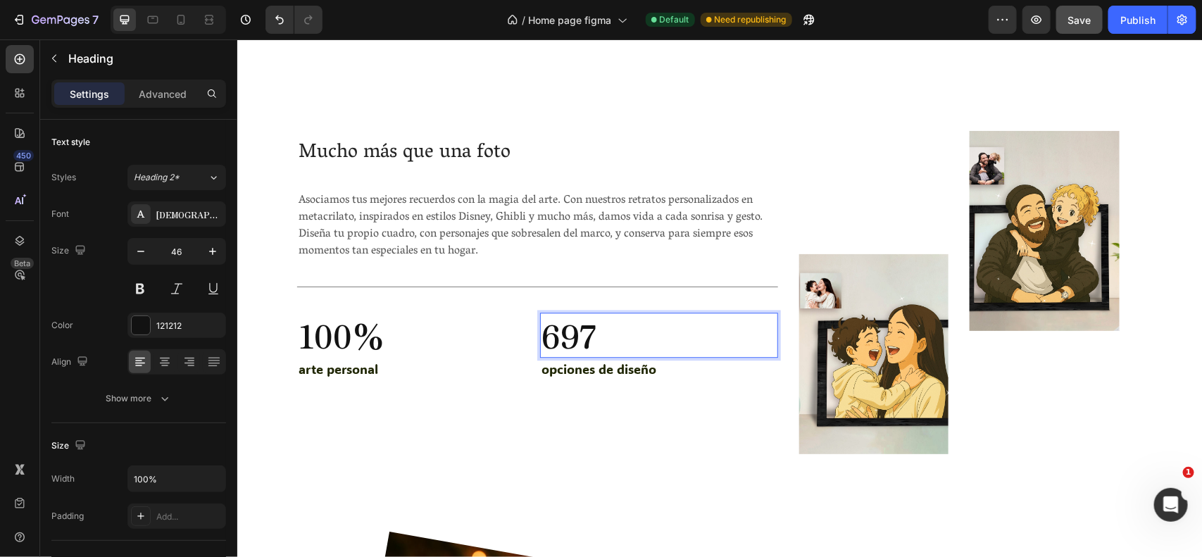
click at [634, 337] on p "697" at bounding box center [658, 334] width 234 height 42
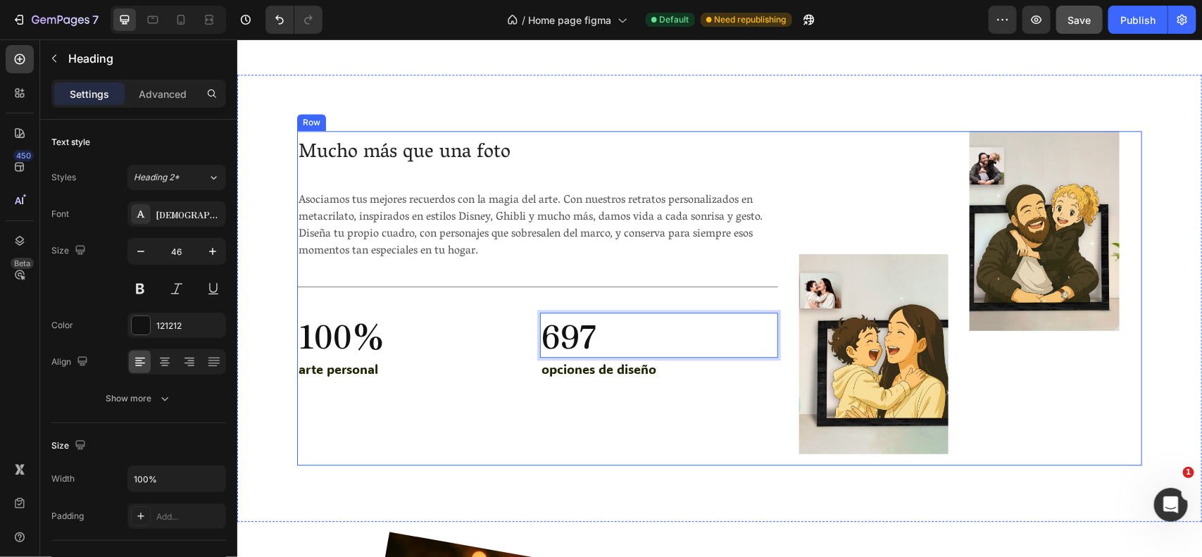
click at [520, 409] on div "Mucho más que una foto Heading Asociamos tus mejores recuerdos con la magia del…" at bounding box center [536, 297] width 481 height 334
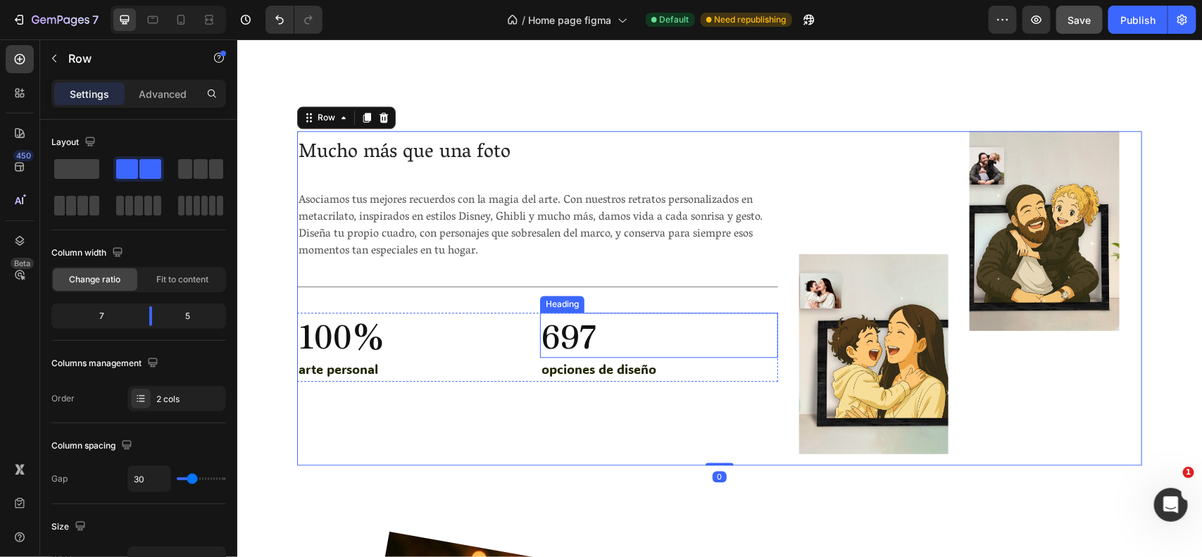
click at [602, 343] on p "697" at bounding box center [658, 334] width 234 height 42
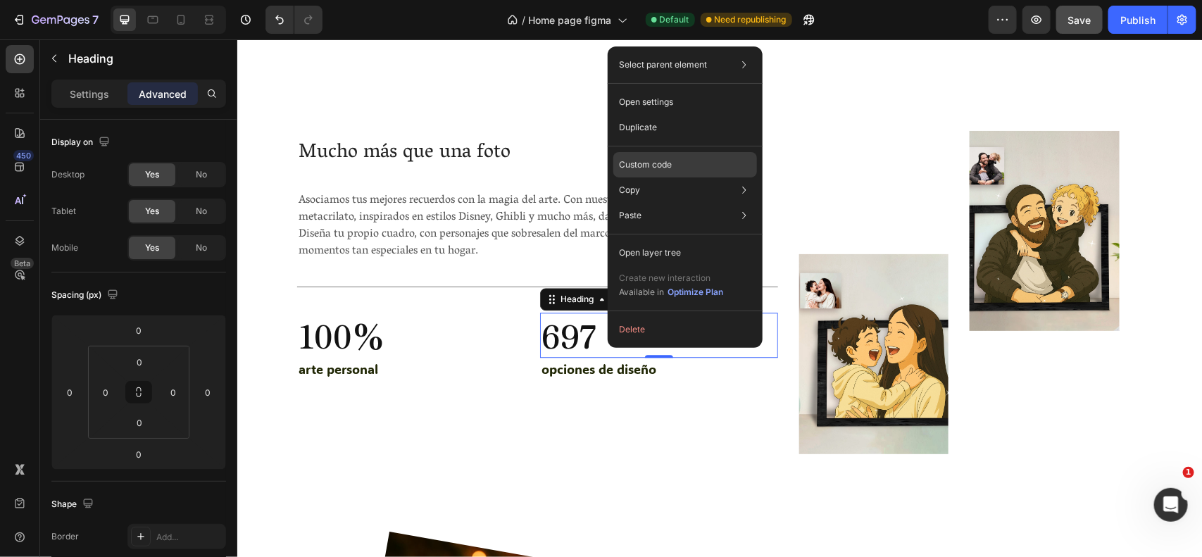
click at [698, 203] on div "Custom code" at bounding box center [685, 215] width 144 height 25
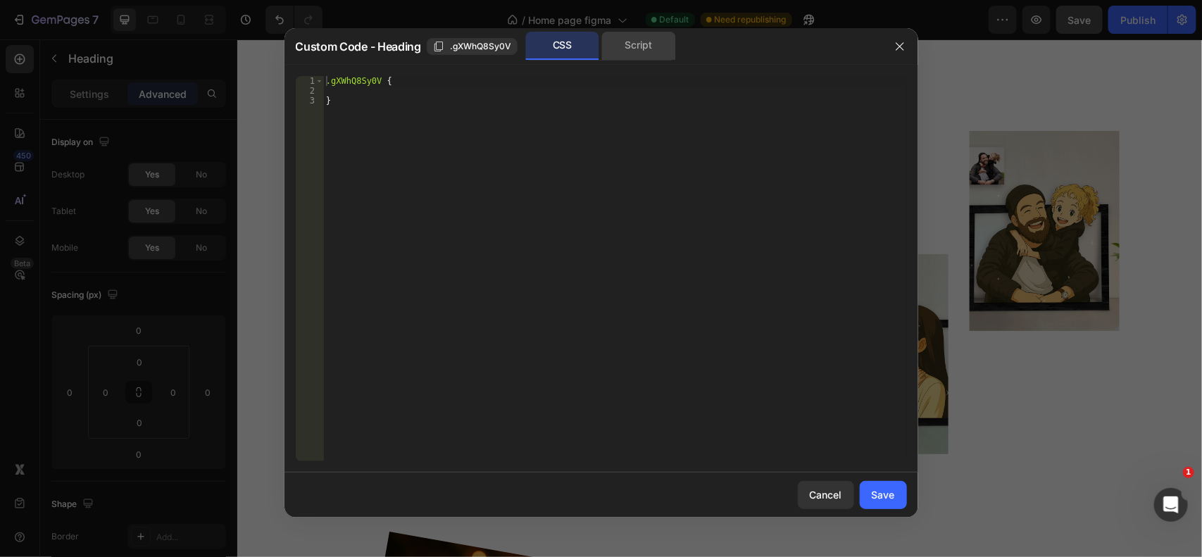
click at [639, 42] on div "Script" at bounding box center [639, 46] width 74 height 28
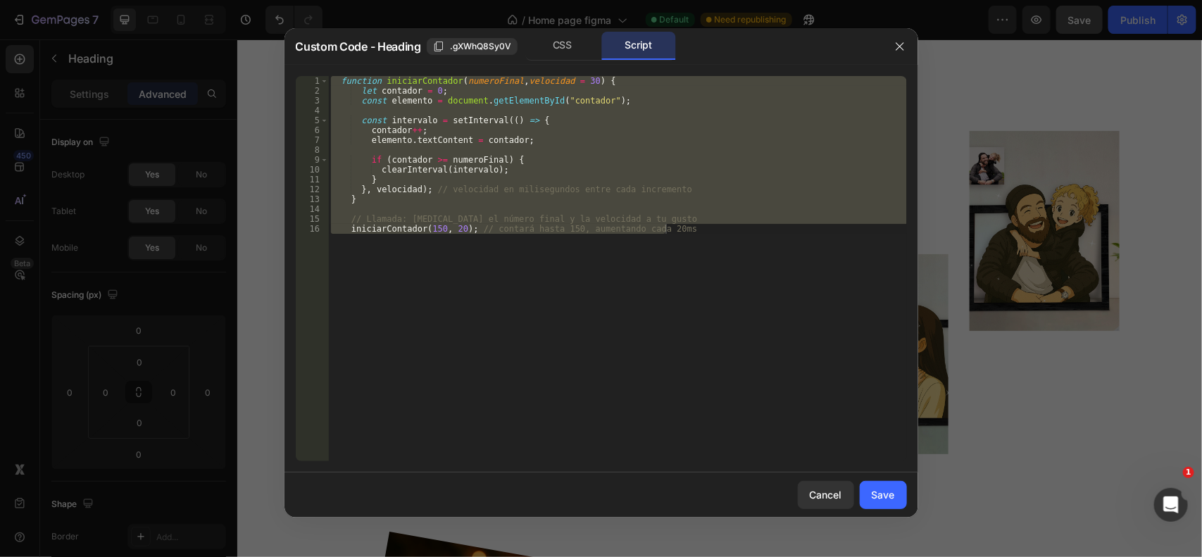
click at [136, 165] on div at bounding box center [601, 278] width 1202 height 557
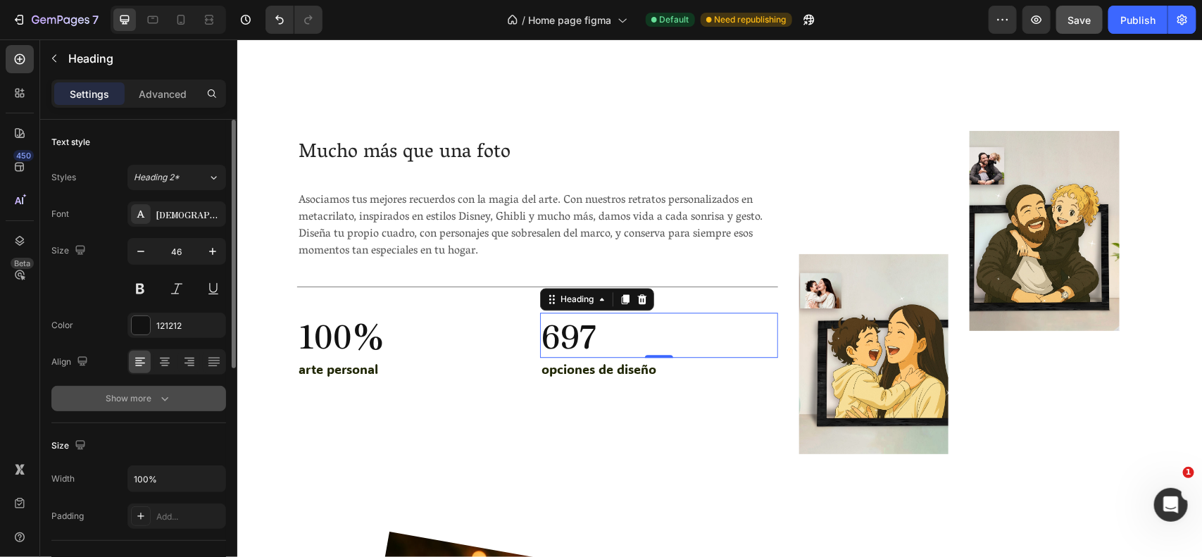
click at [113, 396] on div "Show more" at bounding box center [138, 398] width 65 height 14
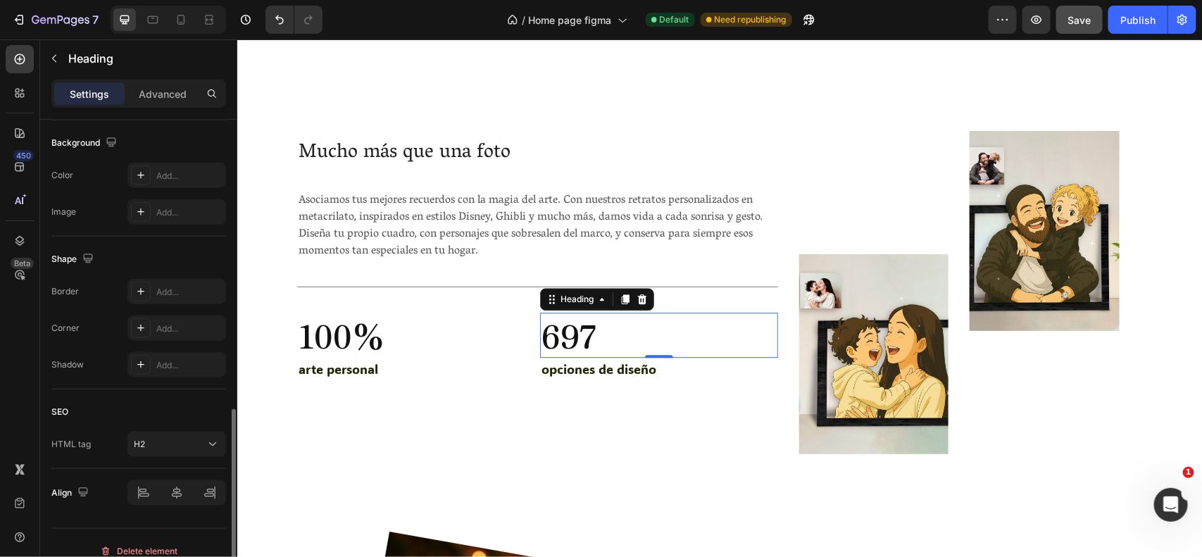
scroll to position [624, 0]
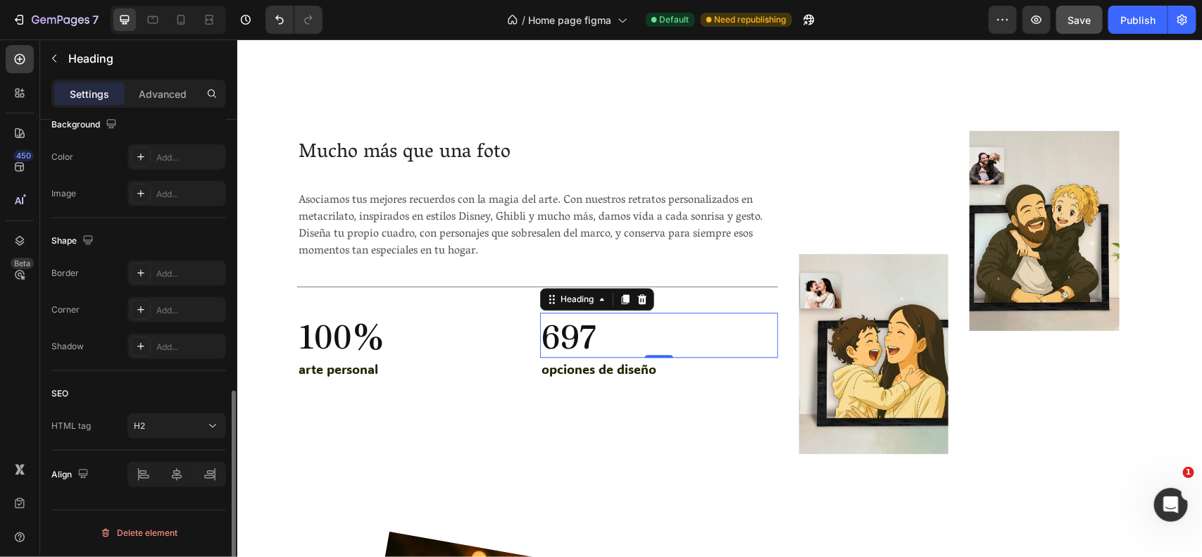
click at [161, 377] on div "SEO HTML tag H2" at bounding box center [138, 411] width 175 height 80
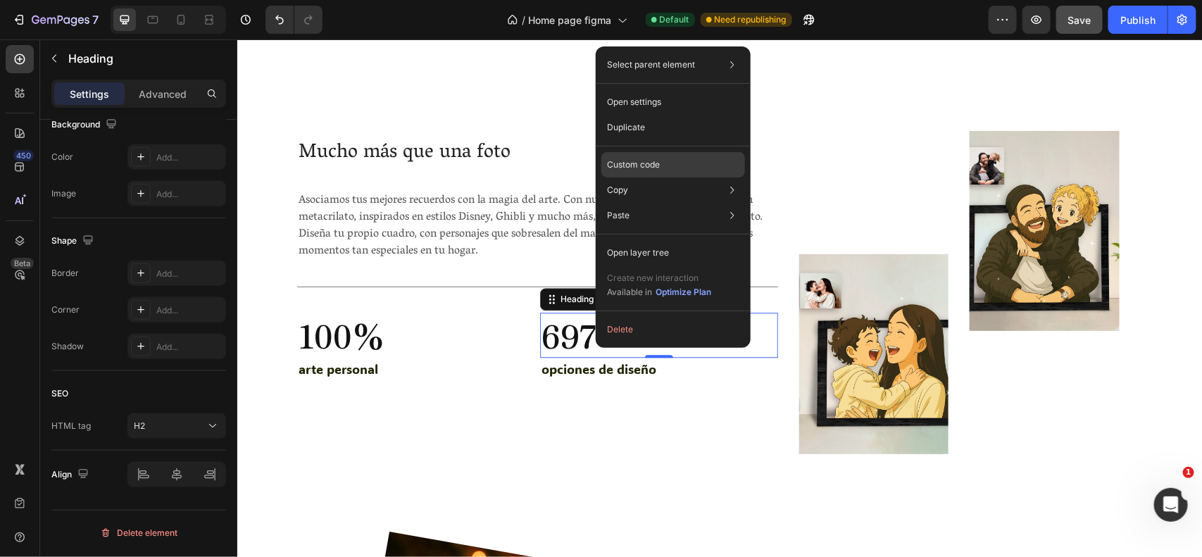
click at [653, 162] on p "Custom code" at bounding box center [633, 164] width 53 height 13
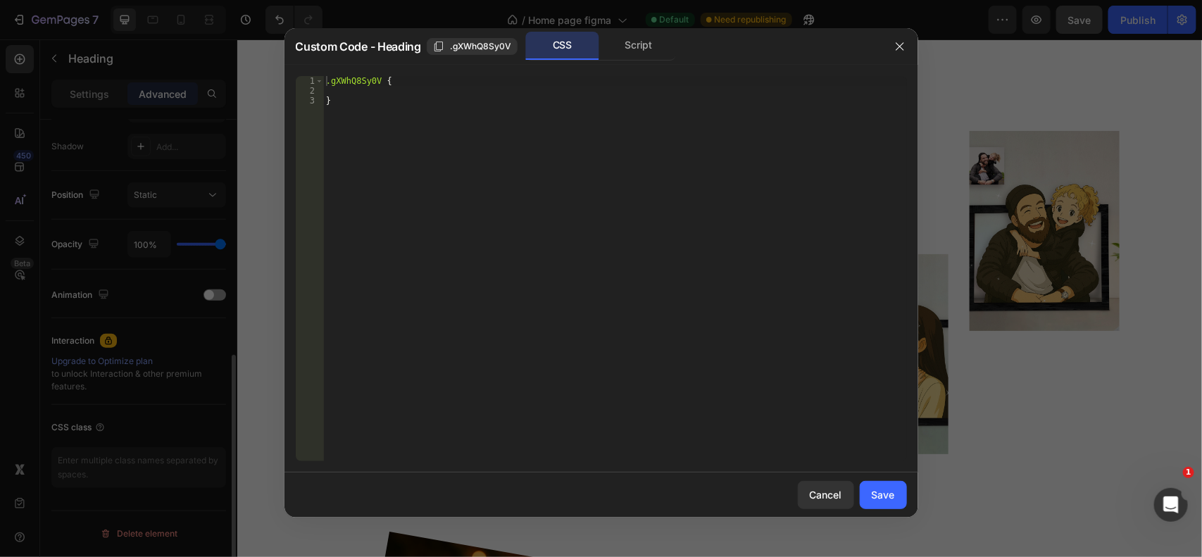
scroll to position [463, 0]
click at [638, 46] on div "Script" at bounding box center [639, 46] width 74 height 28
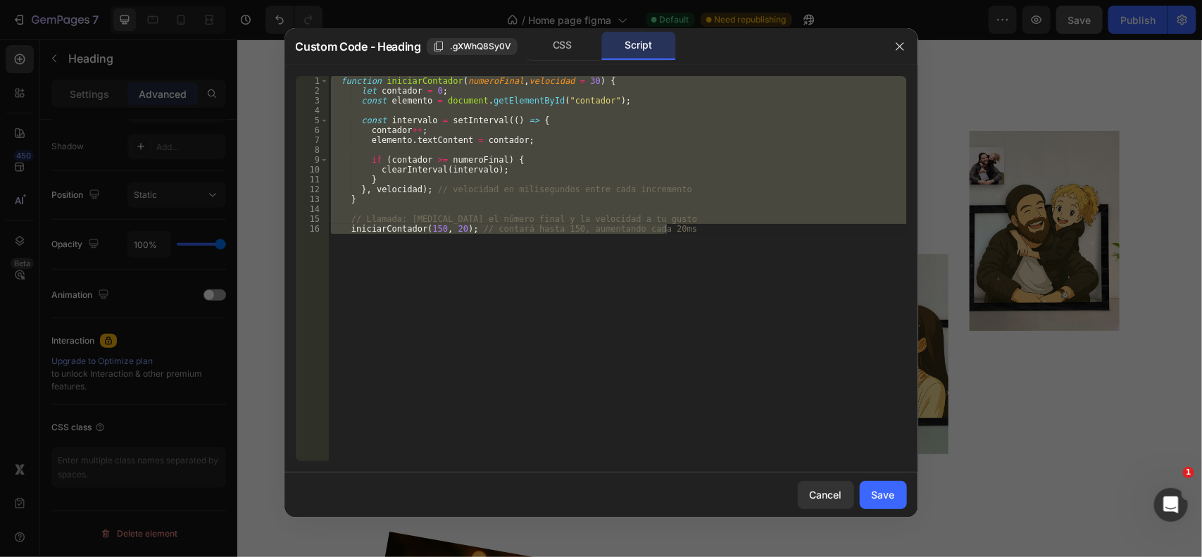
click at [649, 162] on div "function iniciarContador ( numeroFinal , velocidad = 30 ) { let contador = 0 ; …" at bounding box center [617, 268] width 579 height 385
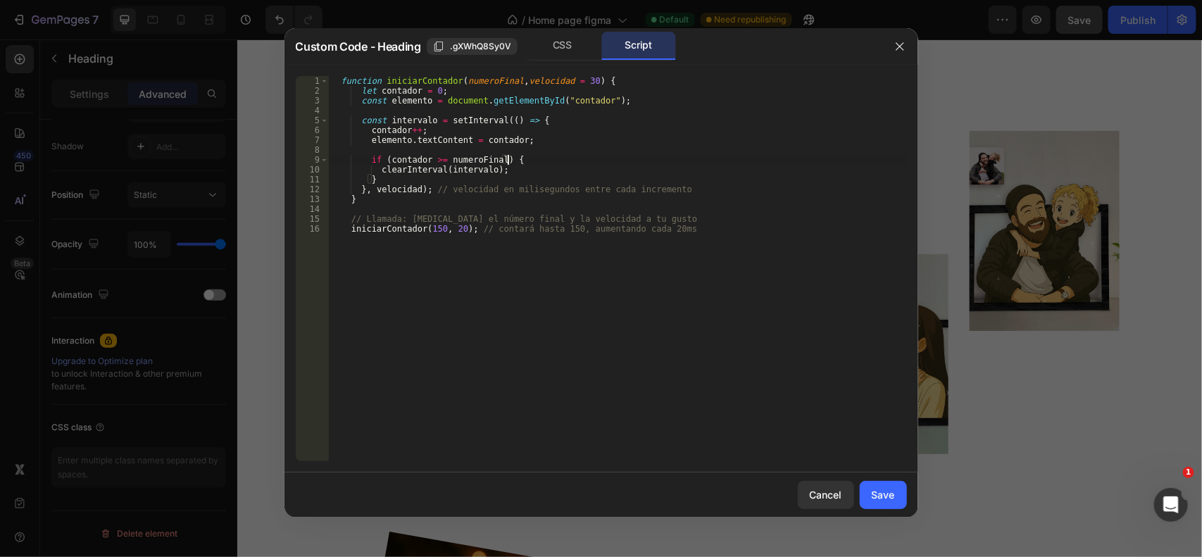
type textarea "// Llamada: [MEDICAL_DATA] el número final y la velocidad a tu gusto iniciarCon…"
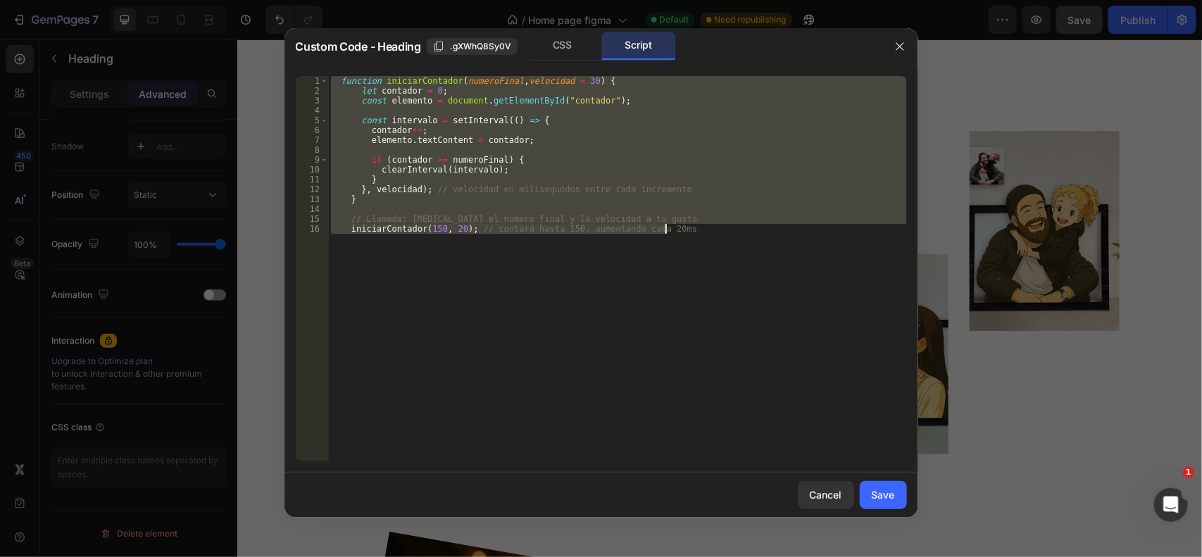
paste textarea
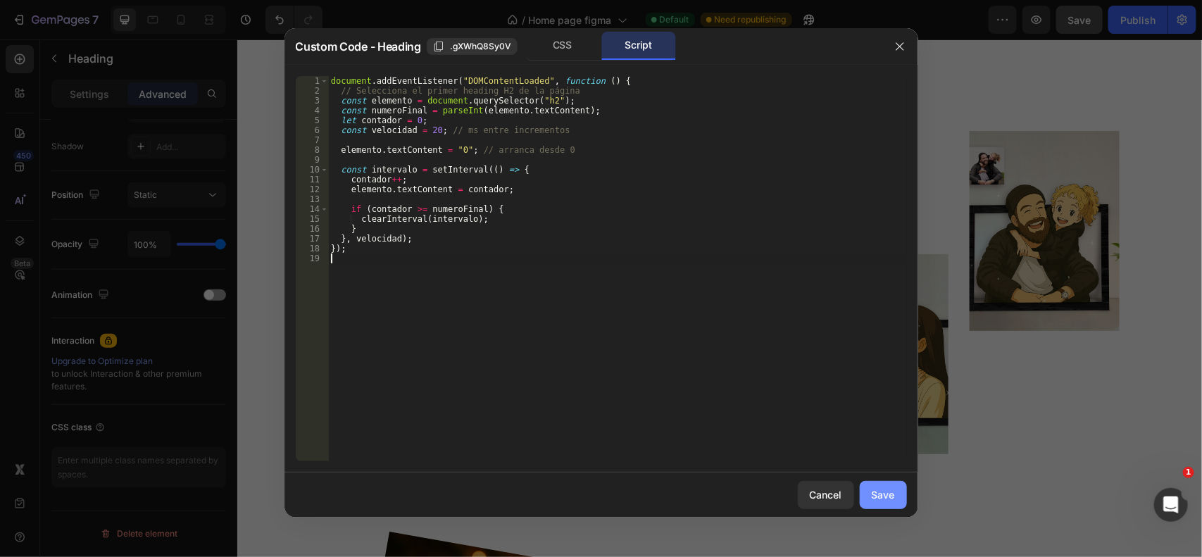
click at [868, 491] on button "Save" at bounding box center [883, 495] width 47 height 28
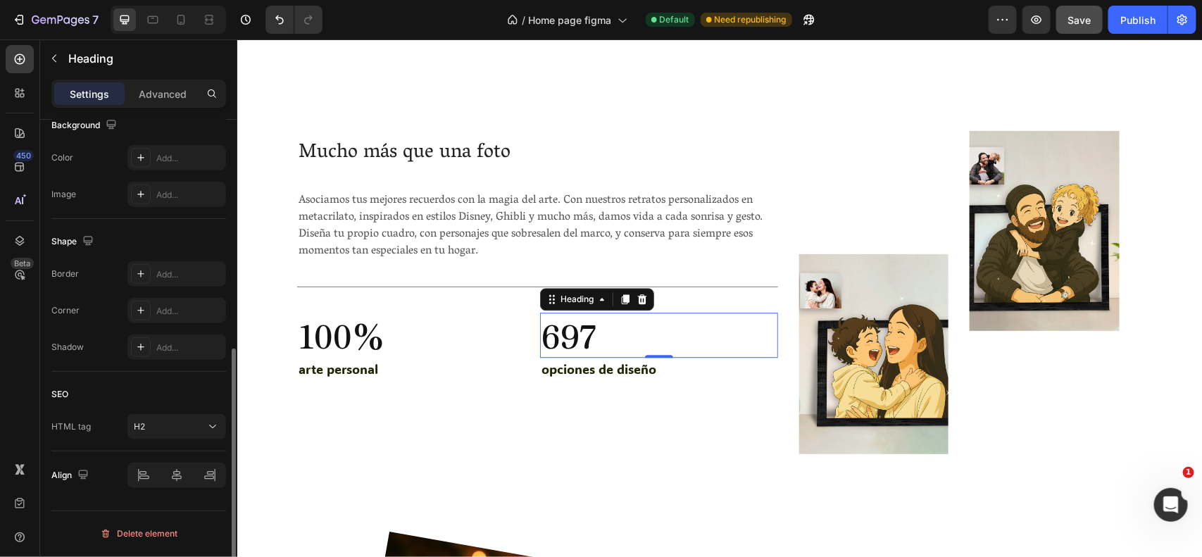
scroll to position [438, 0]
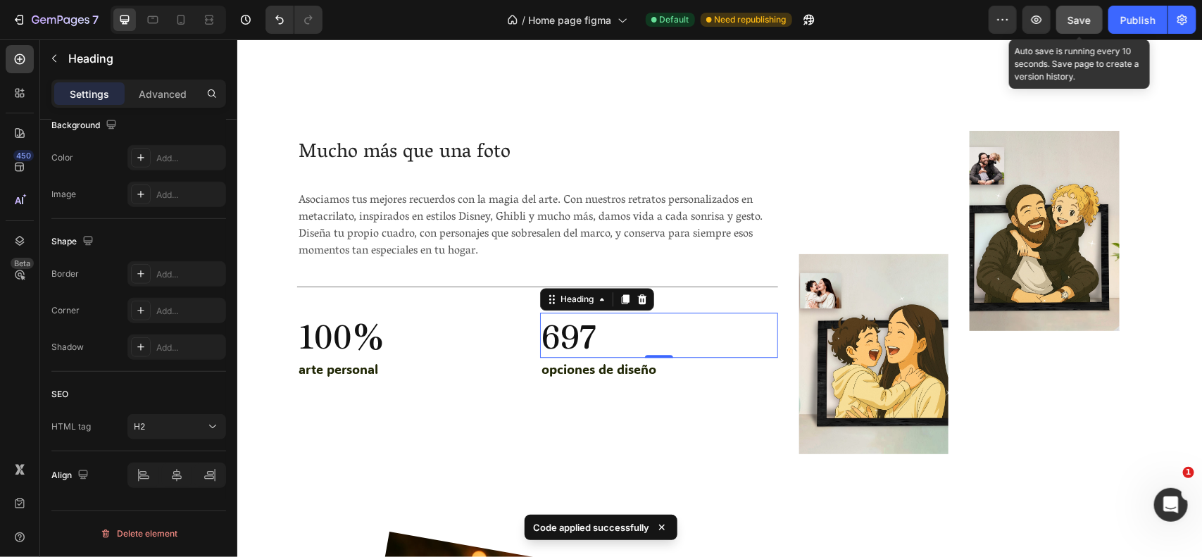
click at [1081, 18] on span "Save" at bounding box center [1079, 20] width 23 height 12
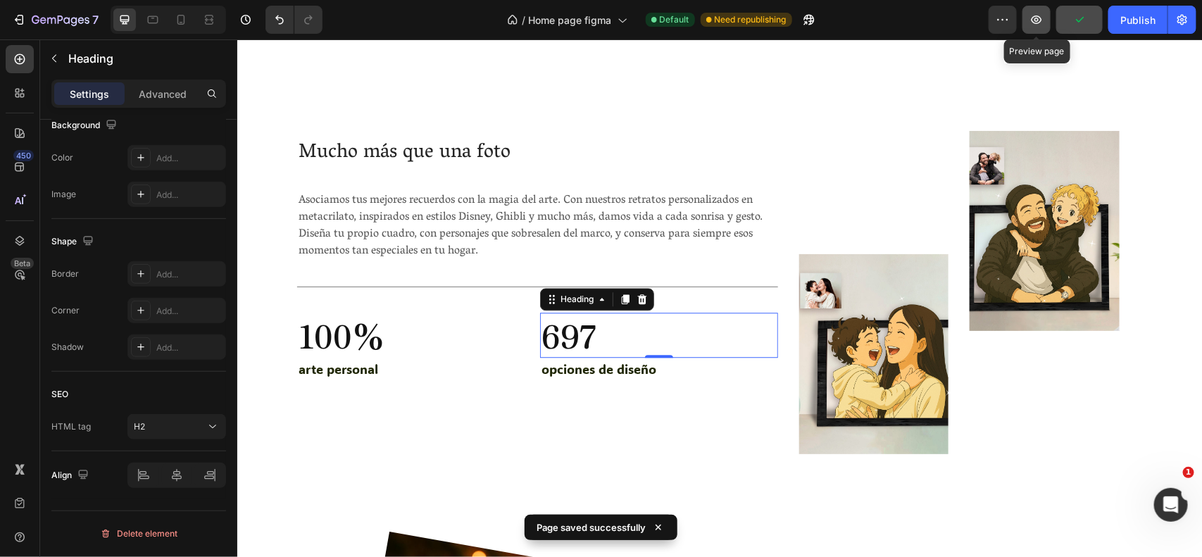
click at [1033, 15] on icon "button" at bounding box center [1036, 20] width 14 height 14
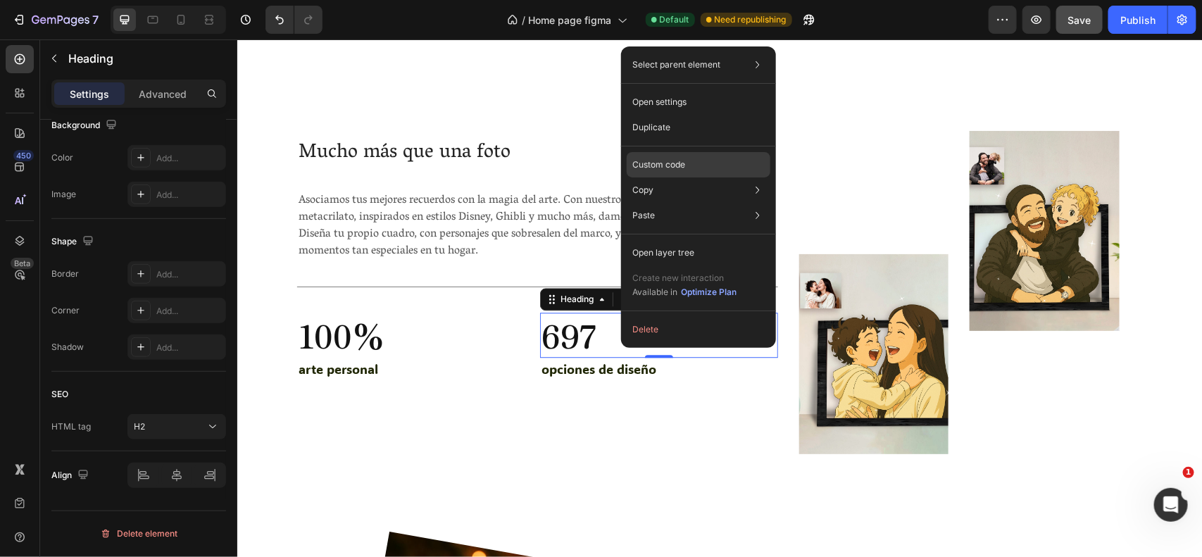
click at [670, 203] on div "Custom code" at bounding box center [699, 215] width 144 height 25
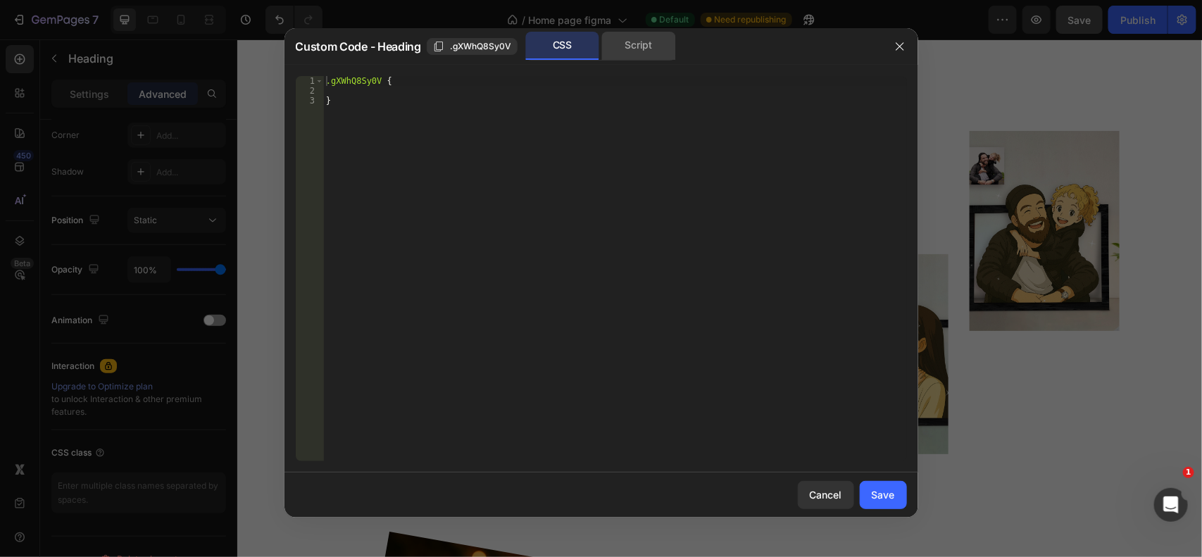
click at [657, 34] on div "Script" at bounding box center [639, 46] width 74 height 28
